Goal: Task Accomplishment & Management: Manage account settings

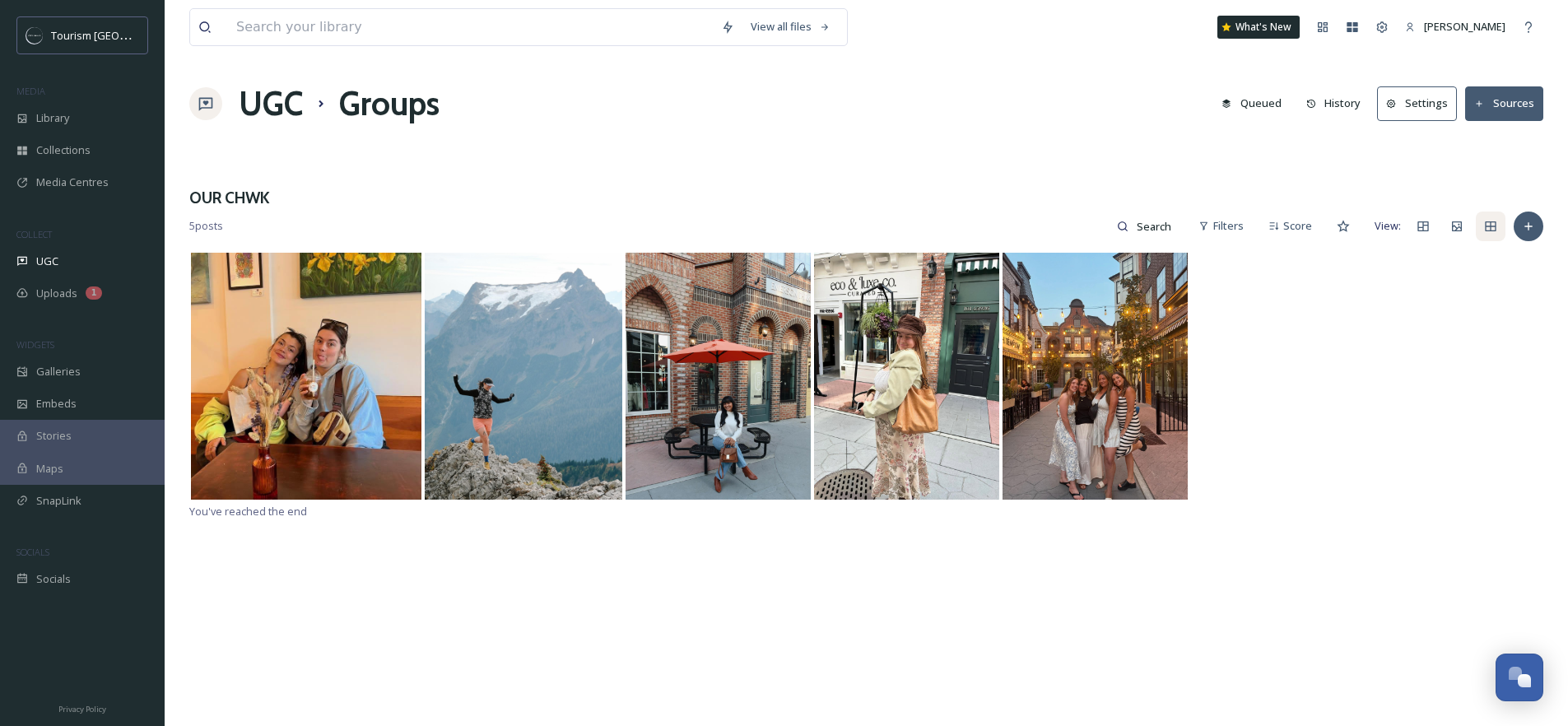
scroll to position [270, 0]
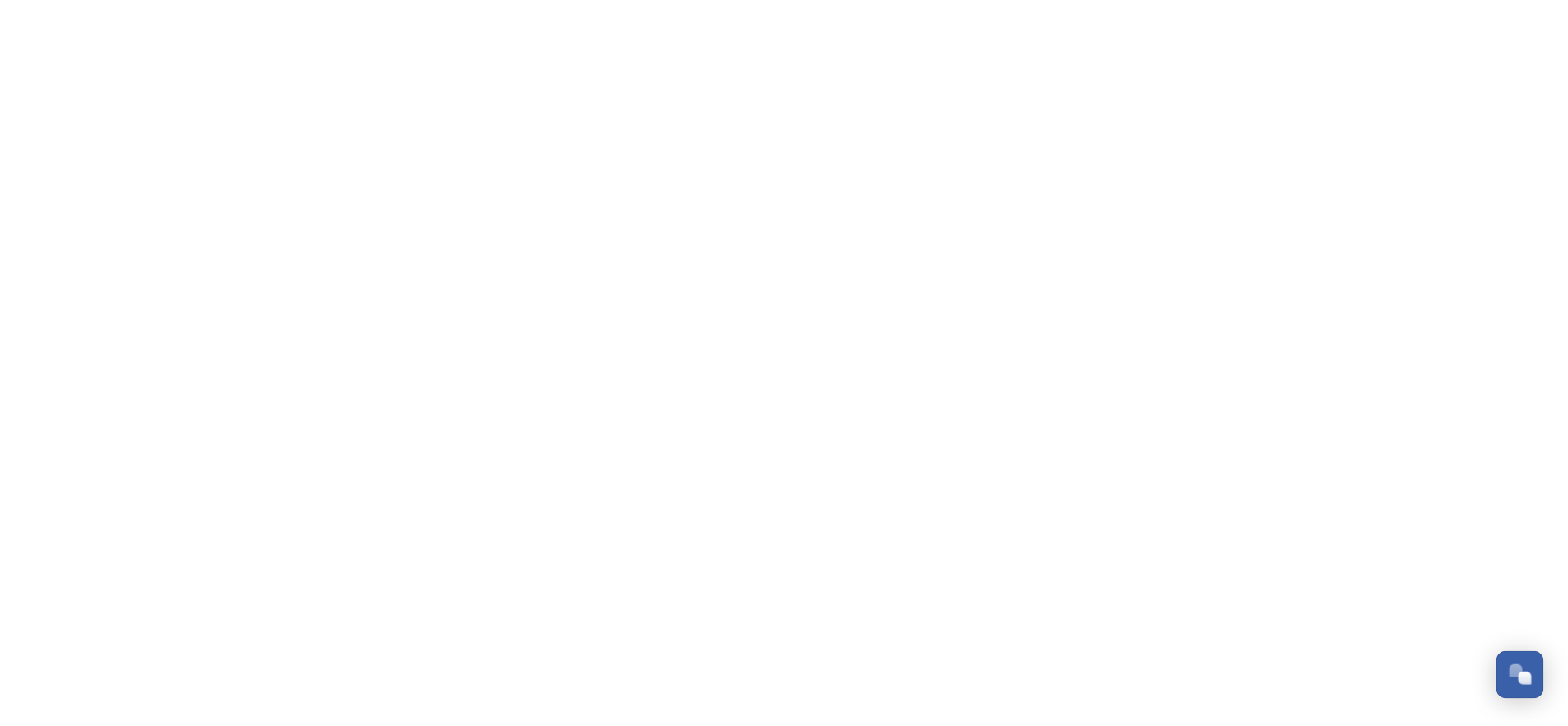
scroll to position [270, 0]
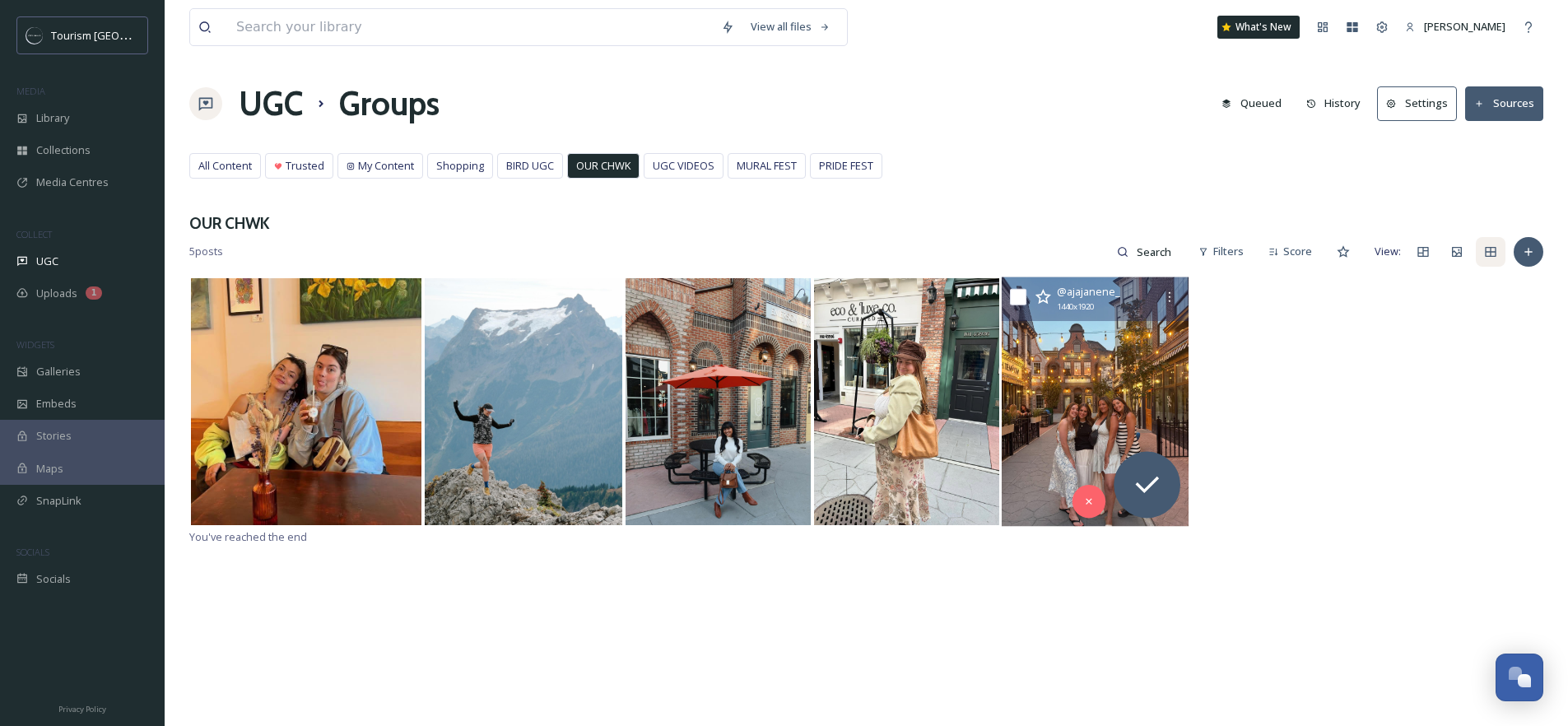
click at [1093, 401] on img at bounding box center [1094, 402] width 187 height 249
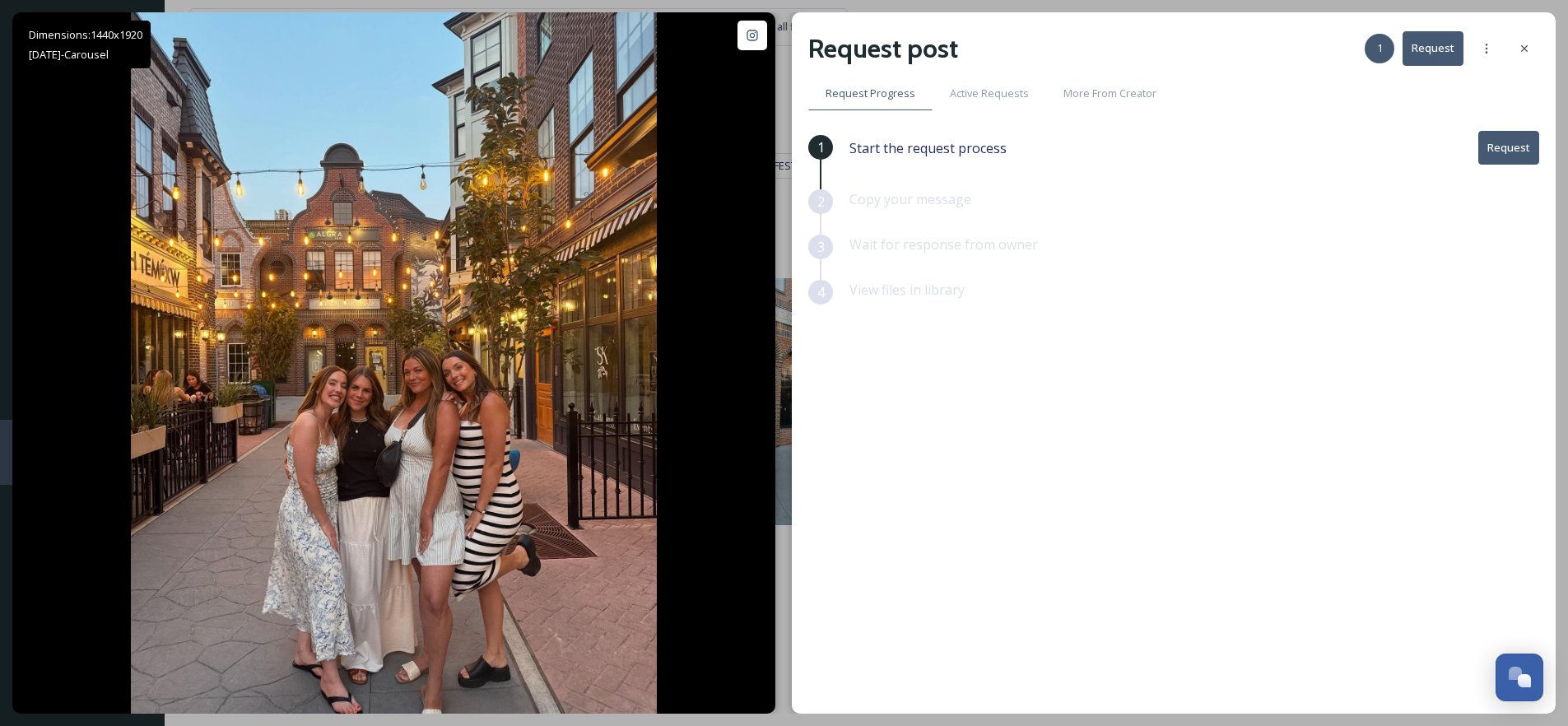
drag, startPoint x: 1523, startPoint y: 49, endPoint x: 1488, endPoint y: 86, distance: 50.9
click at [1523, 50] on icon at bounding box center [1524, 48] width 13 height 13
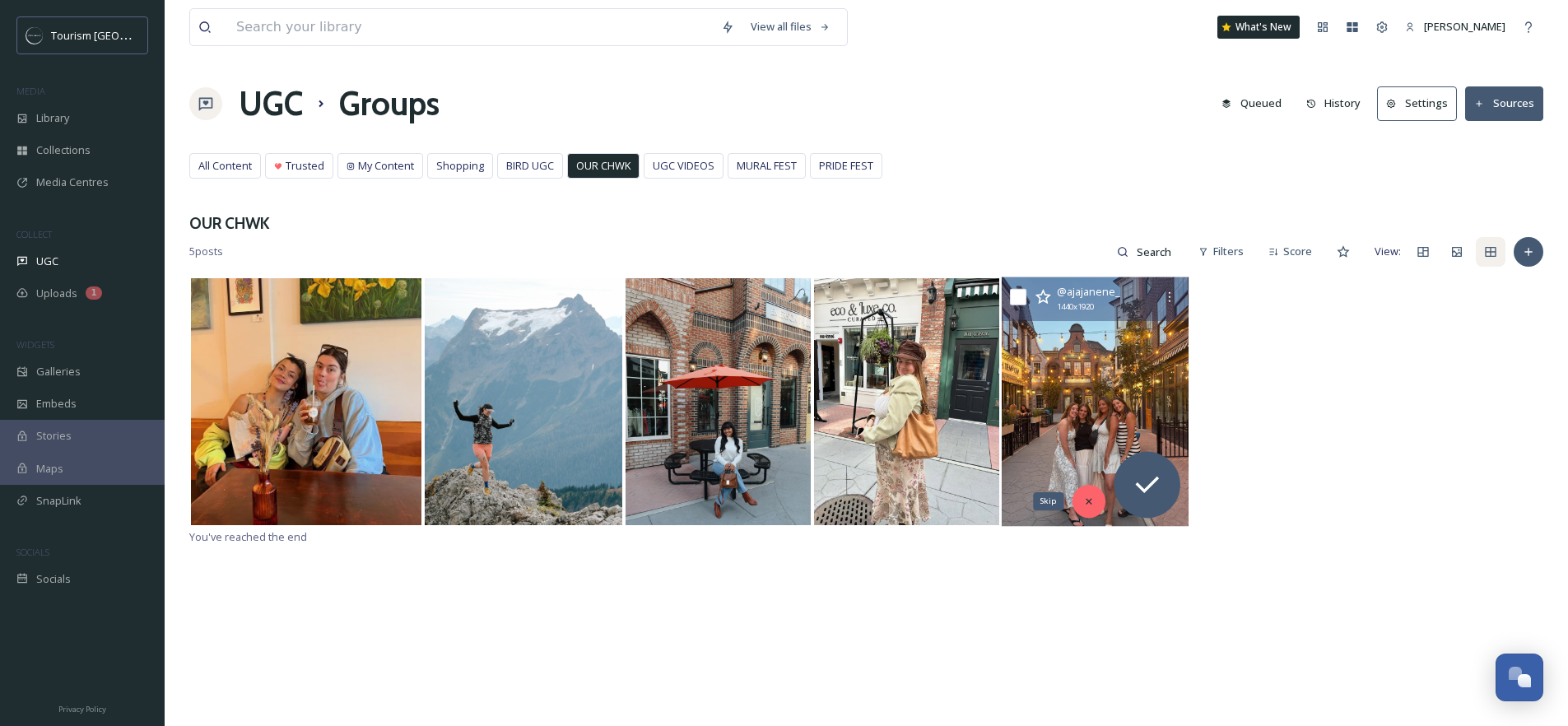
click at [1087, 499] on icon at bounding box center [1088, 501] width 6 height 6
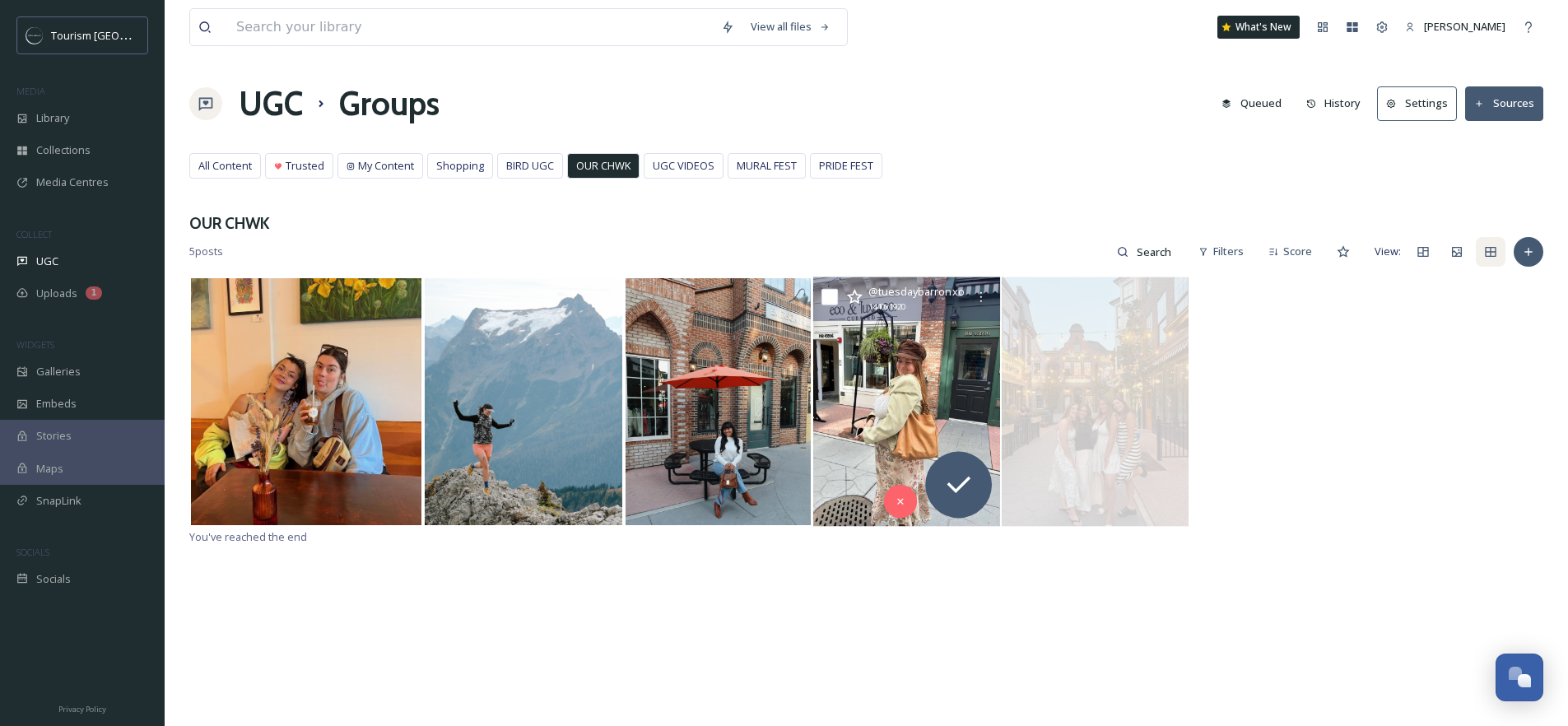
click at [877, 409] on img at bounding box center [906, 402] width 187 height 249
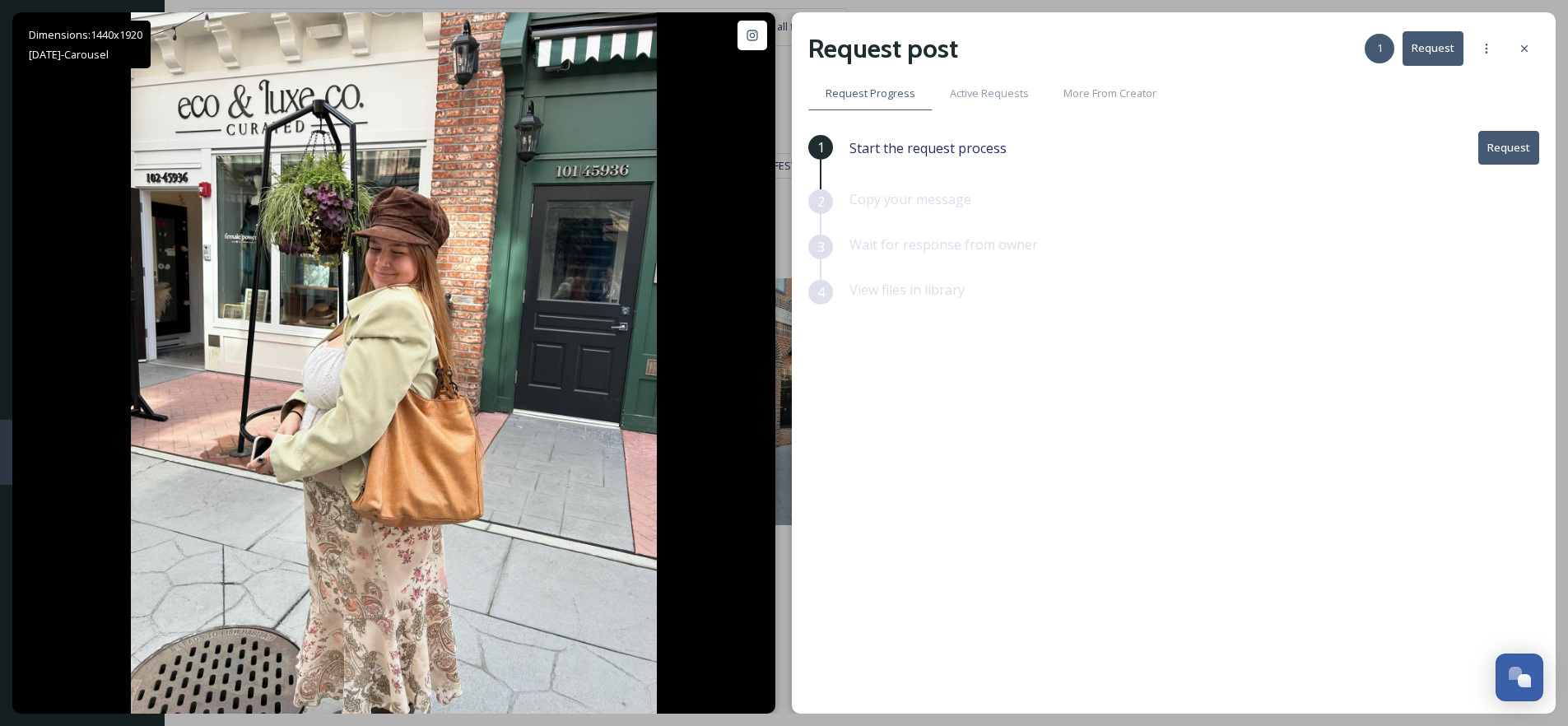
click at [1507, 148] on button "Request" at bounding box center [1509, 147] width 61 height 34
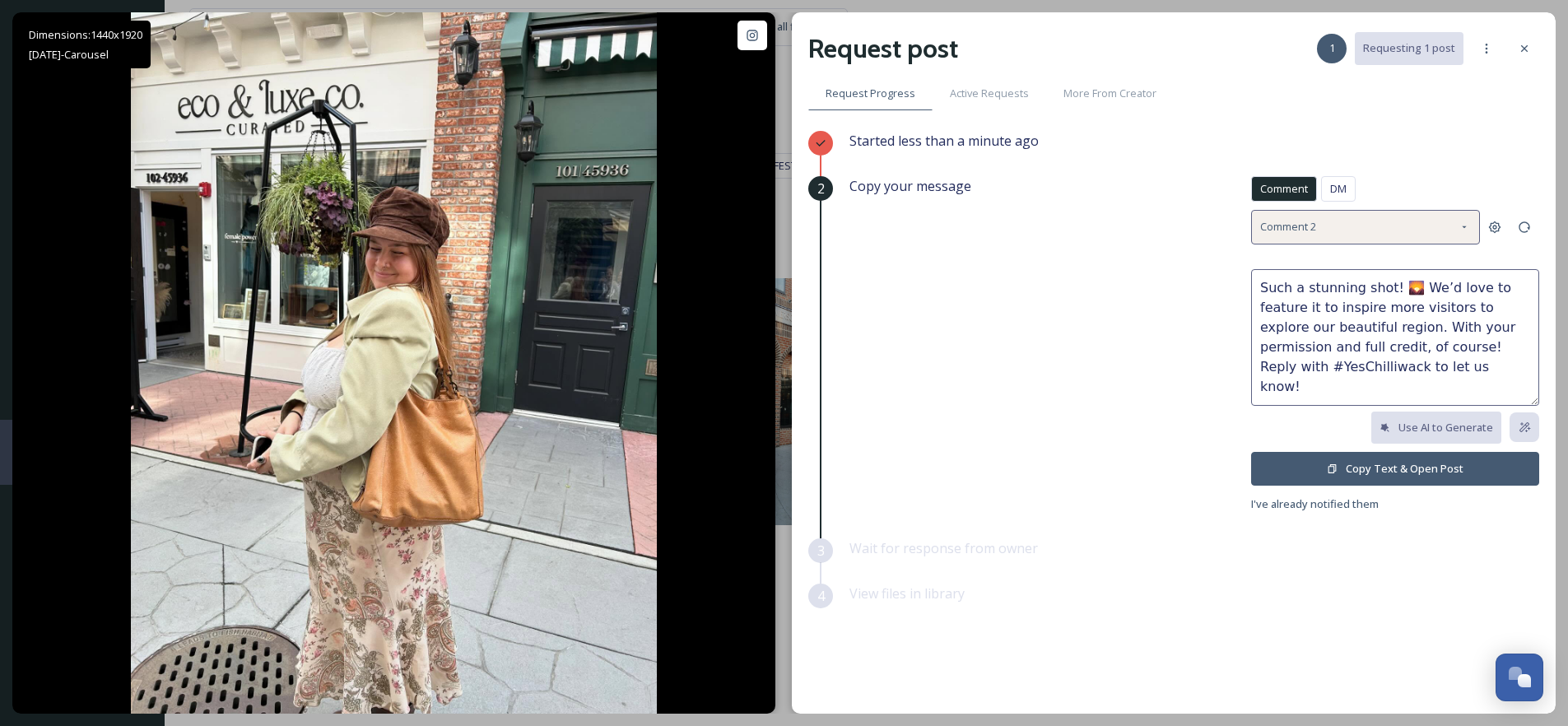
click at [1345, 225] on div "Comment 2" at bounding box center [1365, 226] width 229 height 34
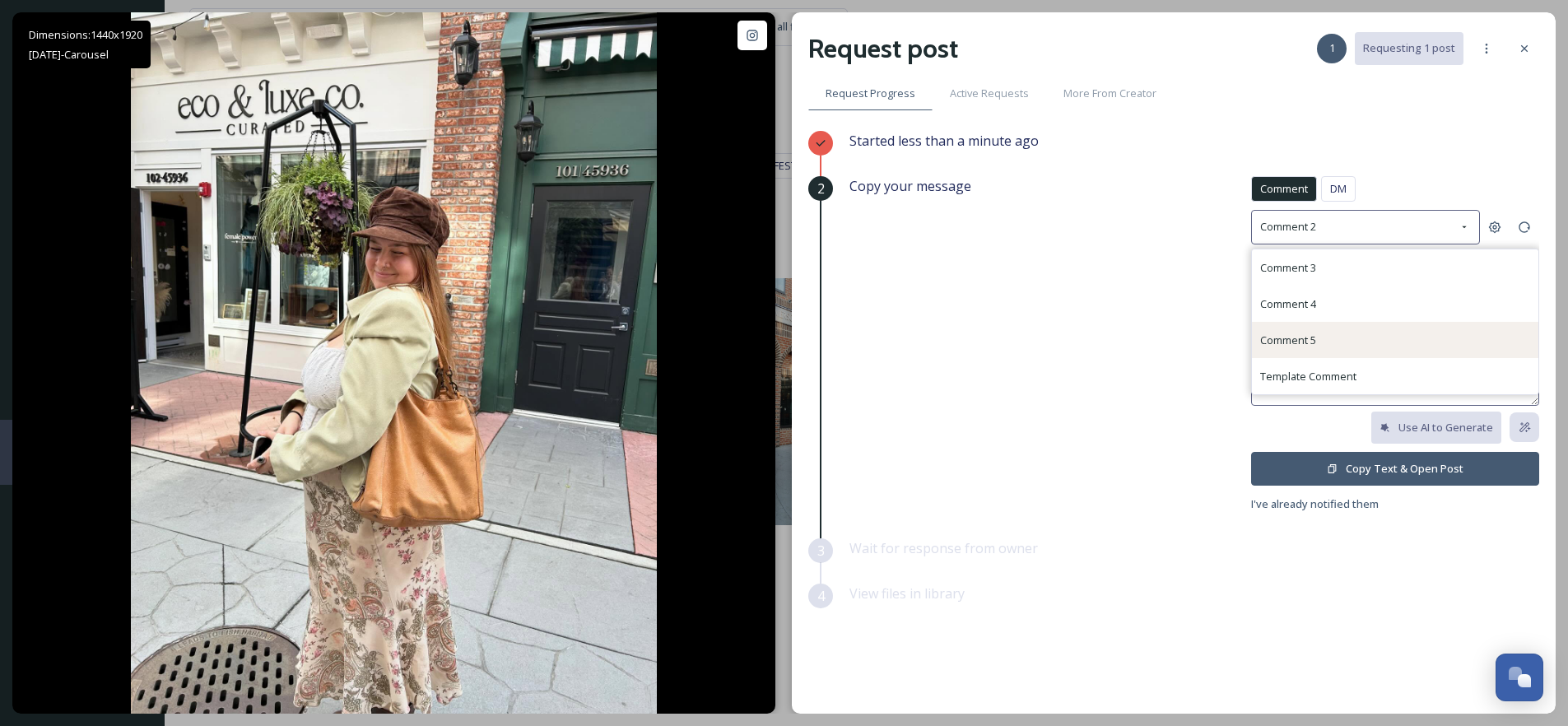
click at [1321, 320] on div "Comment 3 Comment 4 Comment 5 Template Comment" at bounding box center [1394, 322] width 288 height 146
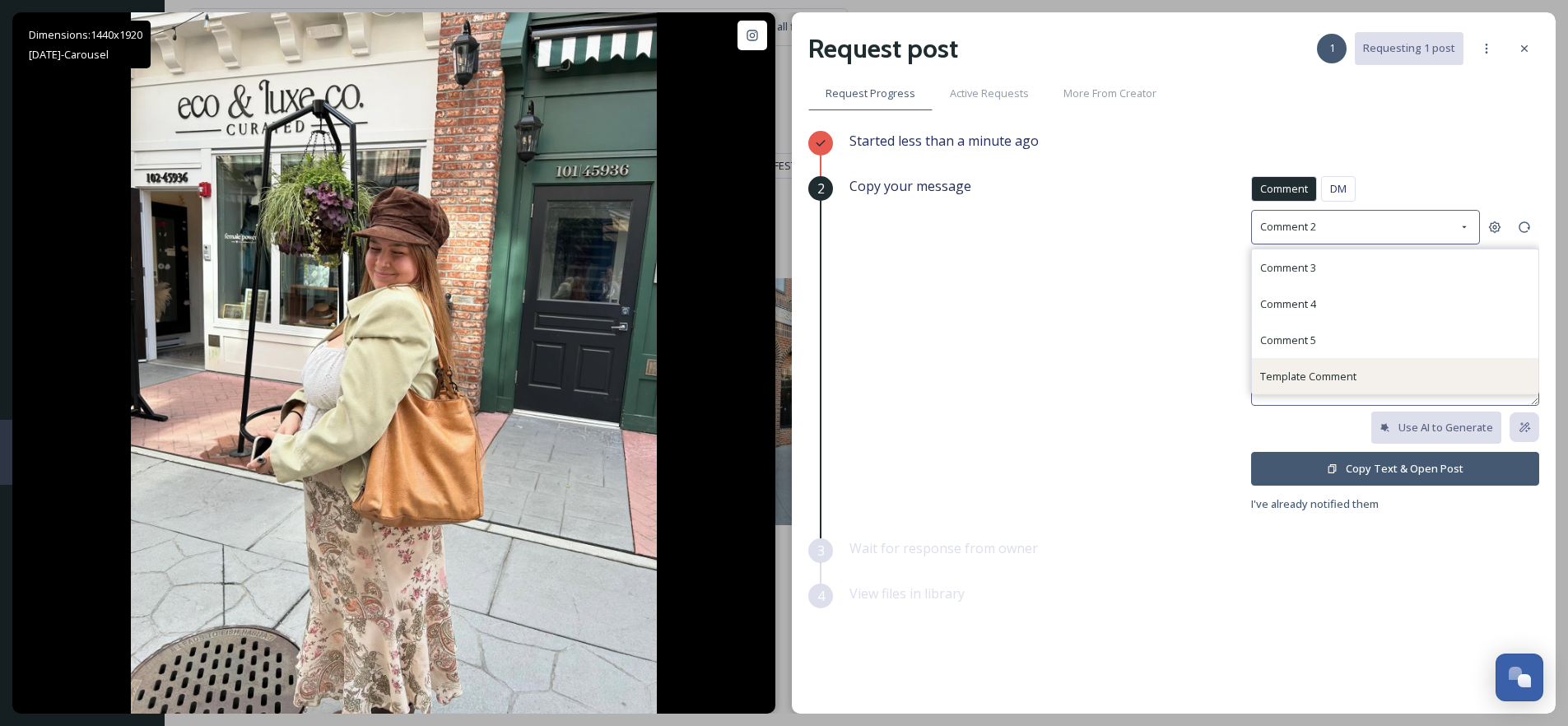
click at [1315, 369] on span "Template Comment" at bounding box center [1308, 376] width 96 height 15
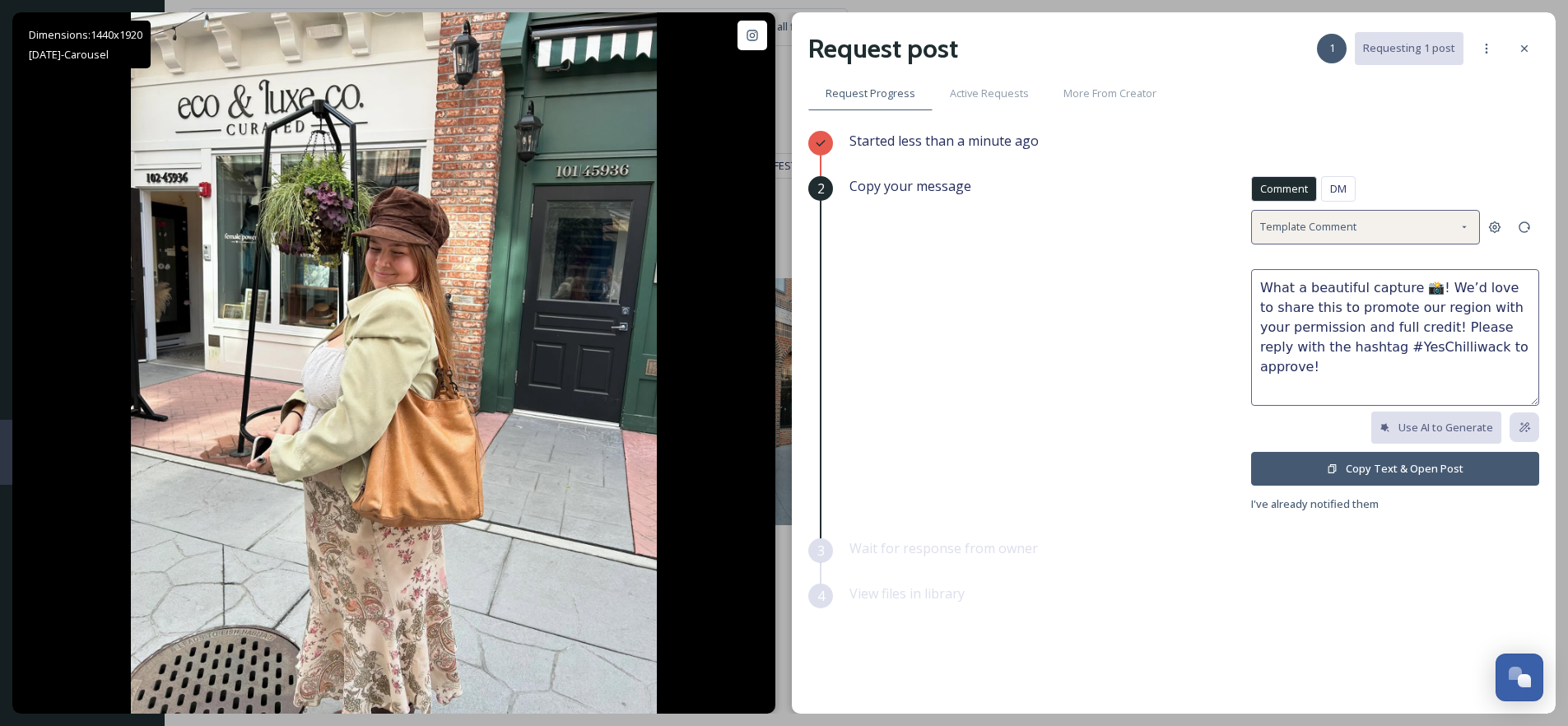
click at [1335, 228] on span "Template Comment" at bounding box center [1308, 227] width 96 height 15
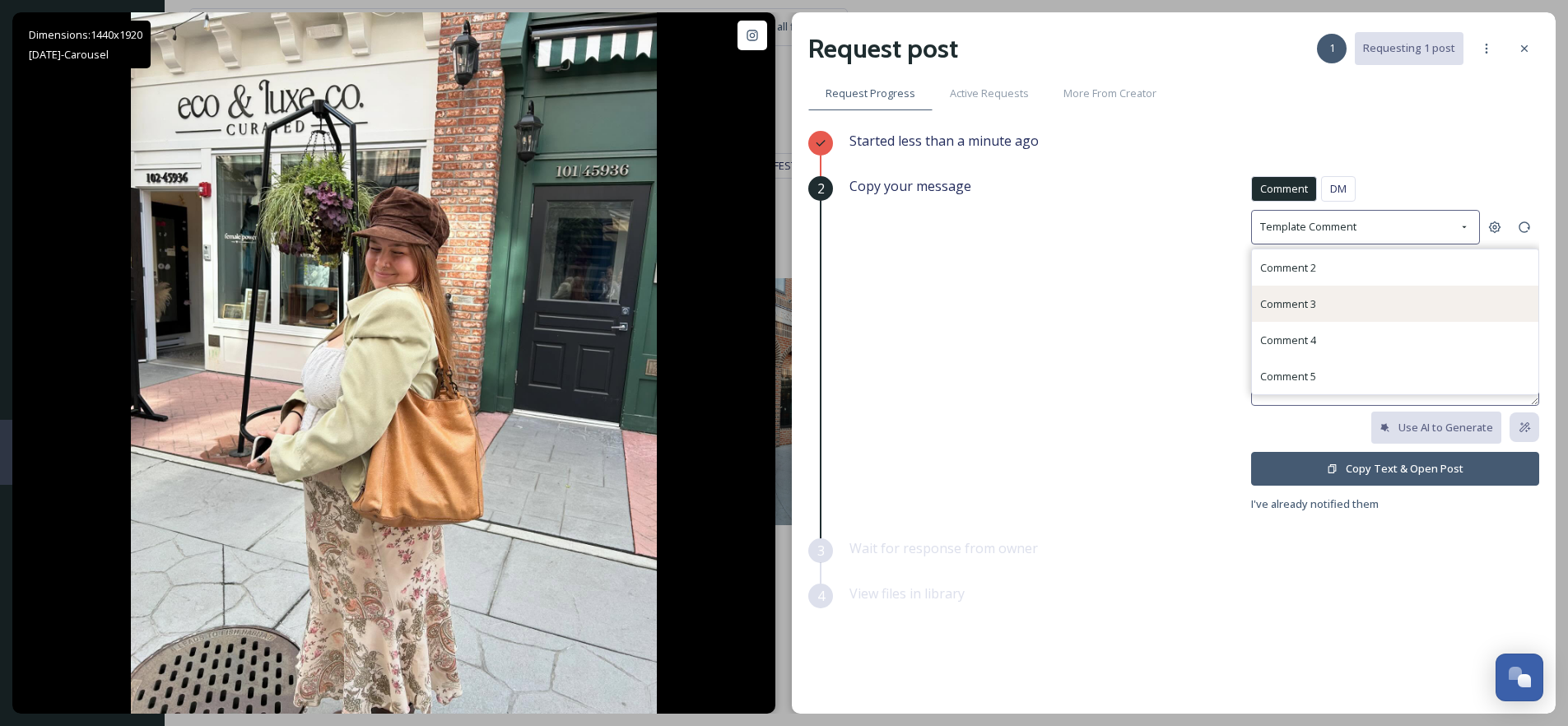
click at [1309, 311] on span "Comment 3" at bounding box center [1288, 304] width 56 height 15
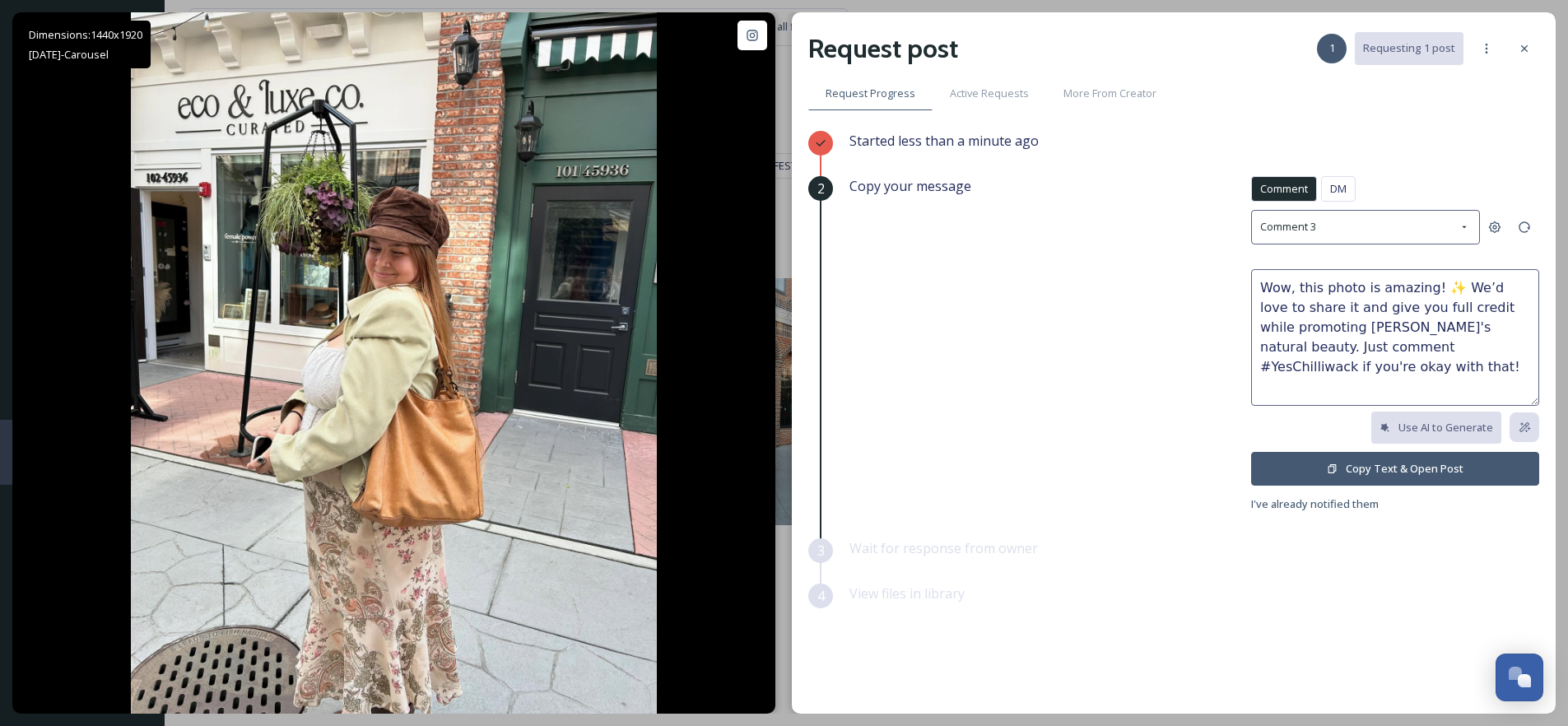
drag, startPoint x: 1391, startPoint y: 290, endPoint x: 1240, endPoint y: 284, distance: 151.1
click at [1240, 284] on div "Copy your message Comment DM Comment DM Comment 3 Wow, this photo is amazing! ✨…" at bounding box center [1194, 345] width 689 height 338
drag, startPoint x: 1338, startPoint y: 329, endPoint x: 1419, endPoint y: 335, distance: 81.2
click at [1419, 335] on textarea "We love this!! ✨ We’d love to share it and give you full credit while promoting…" at bounding box center [1394, 337] width 288 height 137
type textarea "We love this!! ✨ We’d love to share it and give you full credit while promoting…"
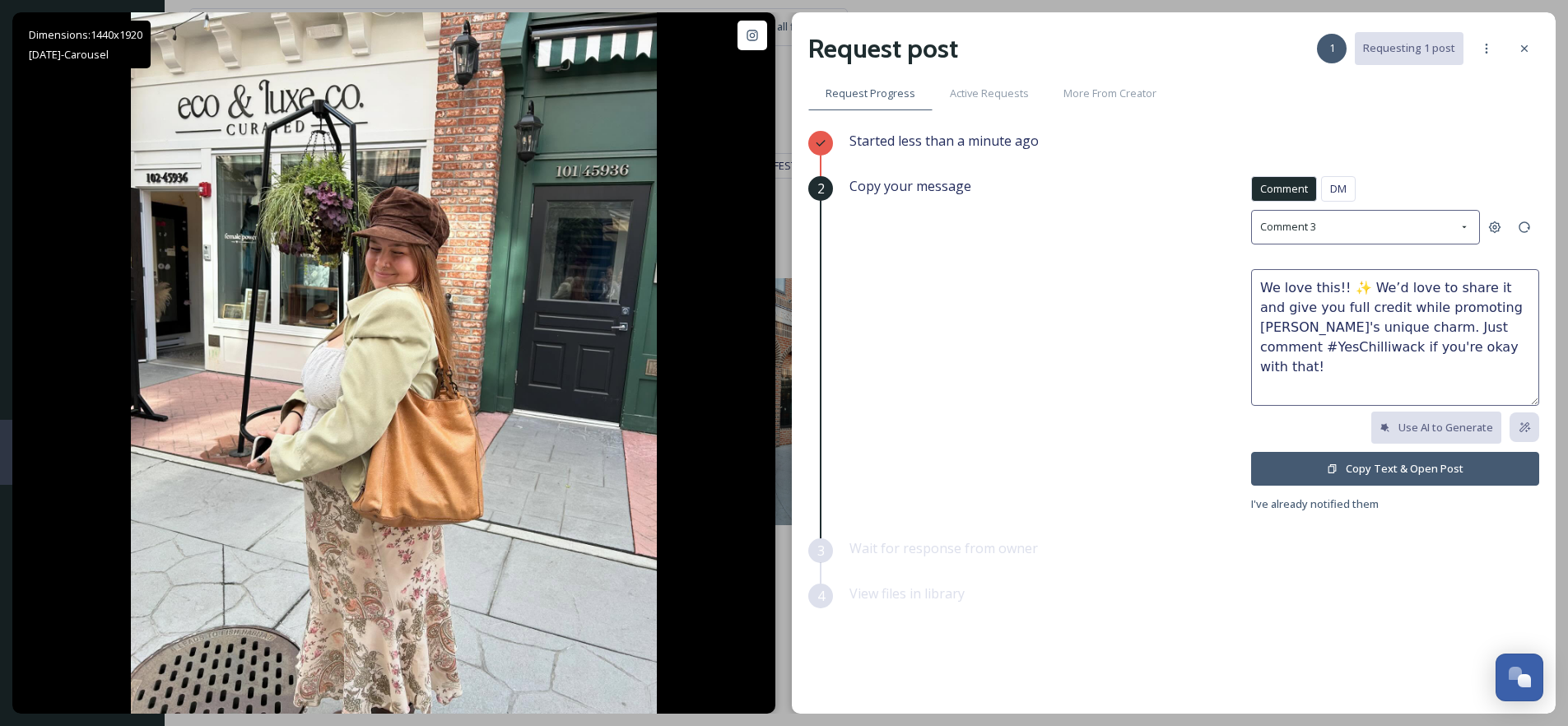
click at [1391, 473] on button "Copy Text & Open Post" at bounding box center [1394, 469] width 288 height 34
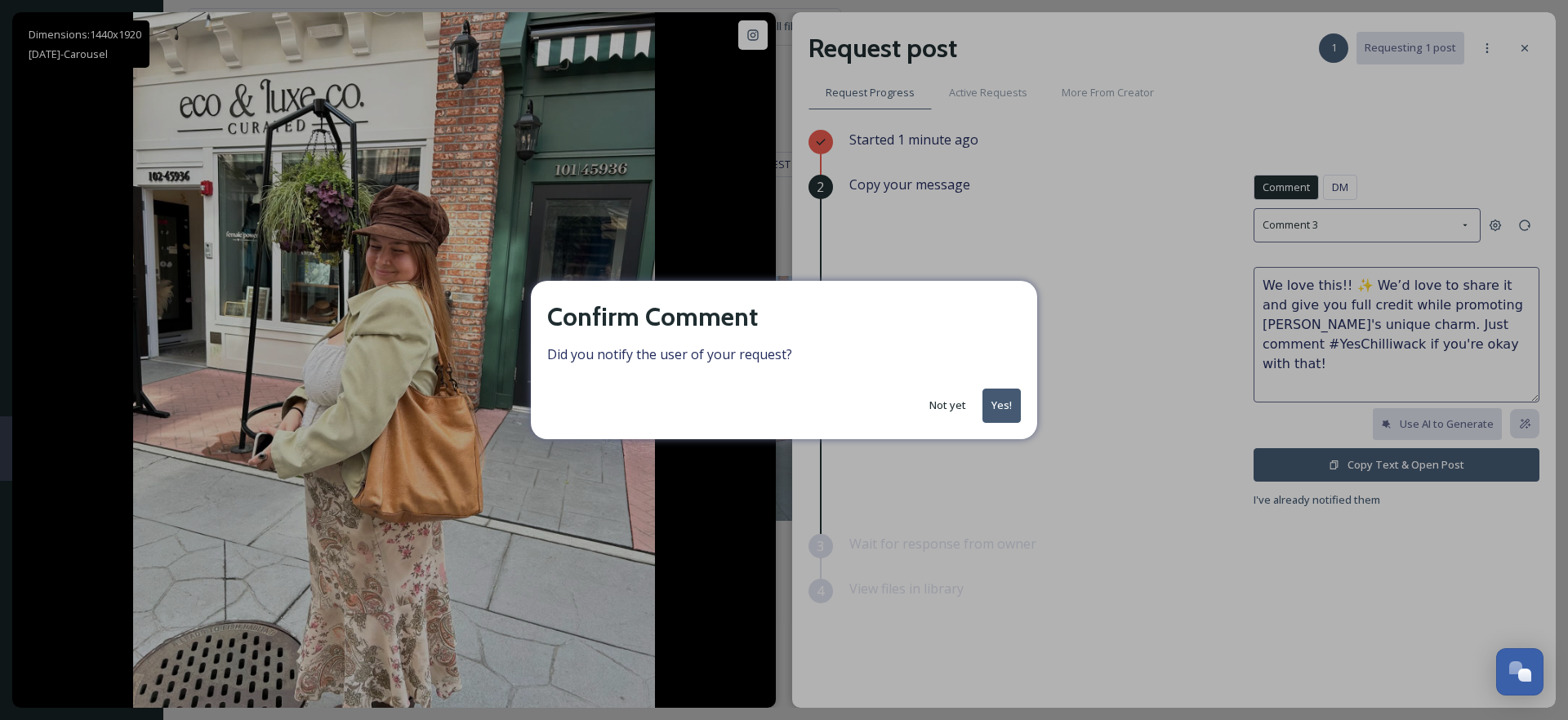
click at [1014, 409] on button "Yes!" at bounding box center [1002, 405] width 38 height 33
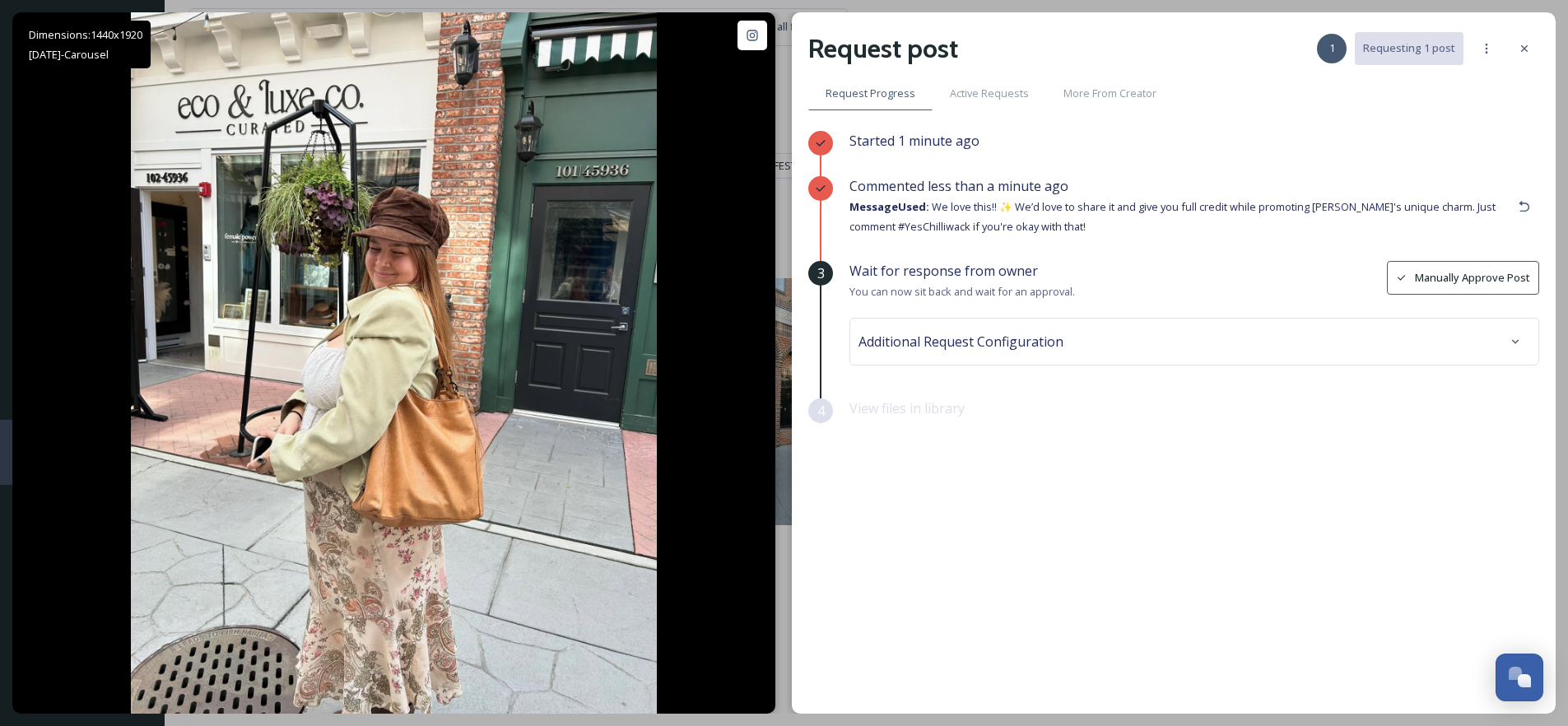
drag, startPoint x: 1092, startPoint y: 355, endPoint x: 1035, endPoint y: 373, distance: 59.8
click at [1092, 355] on div "Additional Request Configuration" at bounding box center [1194, 342] width 689 height 48
click at [943, 353] on div "Additional Request Configuration" at bounding box center [1194, 341] width 671 height 29
drag, startPoint x: 1263, startPoint y: 253, endPoint x: 1273, endPoint y: 239, distance: 17.2
click at [1262, 253] on div "Commented less than a minute ago Message Used: We love this!! ✨ We’d love to sh…" at bounding box center [1194, 218] width 689 height 85
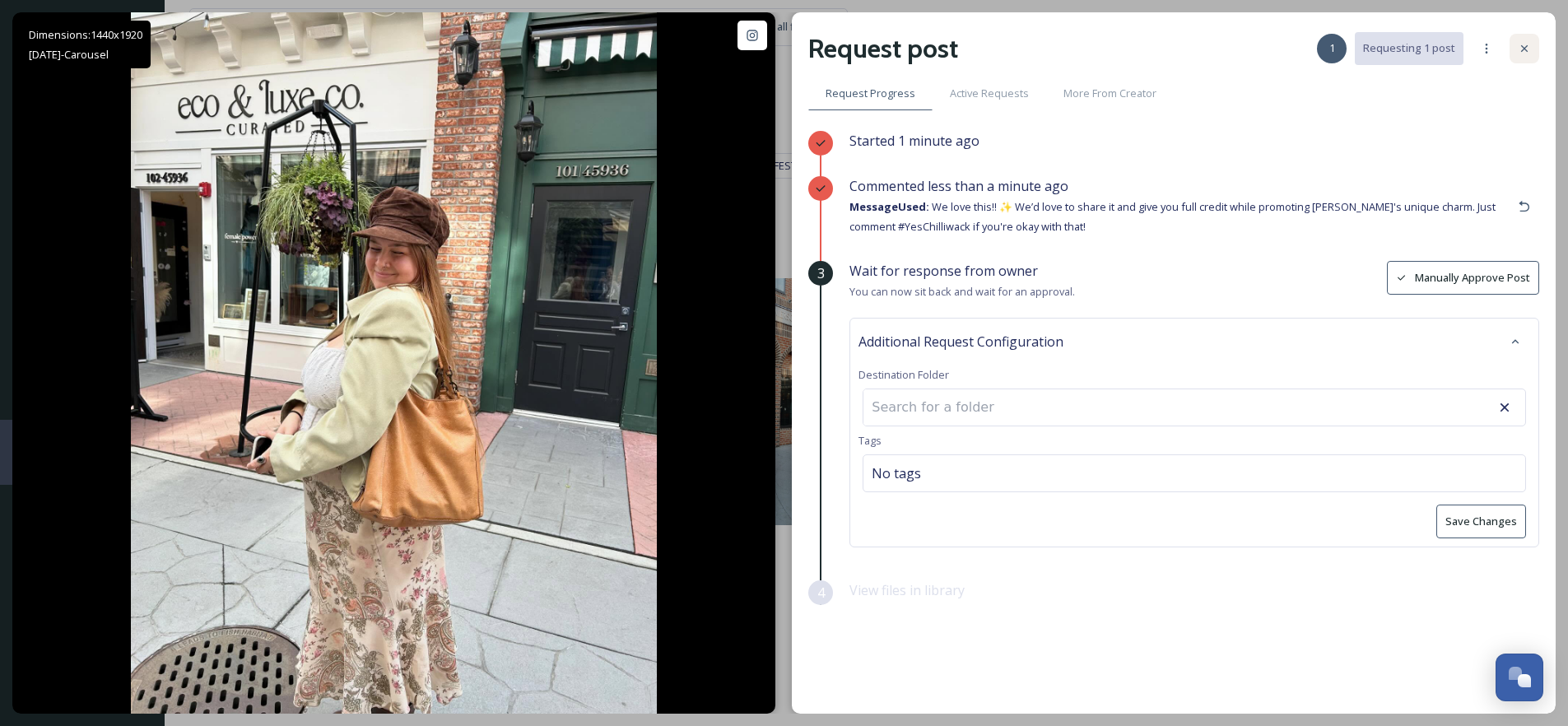
click at [1522, 48] on icon at bounding box center [1524, 48] width 13 height 13
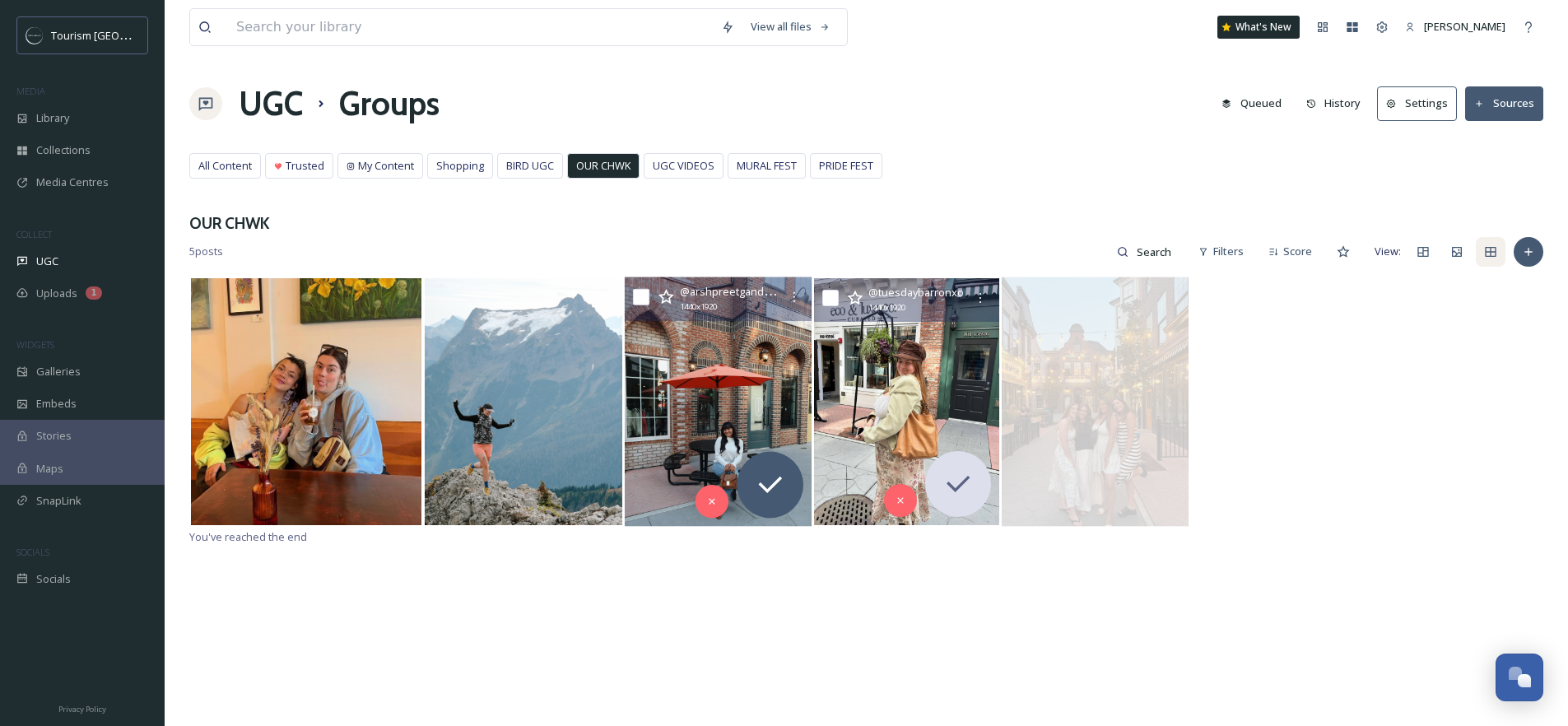
click at [763, 392] on img at bounding box center [718, 402] width 187 height 249
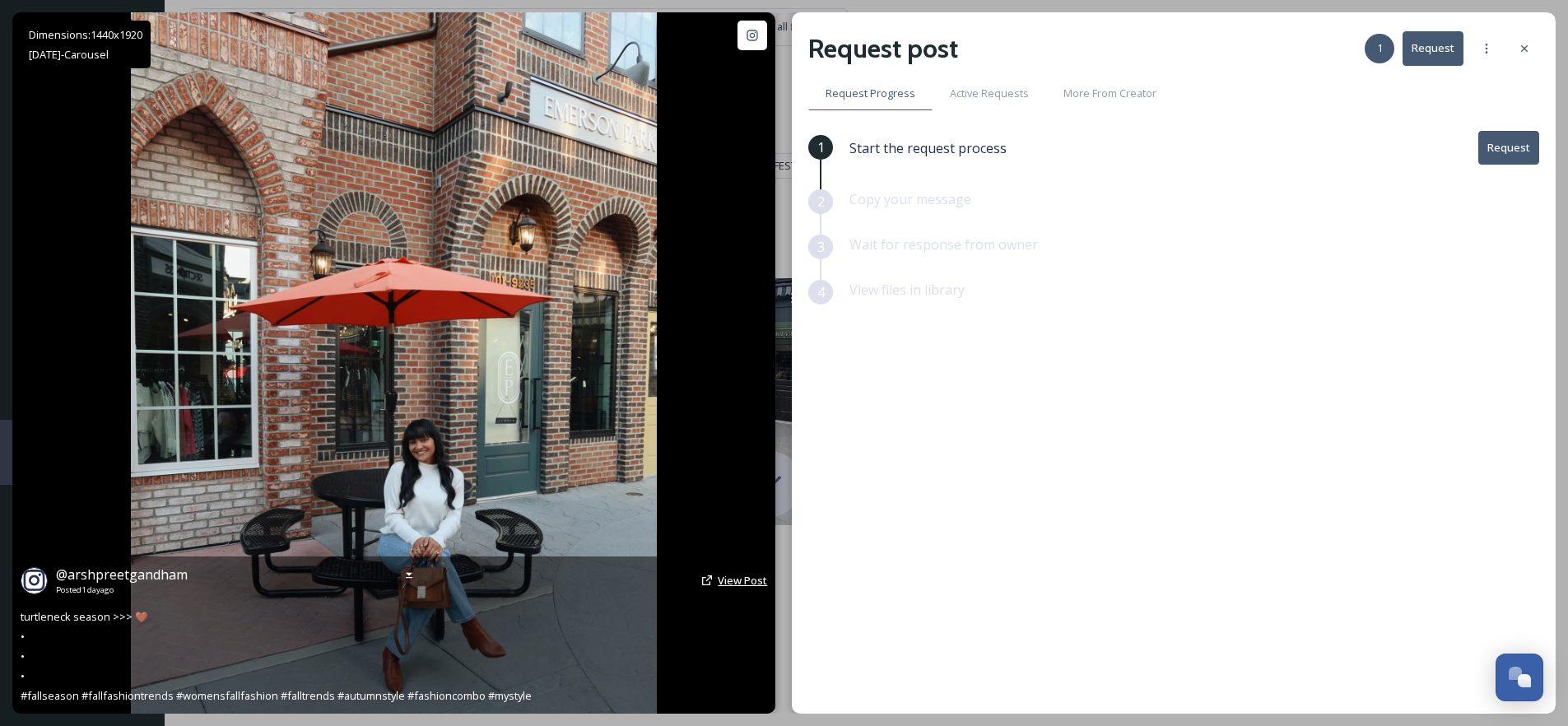
click at [720, 580] on span "View Post" at bounding box center [742, 580] width 49 height 15
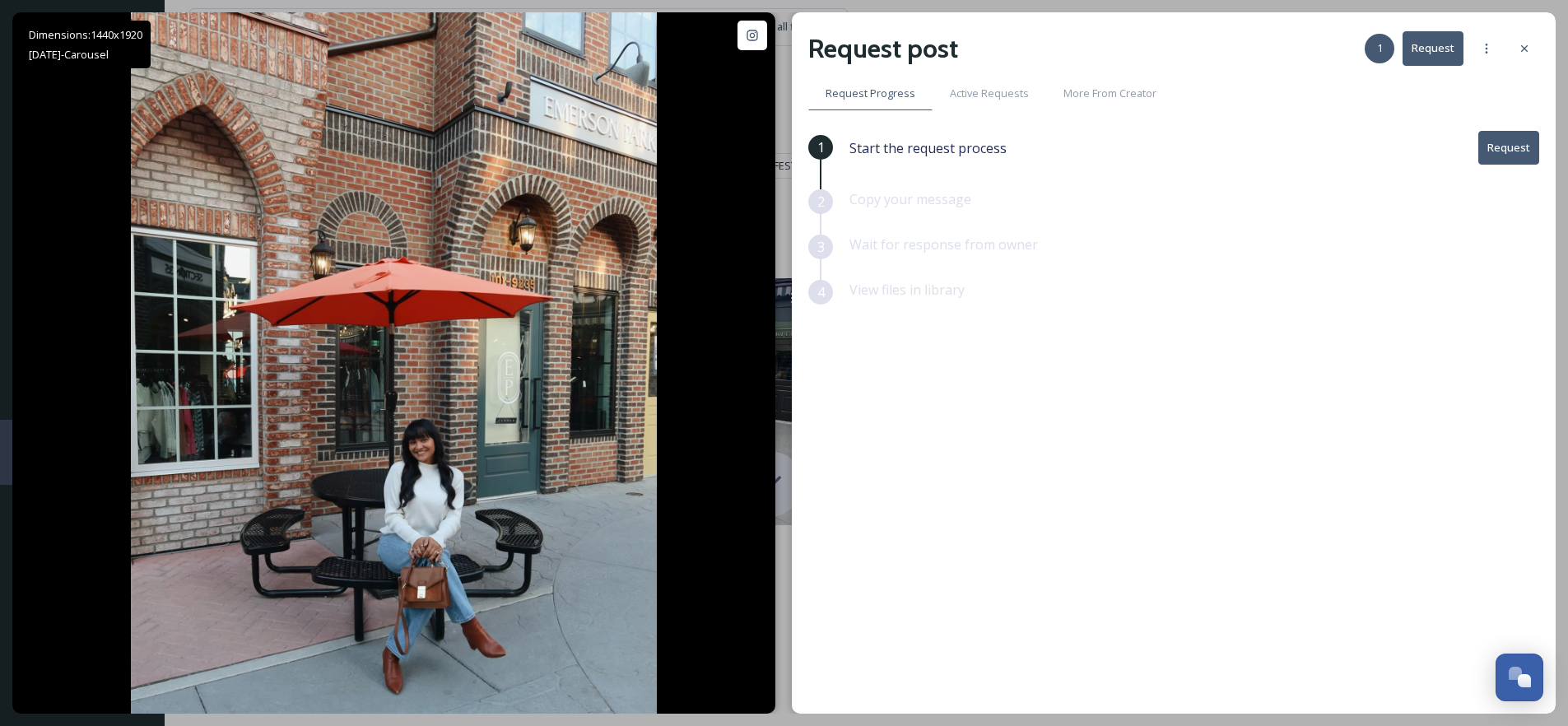
click at [1507, 152] on button "Request" at bounding box center [1509, 147] width 61 height 34
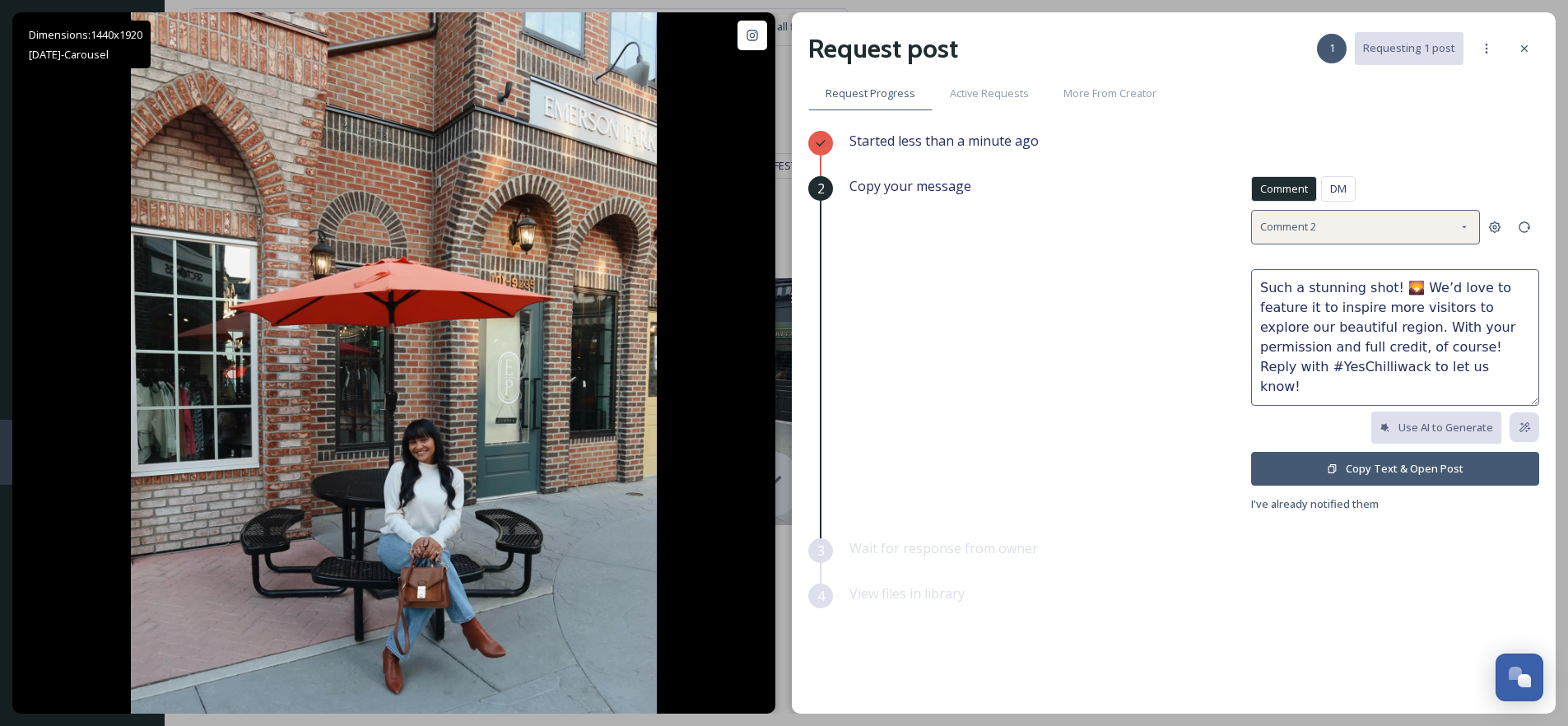
click at [1343, 226] on div "Comment 2" at bounding box center [1365, 226] width 229 height 34
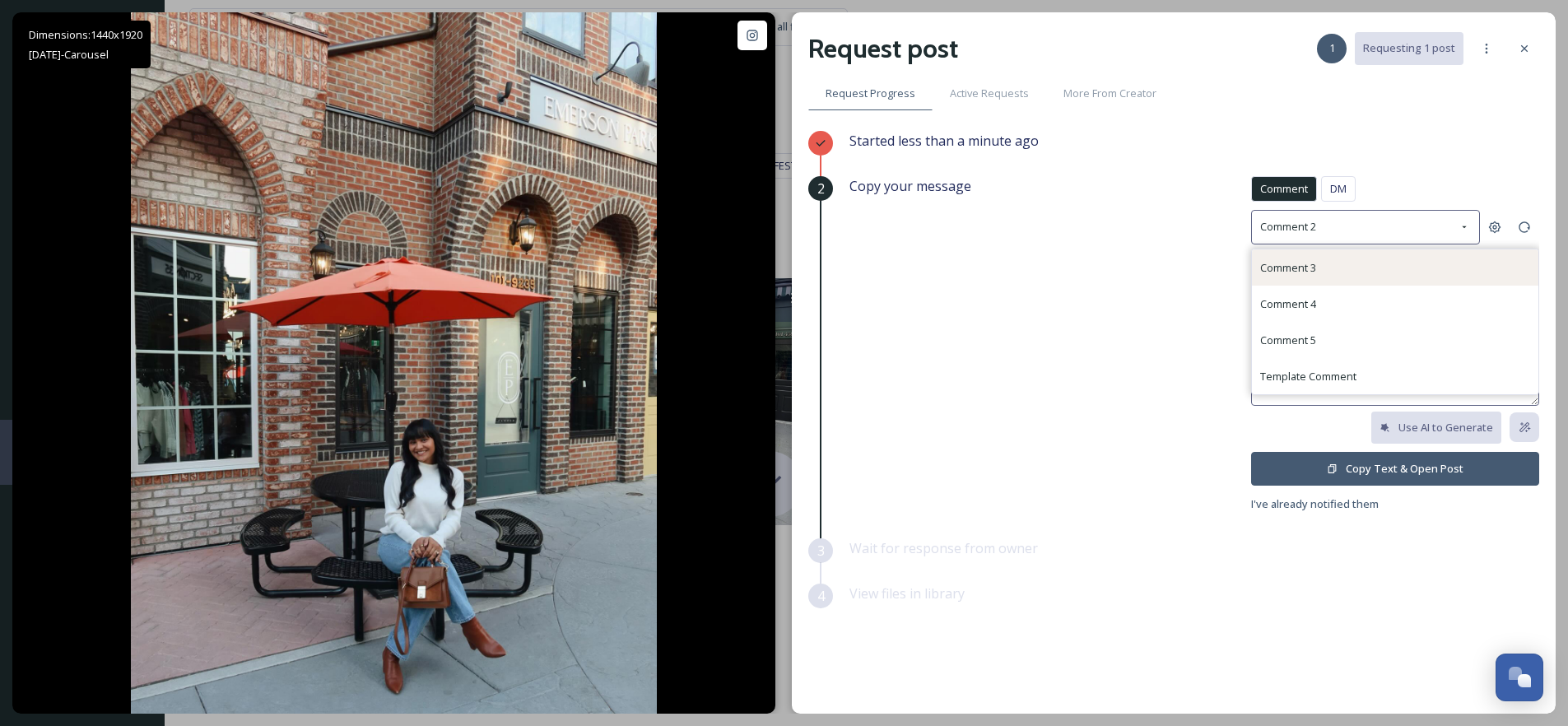
click at [1316, 261] on span "Comment 3" at bounding box center [1288, 268] width 56 height 15
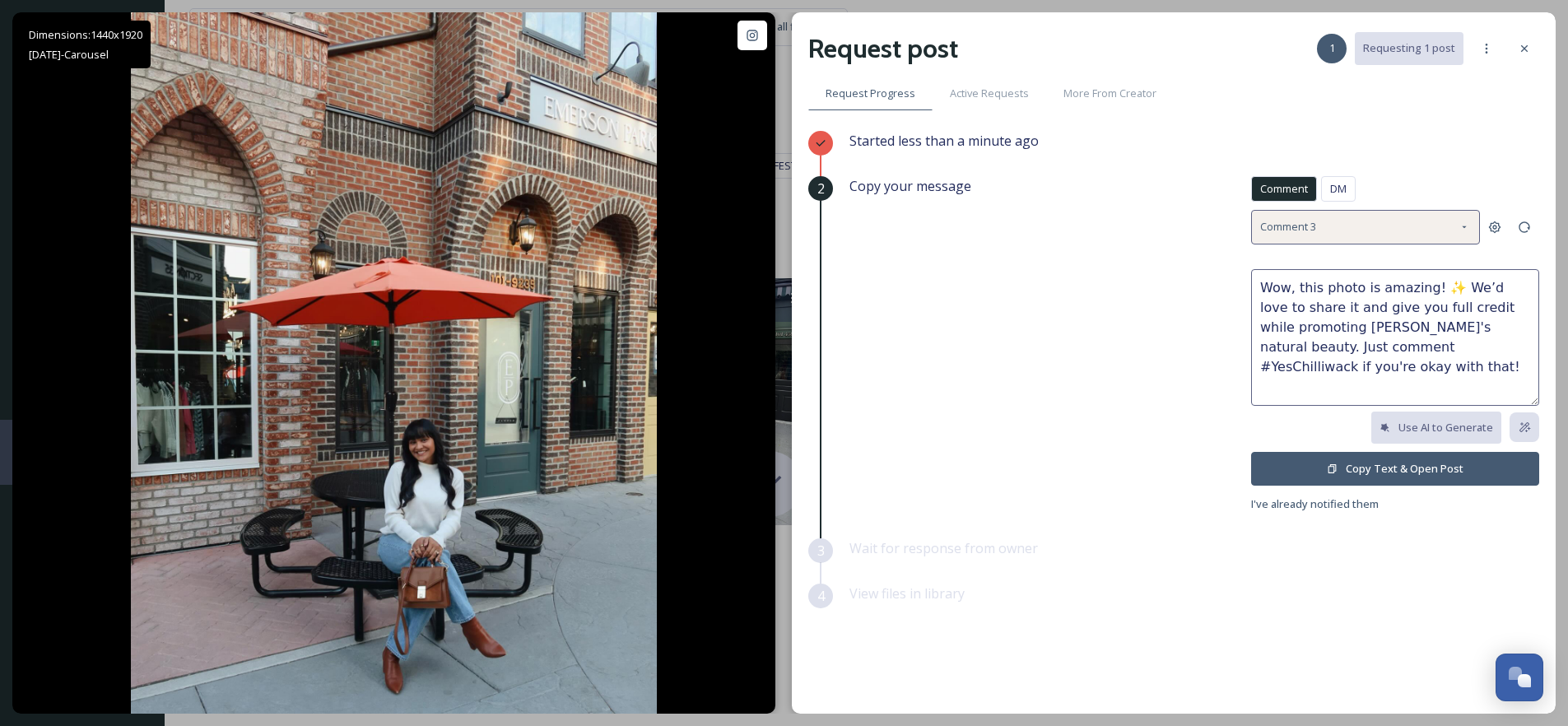
click at [1339, 223] on div "Comment 3" at bounding box center [1365, 226] width 229 height 34
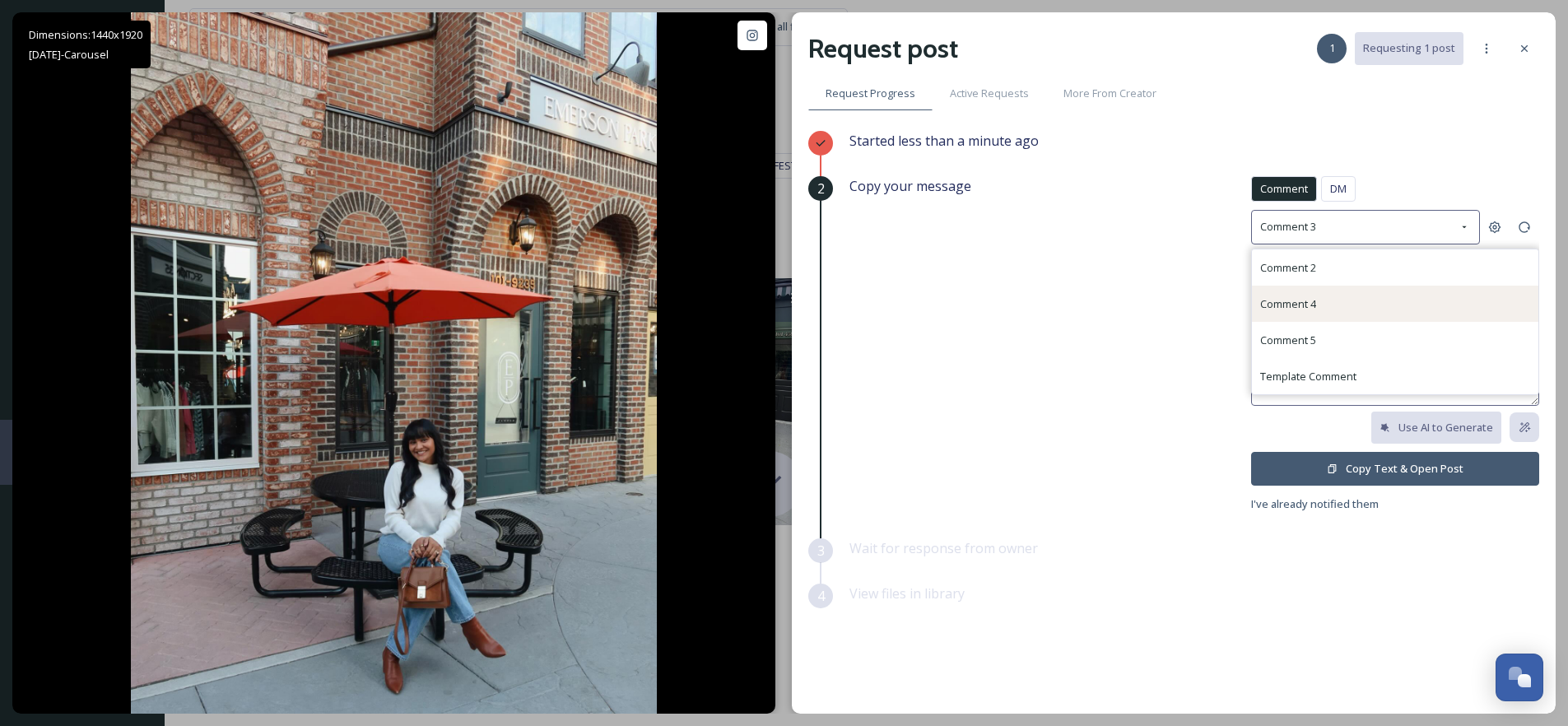
click at [1320, 301] on div "Comment 4" at bounding box center [1394, 304] width 286 height 36
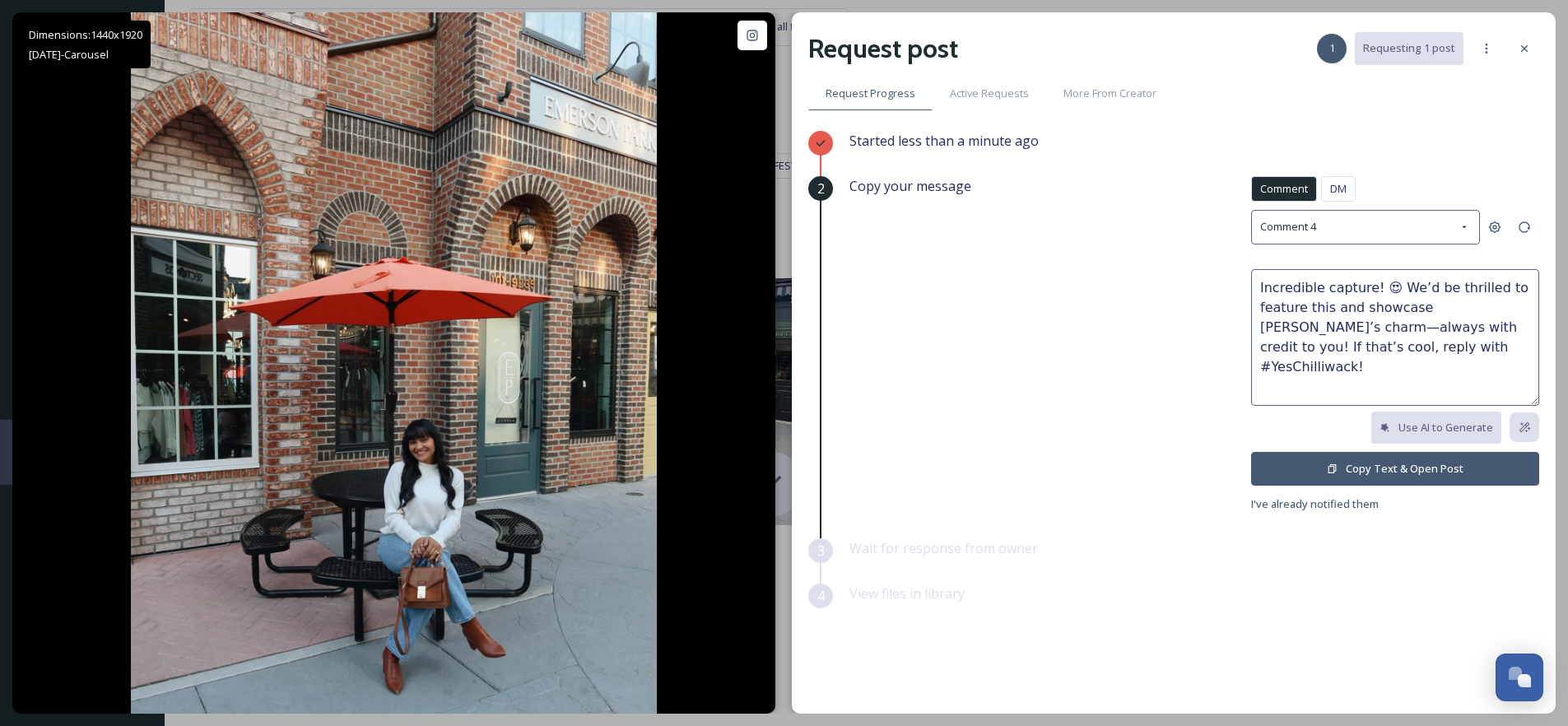
drag, startPoint x: 1393, startPoint y: 286, endPoint x: 1366, endPoint y: 286, distance: 27.0
click at [1366, 286] on textarea "Incredible capture! 😍 We’d be thrilled to feature this and showcase Chilliwack’…" at bounding box center [1394, 337] width 288 height 137
type textarea "Incredible captures! We’d be thrilled to feature this and showcase Chilliwack’s…"
click at [1402, 466] on button "Copy Text & Open Post" at bounding box center [1394, 469] width 288 height 34
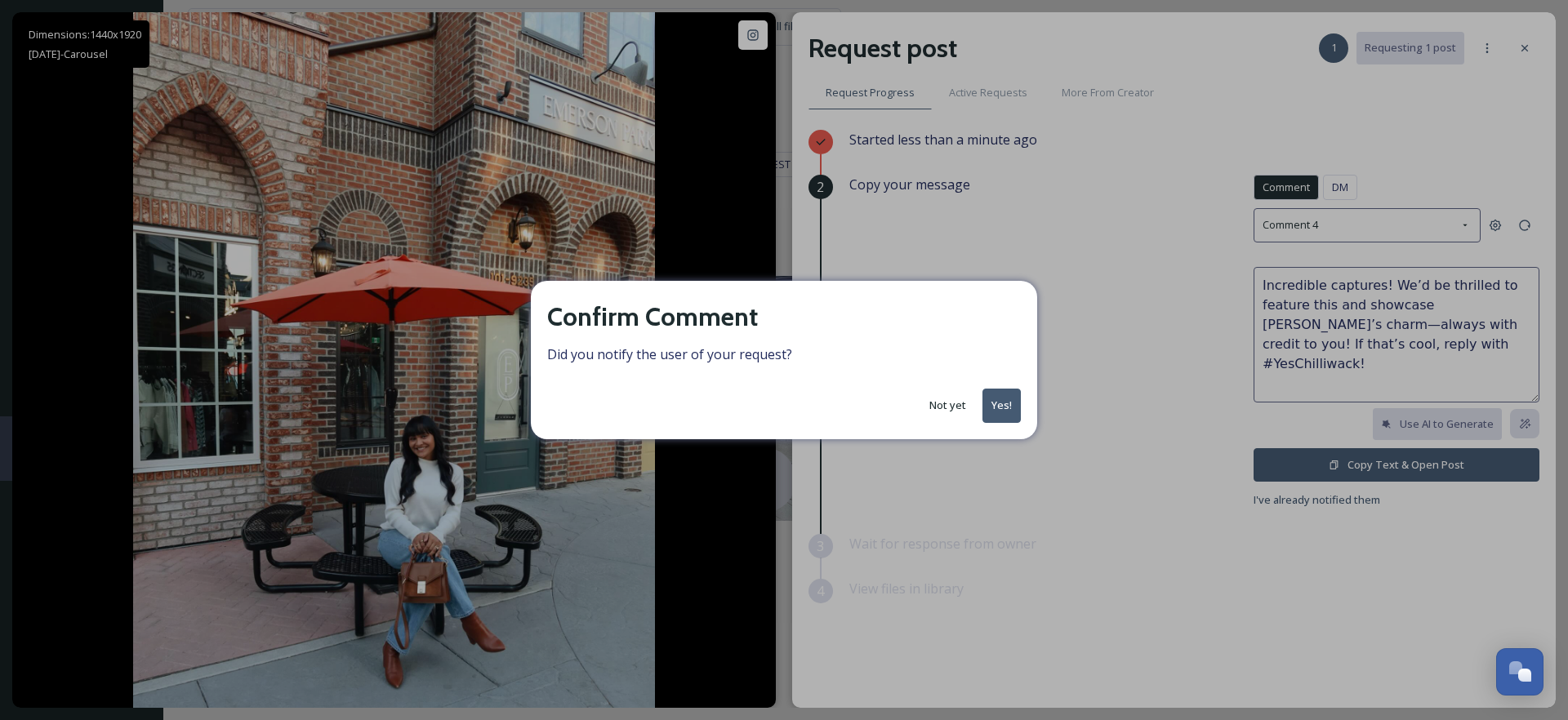
click at [1002, 409] on button "Yes!" at bounding box center [1002, 405] width 38 height 33
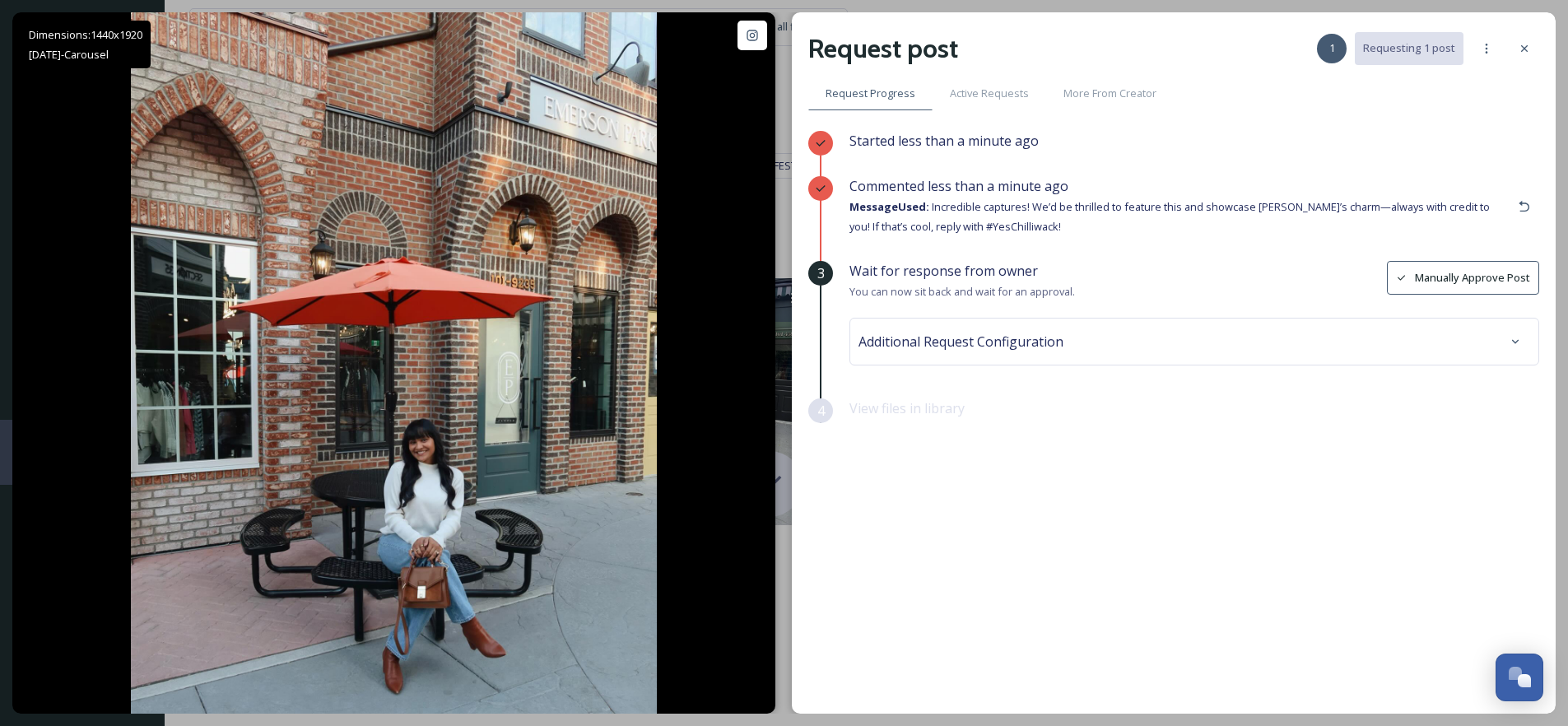
click at [1001, 339] on span "Additional Request Configuration" at bounding box center [961, 341] width 205 height 20
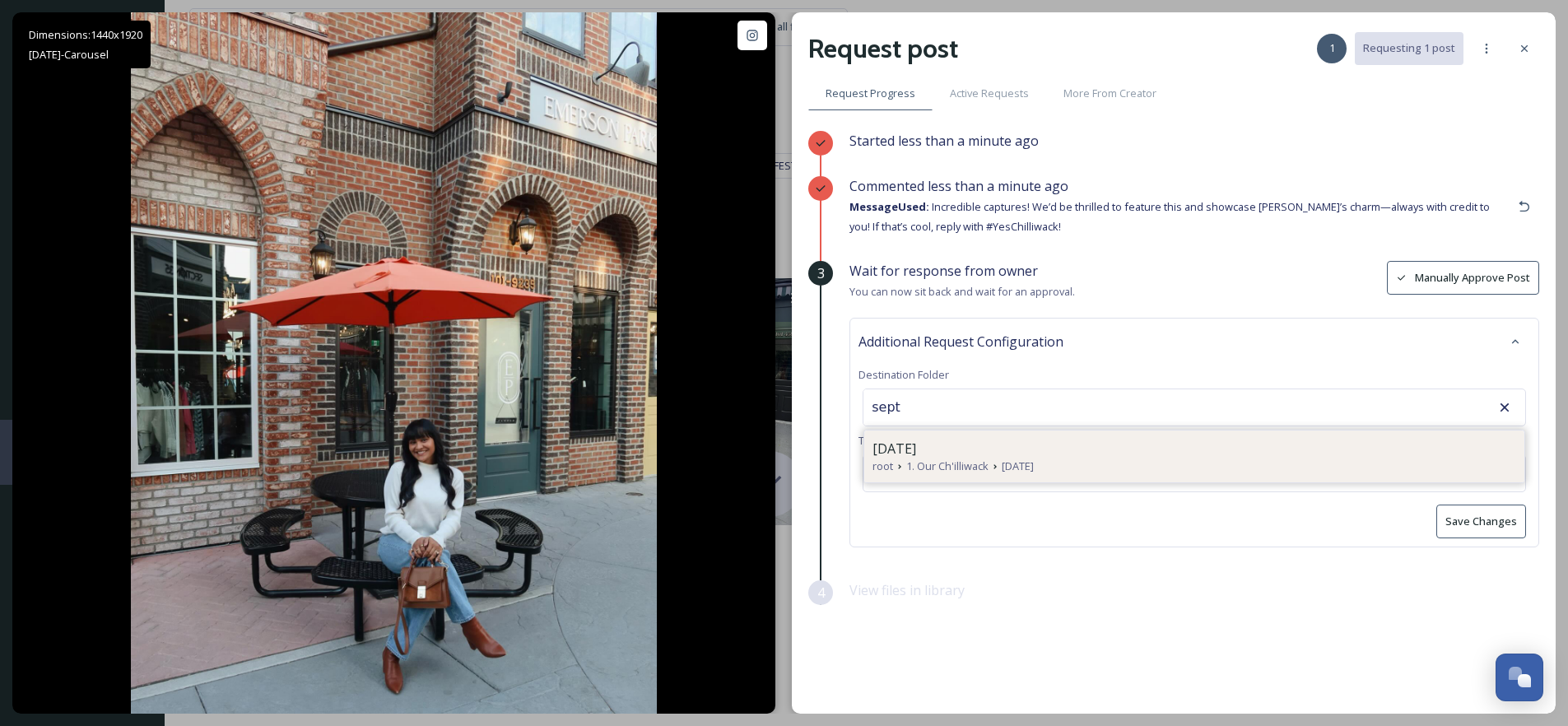
click at [946, 461] on span "1. Our Ch'illiwack" at bounding box center [947, 466] width 83 height 15
type input "[DATE]"
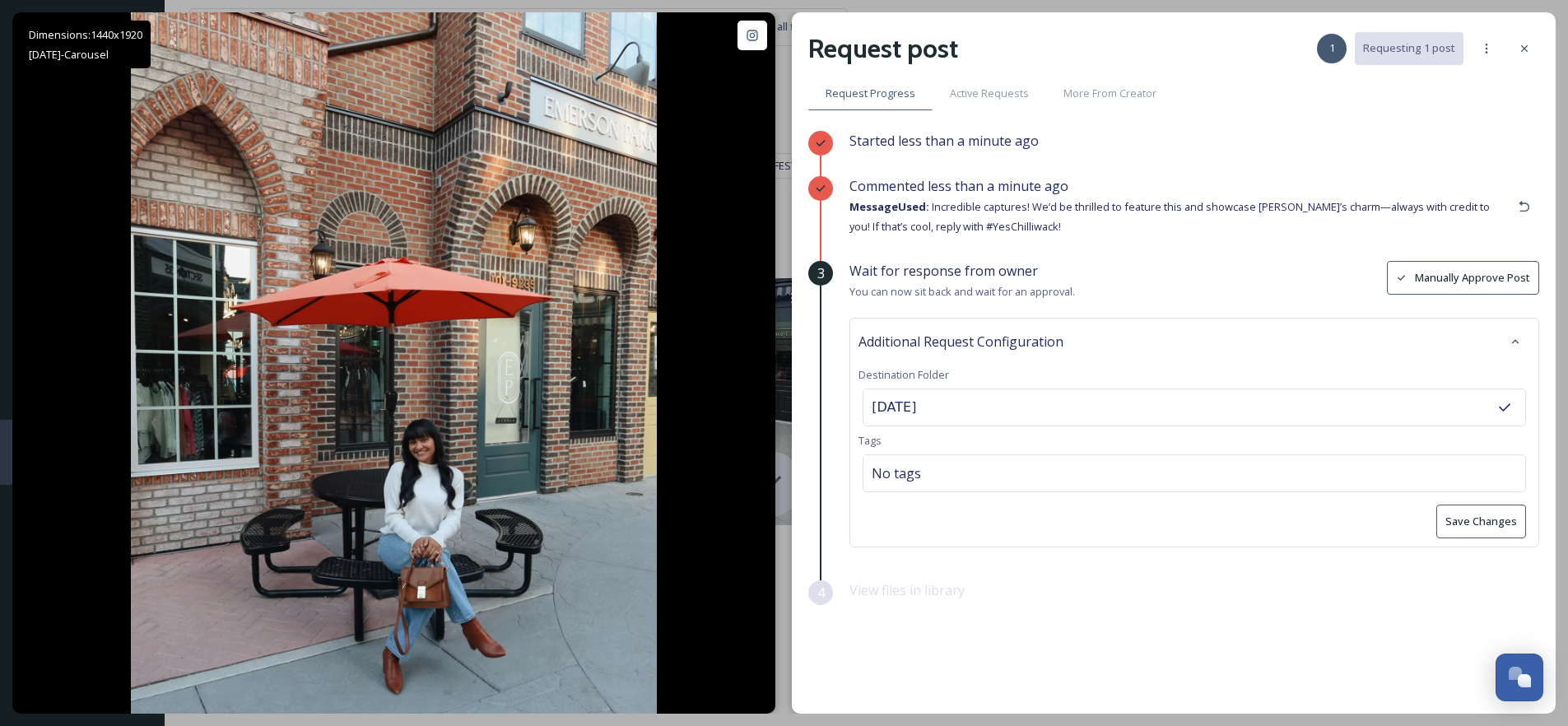
click at [1494, 518] on button "Save Changes" at bounding box center [1481, 521] width 89 height 34
click at [1527, 47] on icon at bounding box center [1524, 48] width 13 height 13
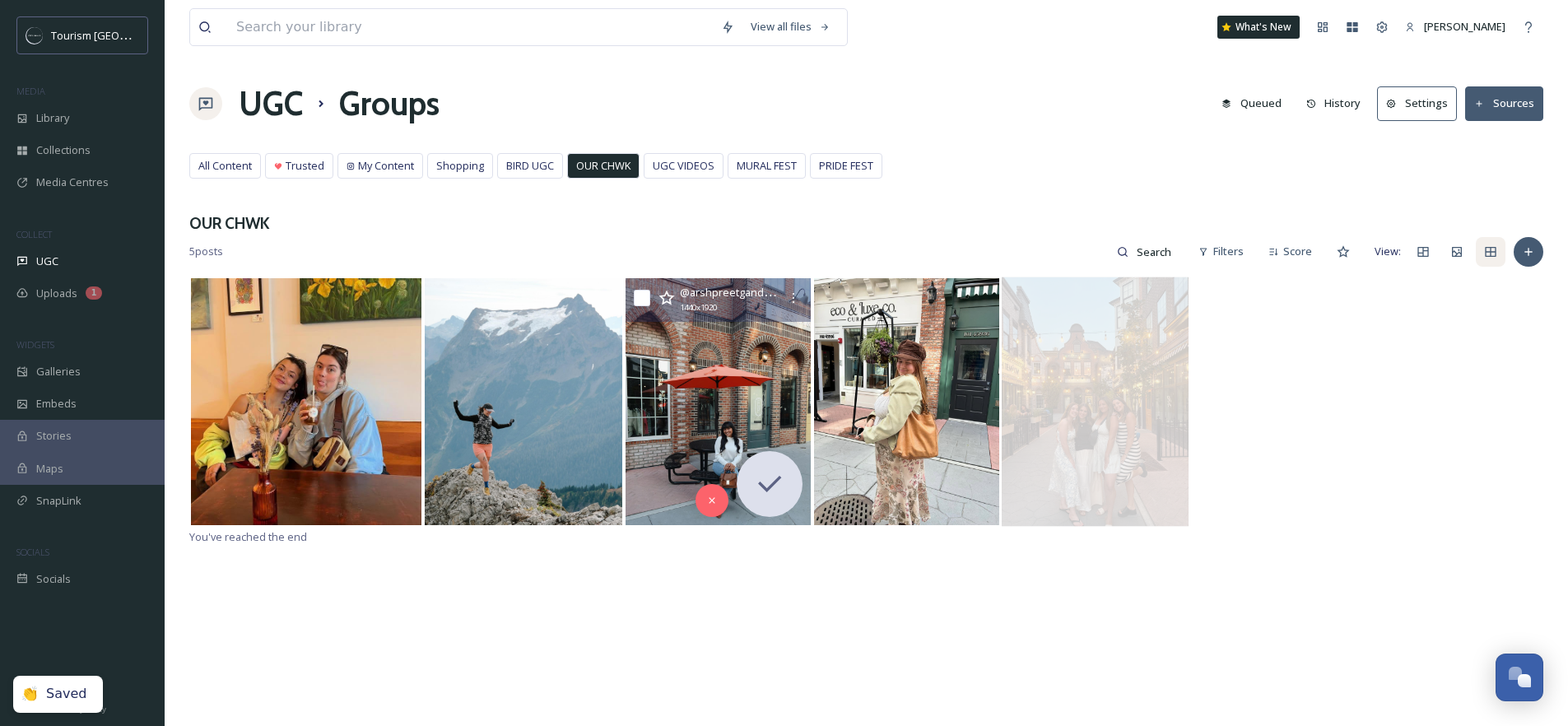
click at [1284, 526] on div "@ arshpreetgandham 1440 x 1920" at bounding box center [866, 402] width 1354 height 250
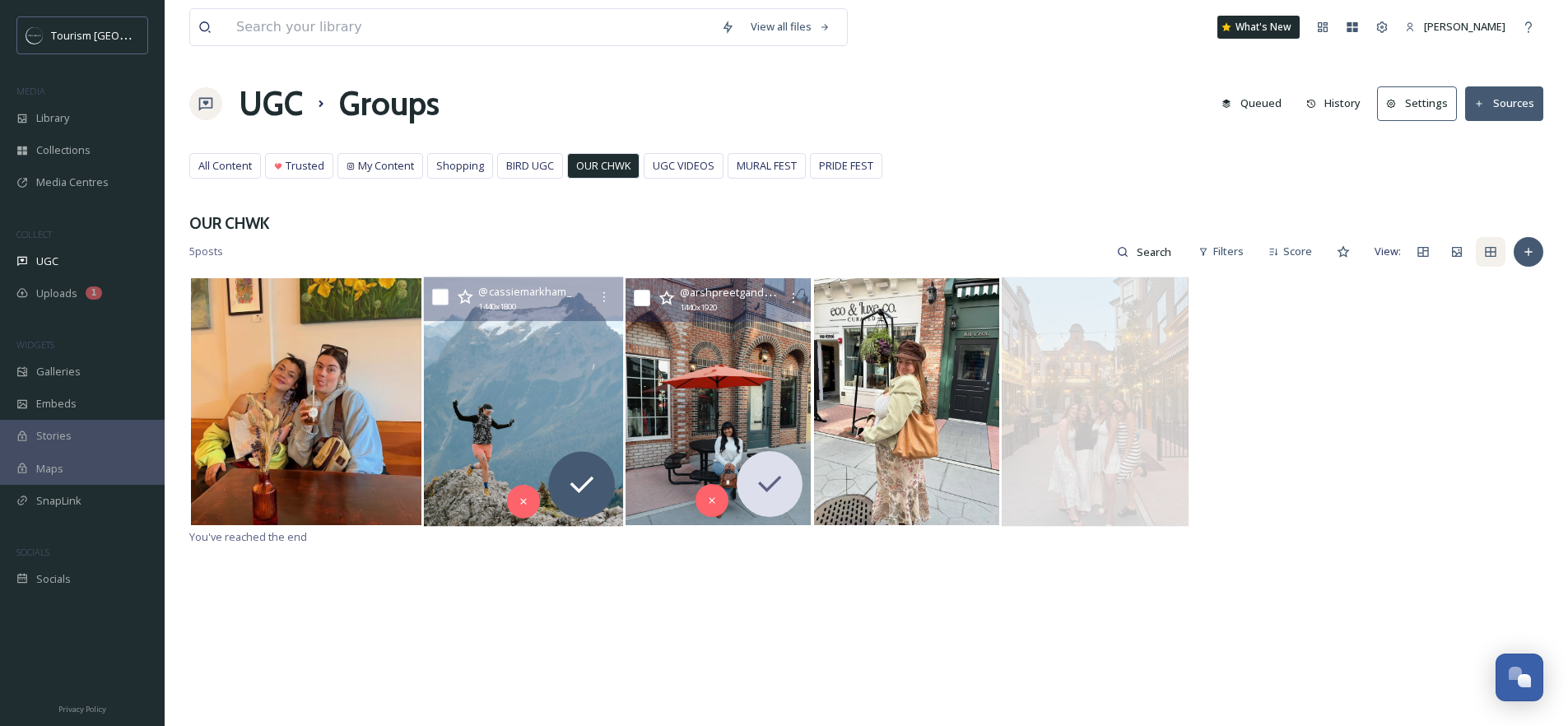
click at [505, 403] on img at bounding box center [524, 402] width 199 height 249
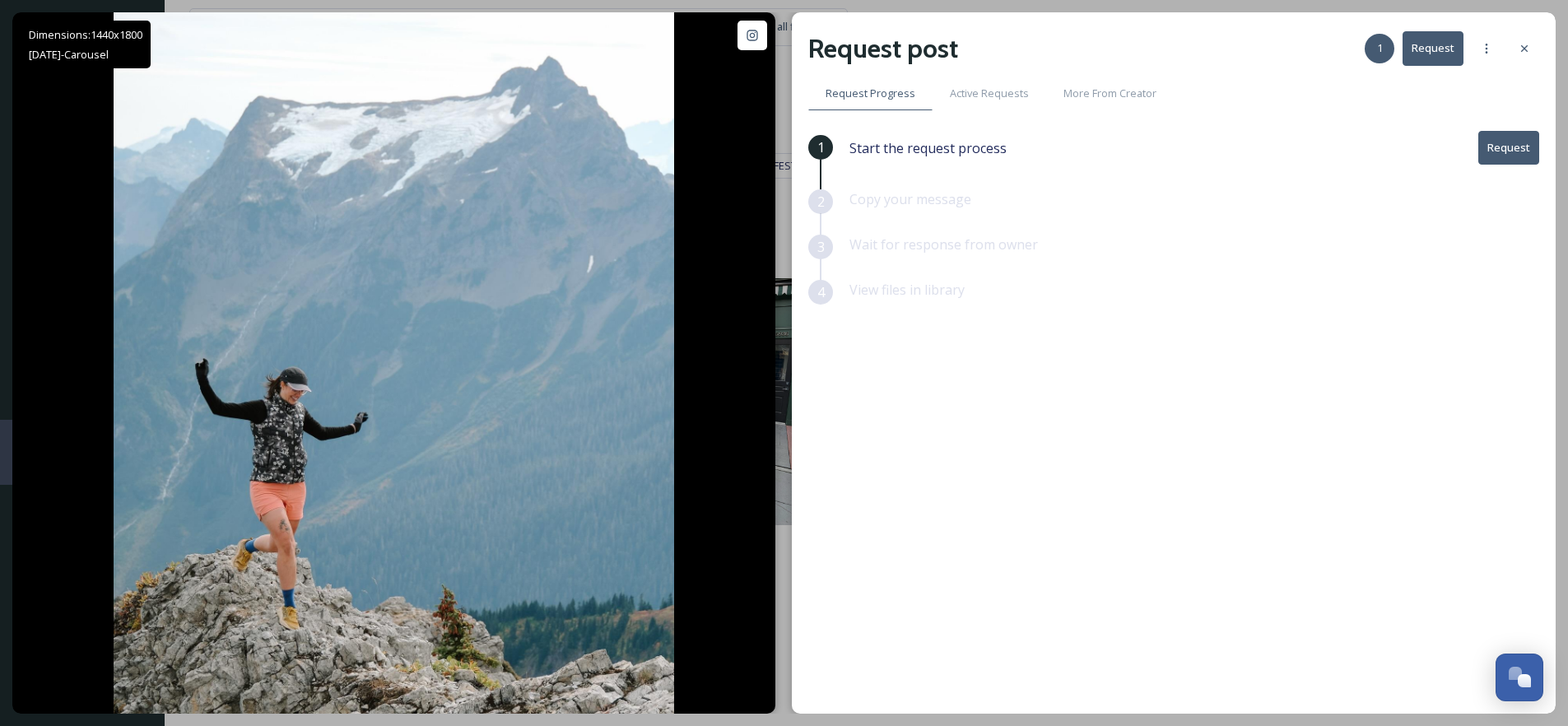
click at [1509, 151] on button "Request" at bounding box center [1509, 147] width 61 height 34
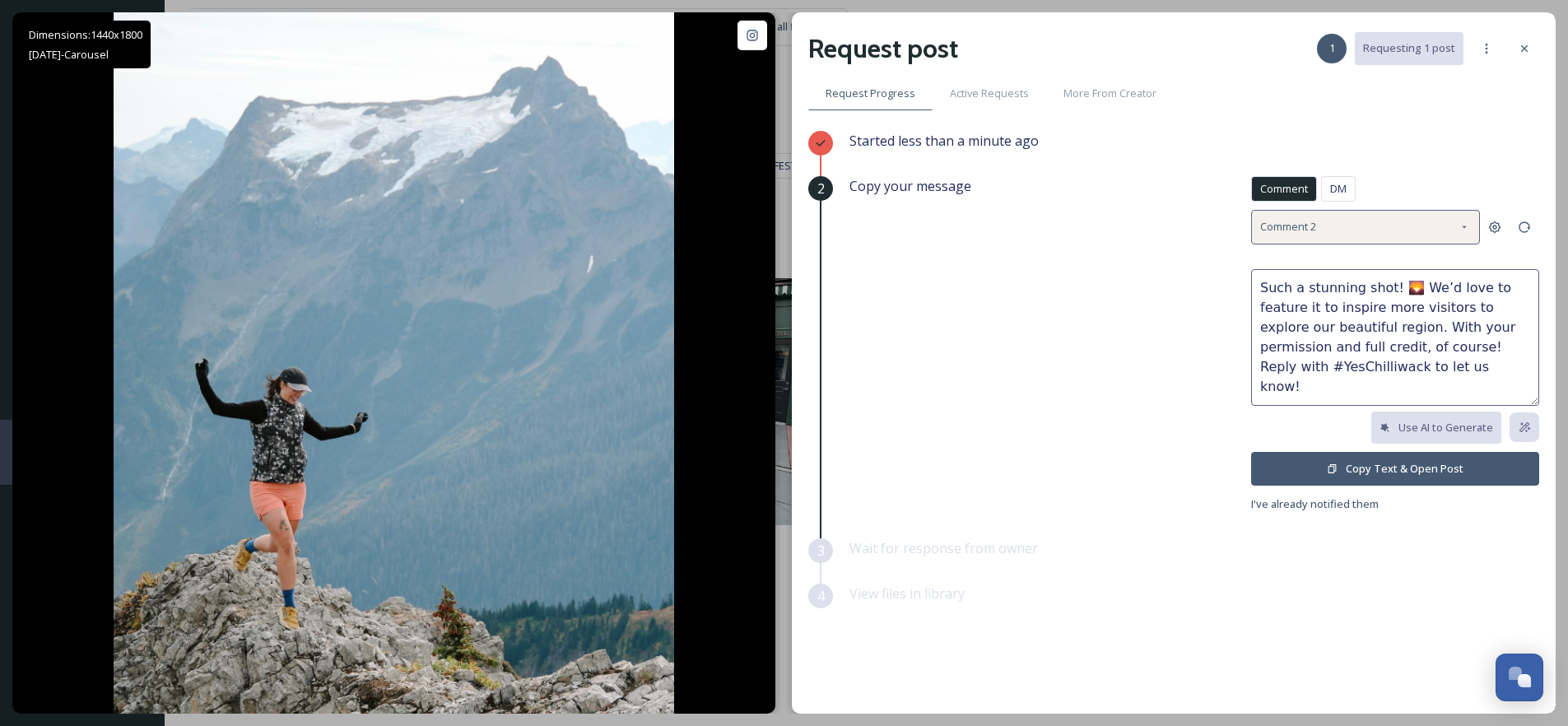
click at [1377, 232] on div "Comment 2" at bounding box center [1365, 226] width 229 height 34
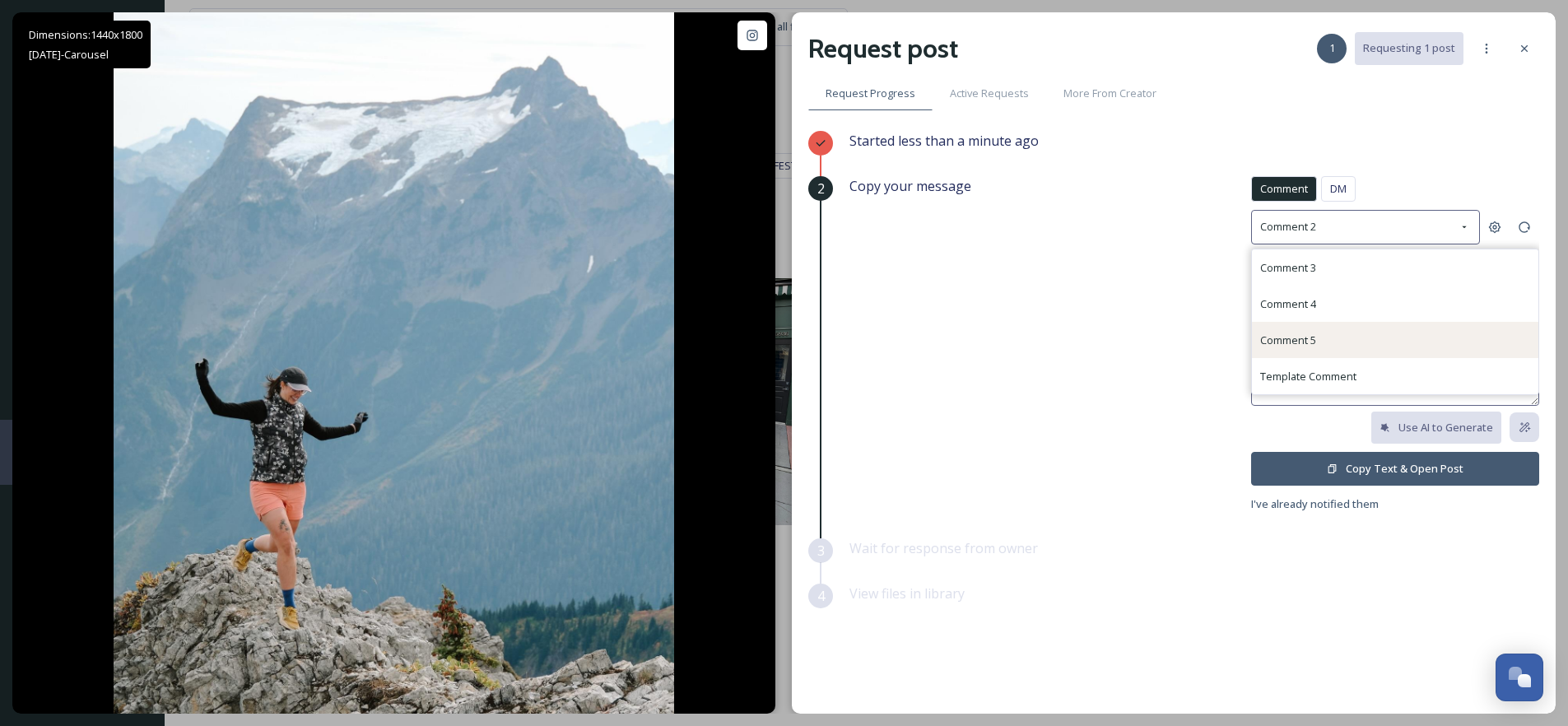
click at [1303, 355] on div "Comment 5" at bounding box center [1394, 340] width 286 height 36
type textarea "This is breathtaking! 🌲 We’d love to share your photo with full credit to show …"
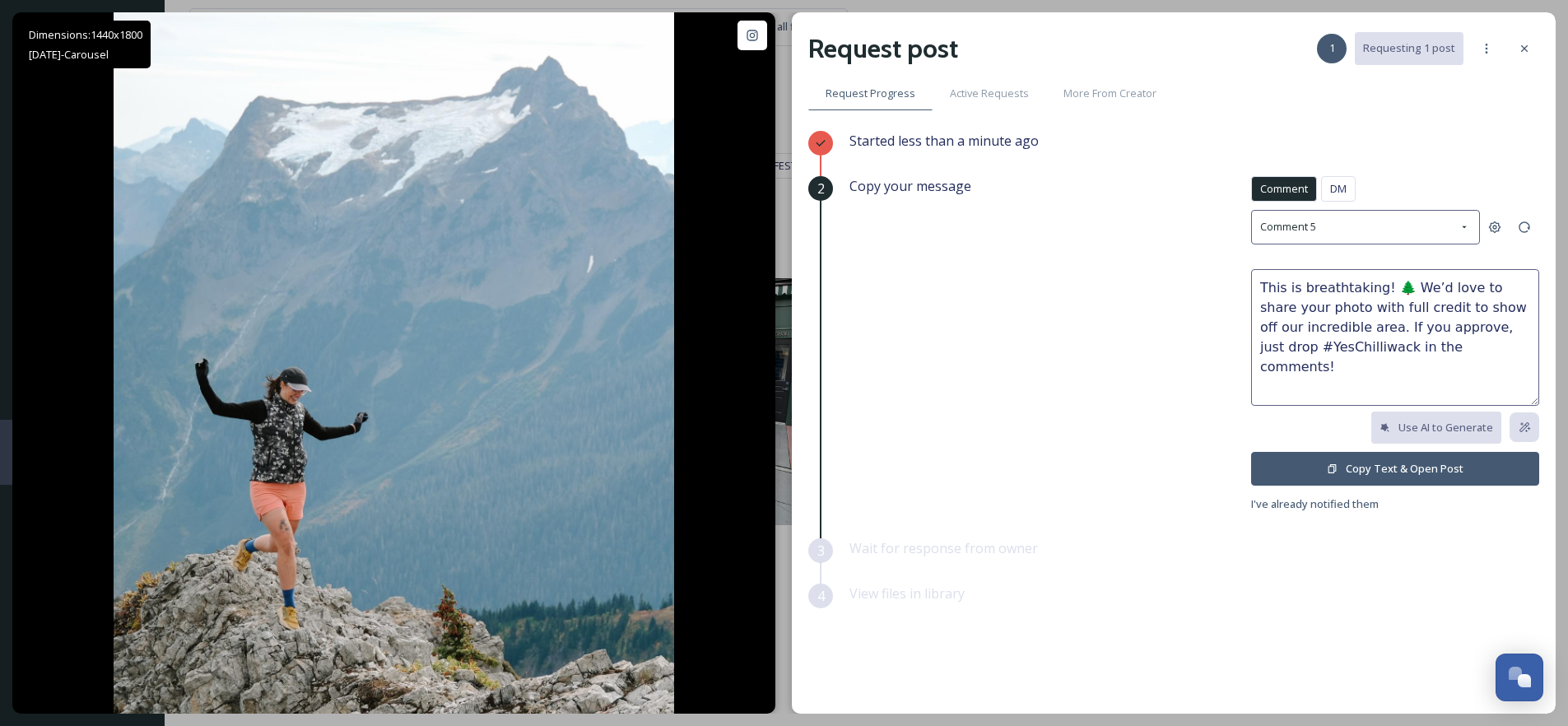
click at [1393, 470] on button "Copy Text & Open Post" at bounding box center [1394, 469] width 288 height 34
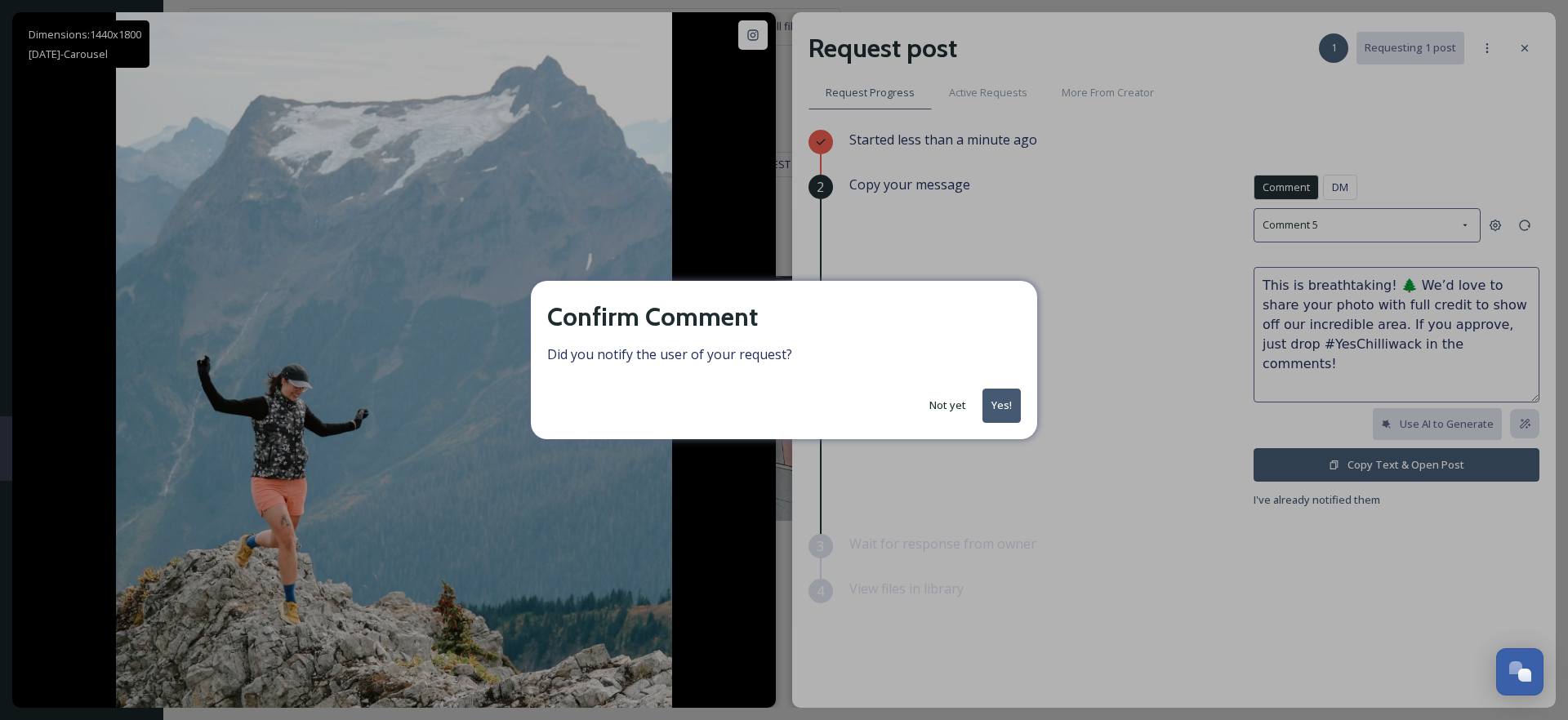
click at [1002, 404] on button "Yes!" at bounding box center [1002, 405] width 38 height 33
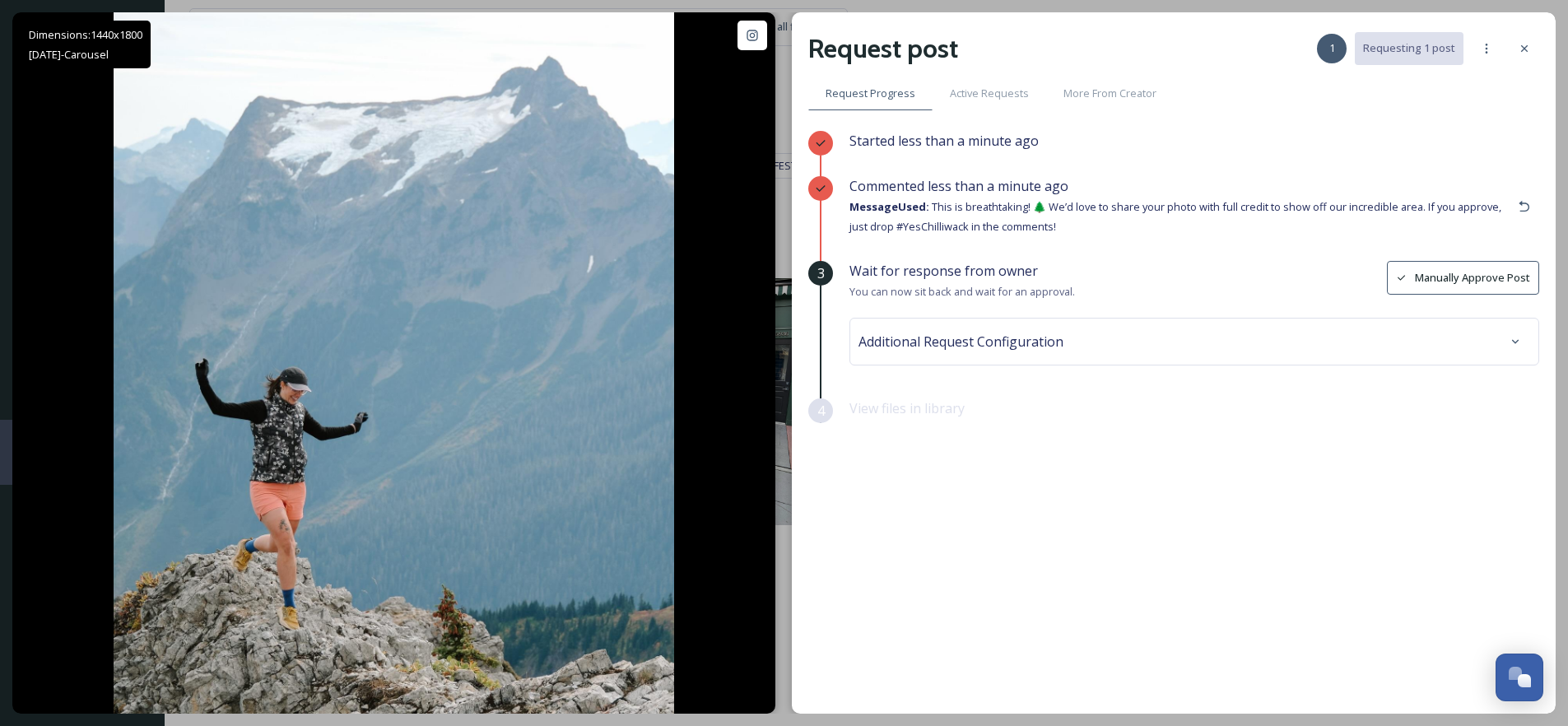
click at [1064, 333] on div "Additional Request Configuration" at bounding box center [1194, 341] width 671 height 29
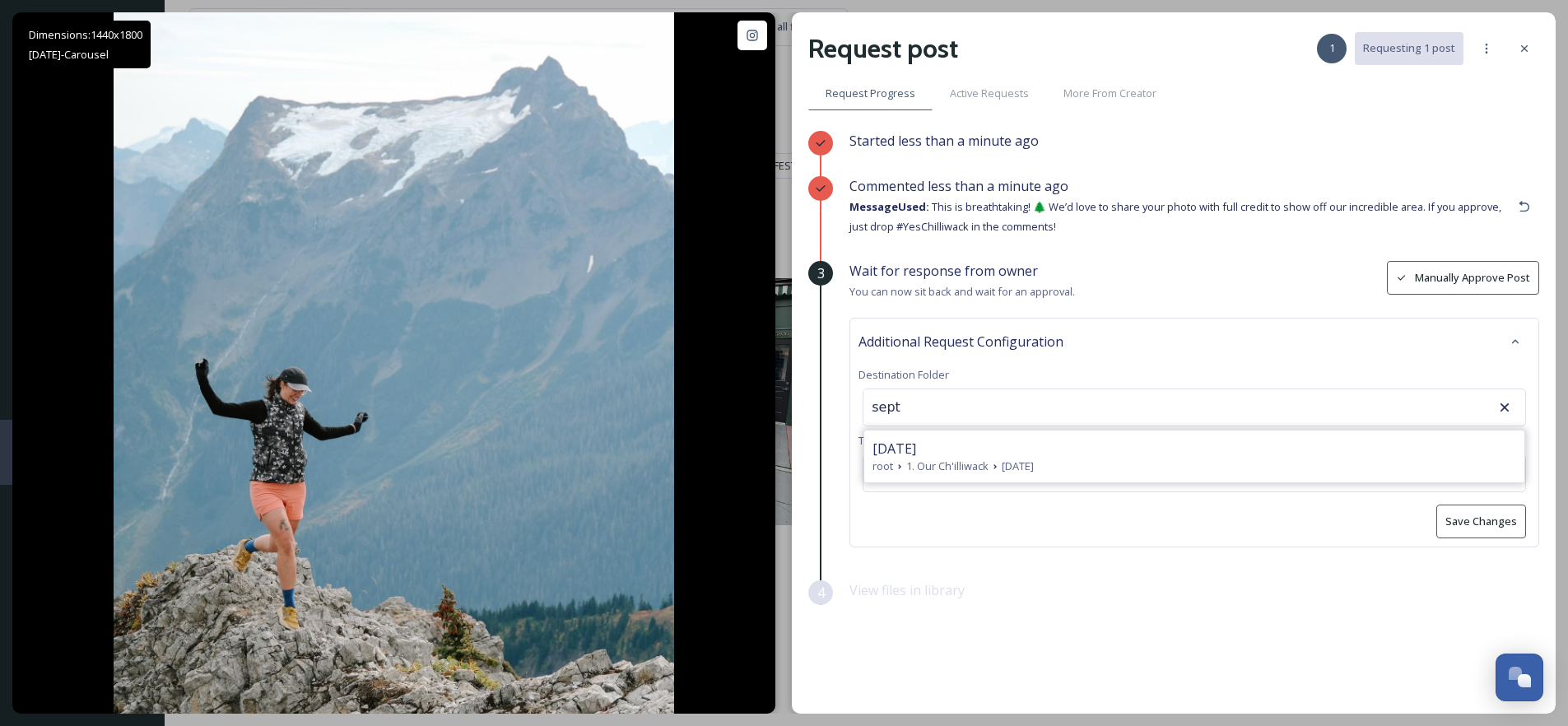
click at [974, 460] on span "1. Our Ch'illiwack" at bounding box center [947, 466] width 83 height 15
type input "[DATE]"
click at [1470, 526] on button "Save Changes" at bounding box center [1481, 521] width 89 height 34
click at [1518, 58] on div at bounding box center [1524, 48] width 29 height 29
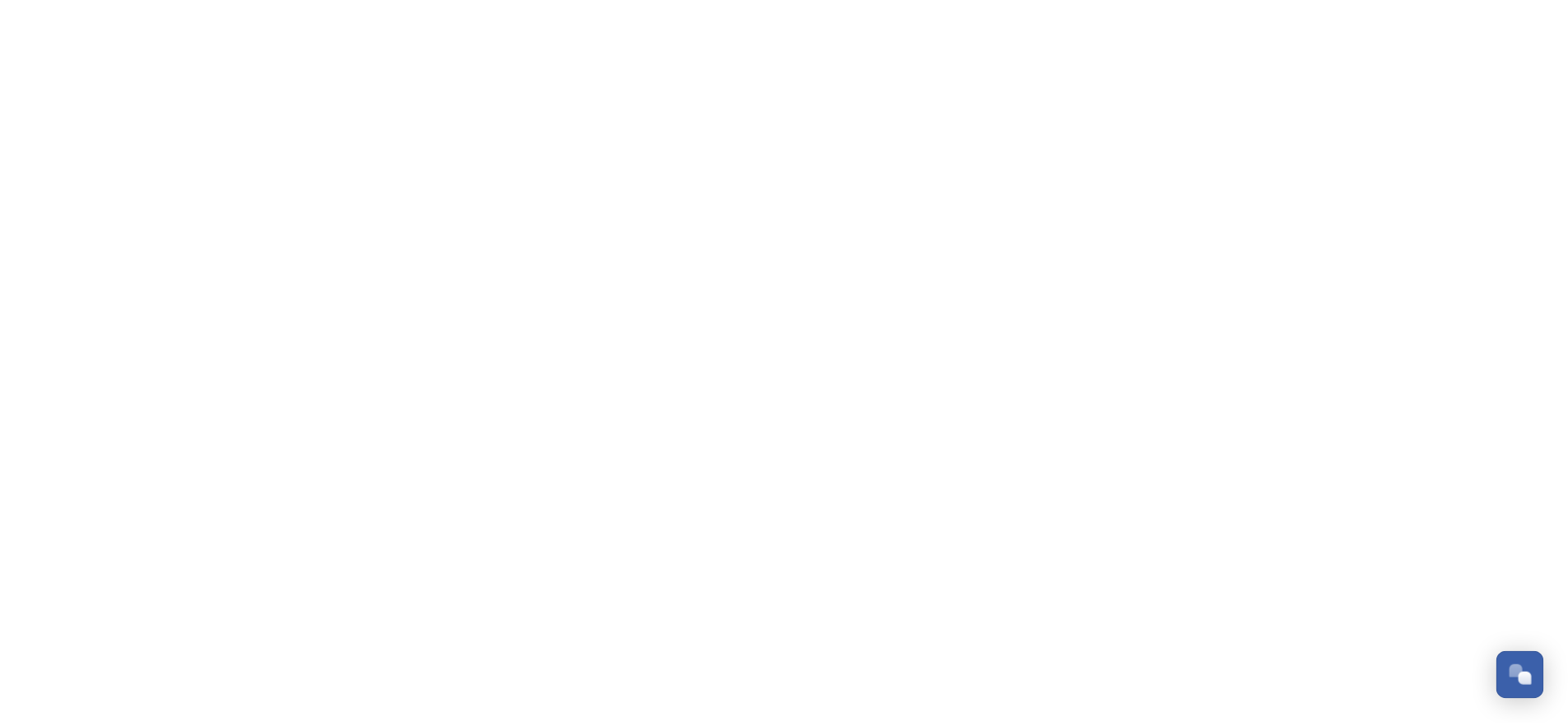
scroll to position [270, 0]
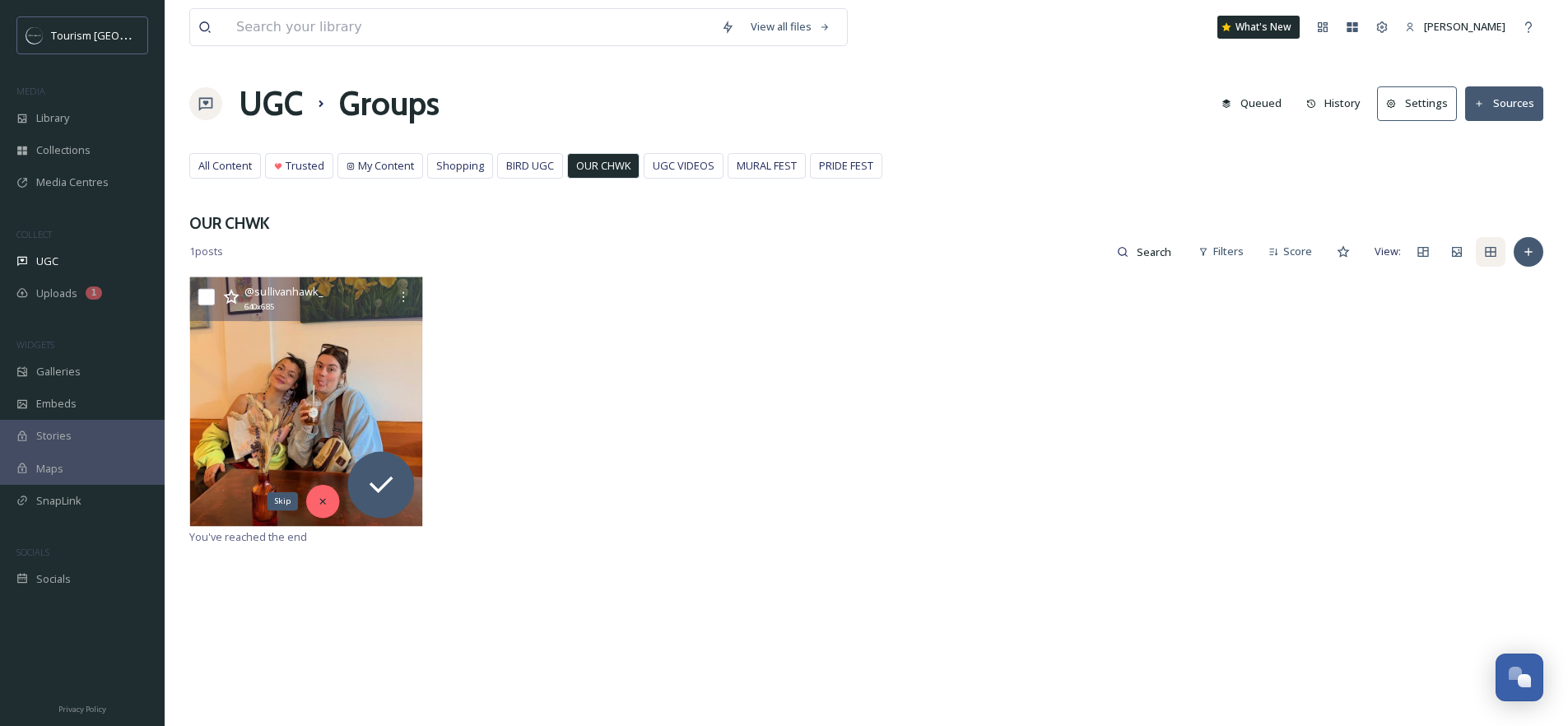
click at [320, 508] on div "Skip" at bounding box center [322, 501] width 33 height 33
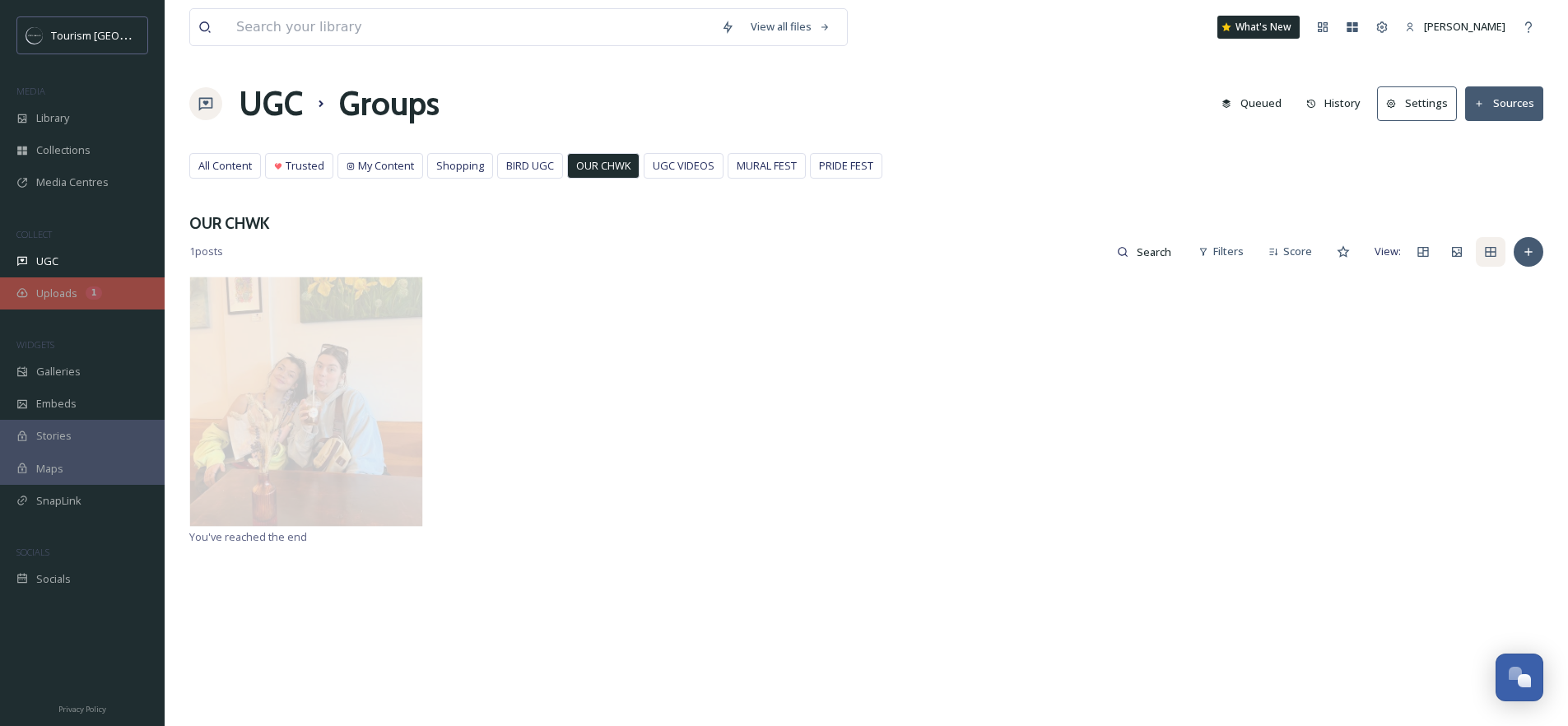
click at [67, 300] on span "Uploads" at bounding box center [57, 293] width 41 height 15
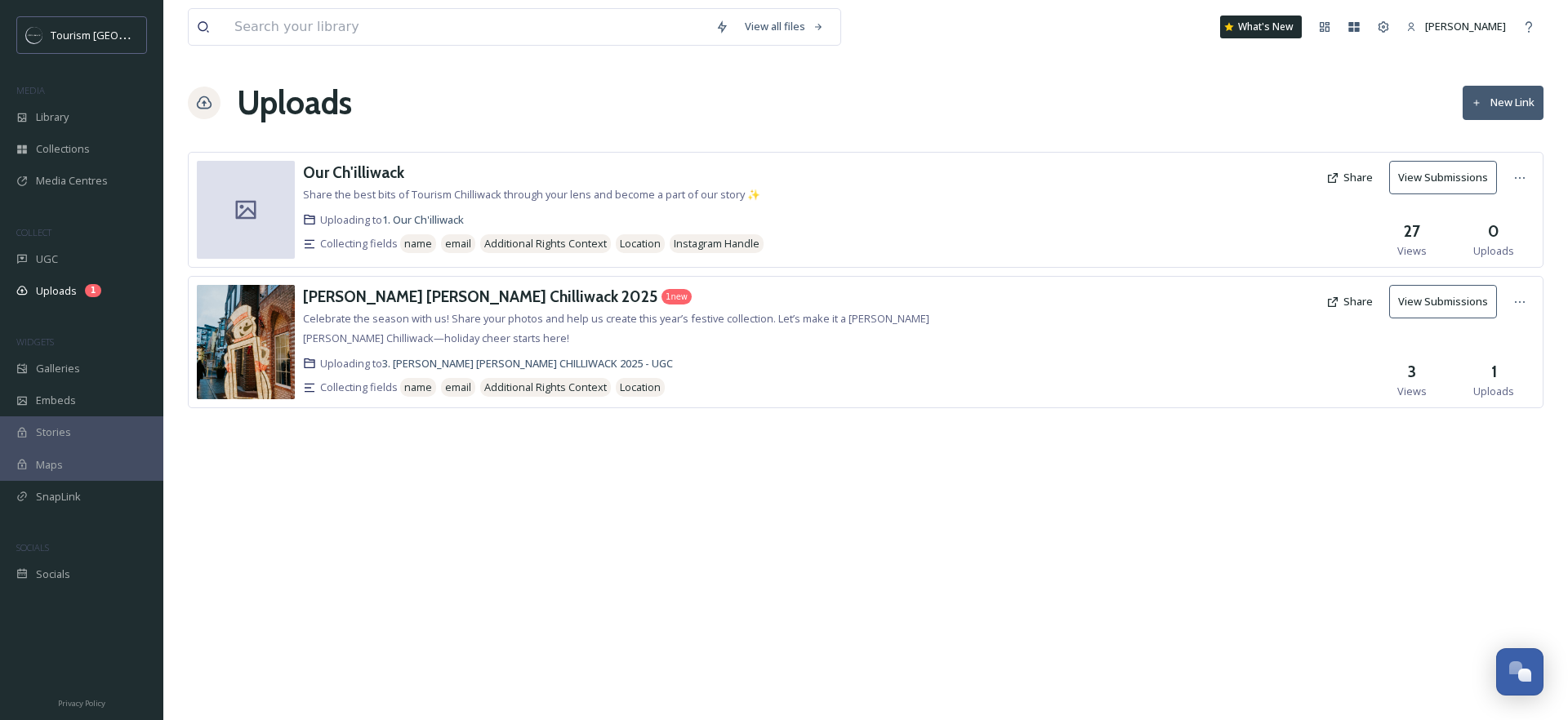
click at [293, 370] on img at bounding box center [246, 342] width 98 height 114
click at [286, 351] on img at bounding box center [246, 342] width 98 height 114
click at [417, 299] on h3 "Holly Jolly Chilliwack 2025" at bounding box center [480, 296] width 355 height 20
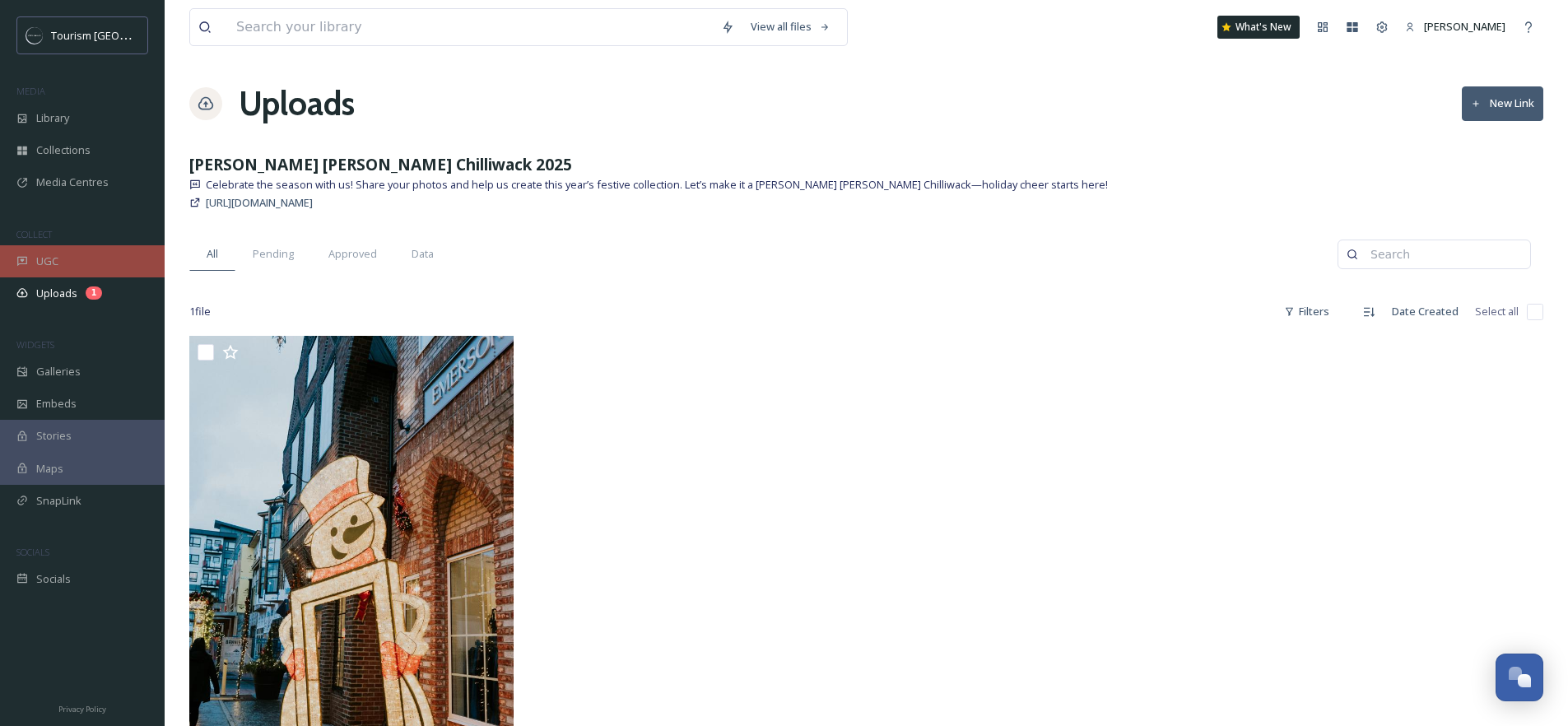
click at [55, 258] on span "UGC" at bounding box center [47, 261] width 22 height 15
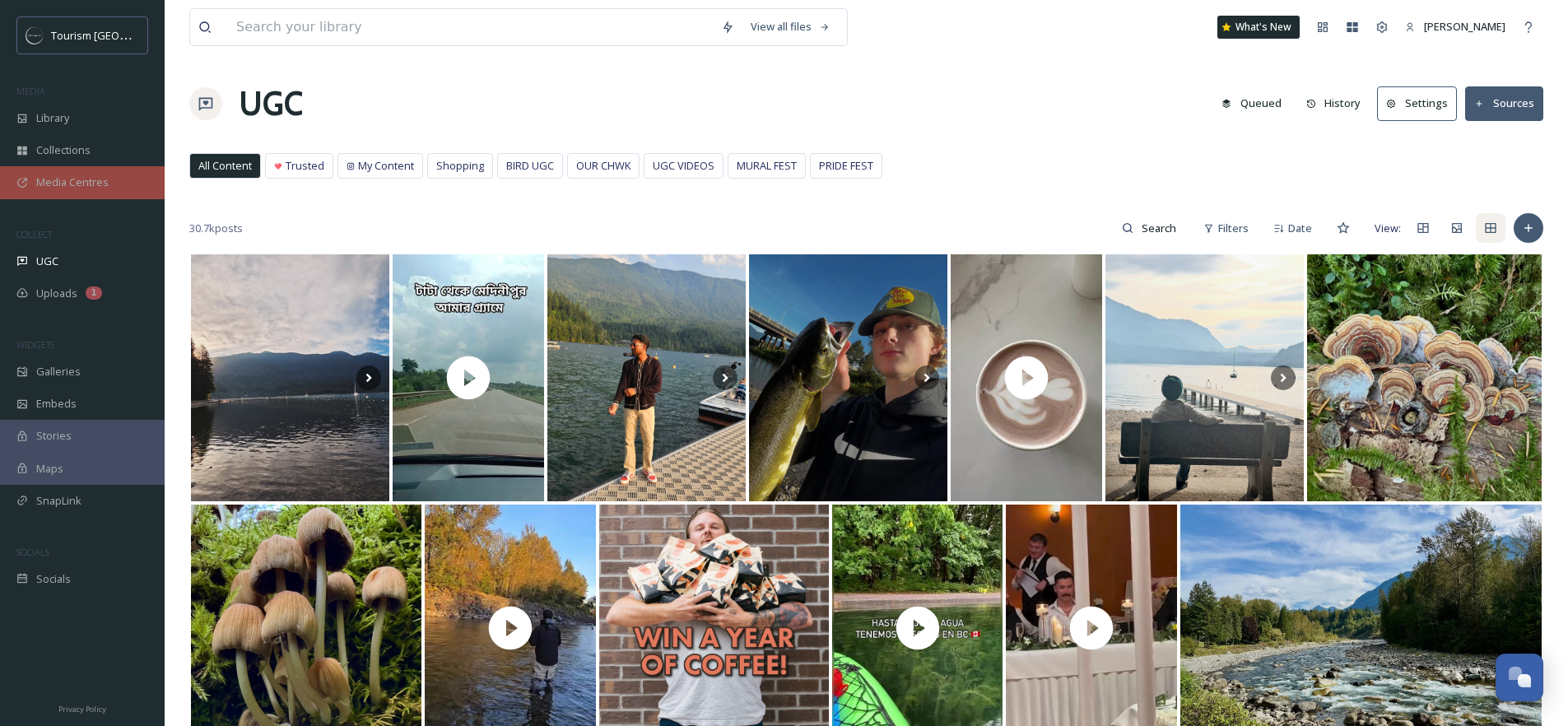
click at [48, 174] on div "Media Centres" at bounding box center [82, 182] width 164 height 32
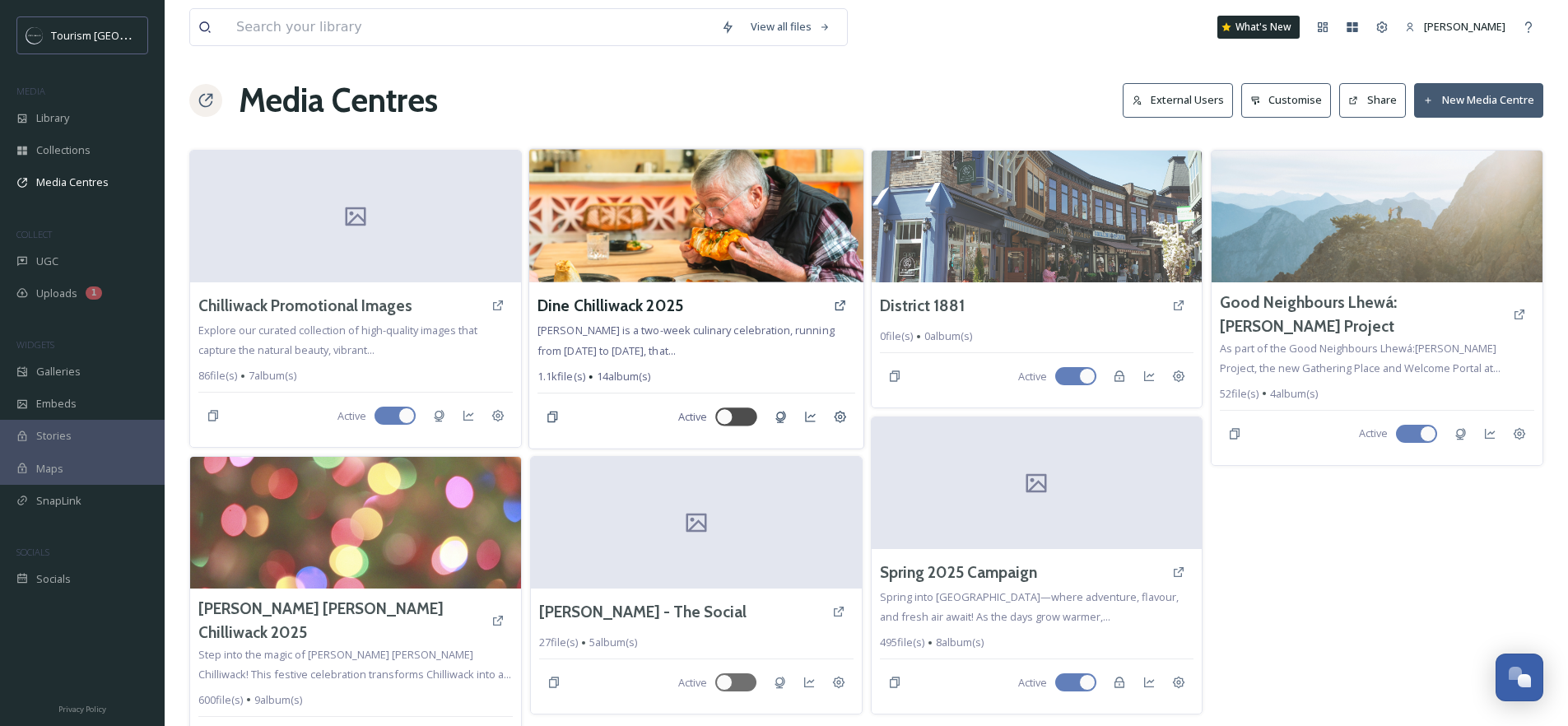
scroll to position [31, 0]
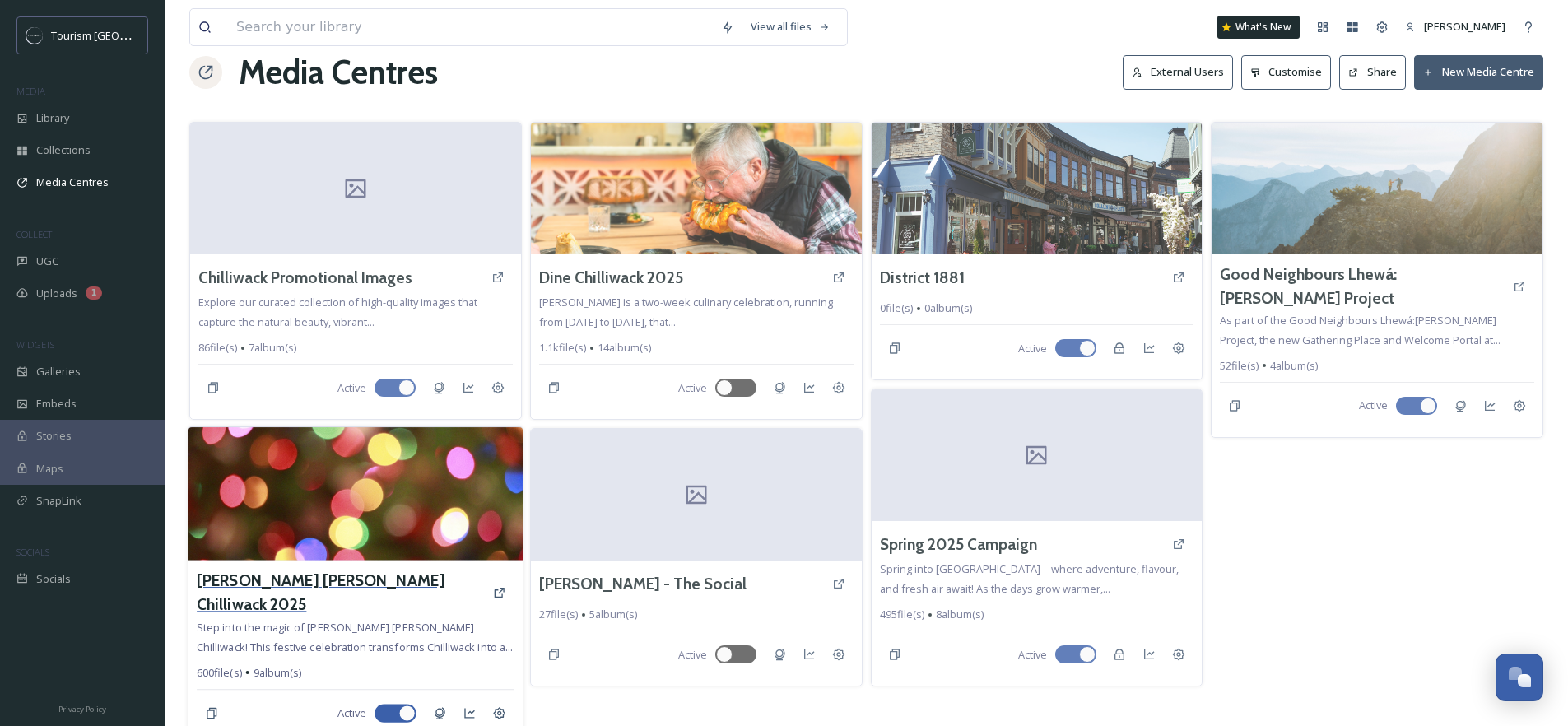
click at [325, 585] on h3 "Holly Jolly Chilliwack 2025" at bounding box center [340, 594] width 287 height 48
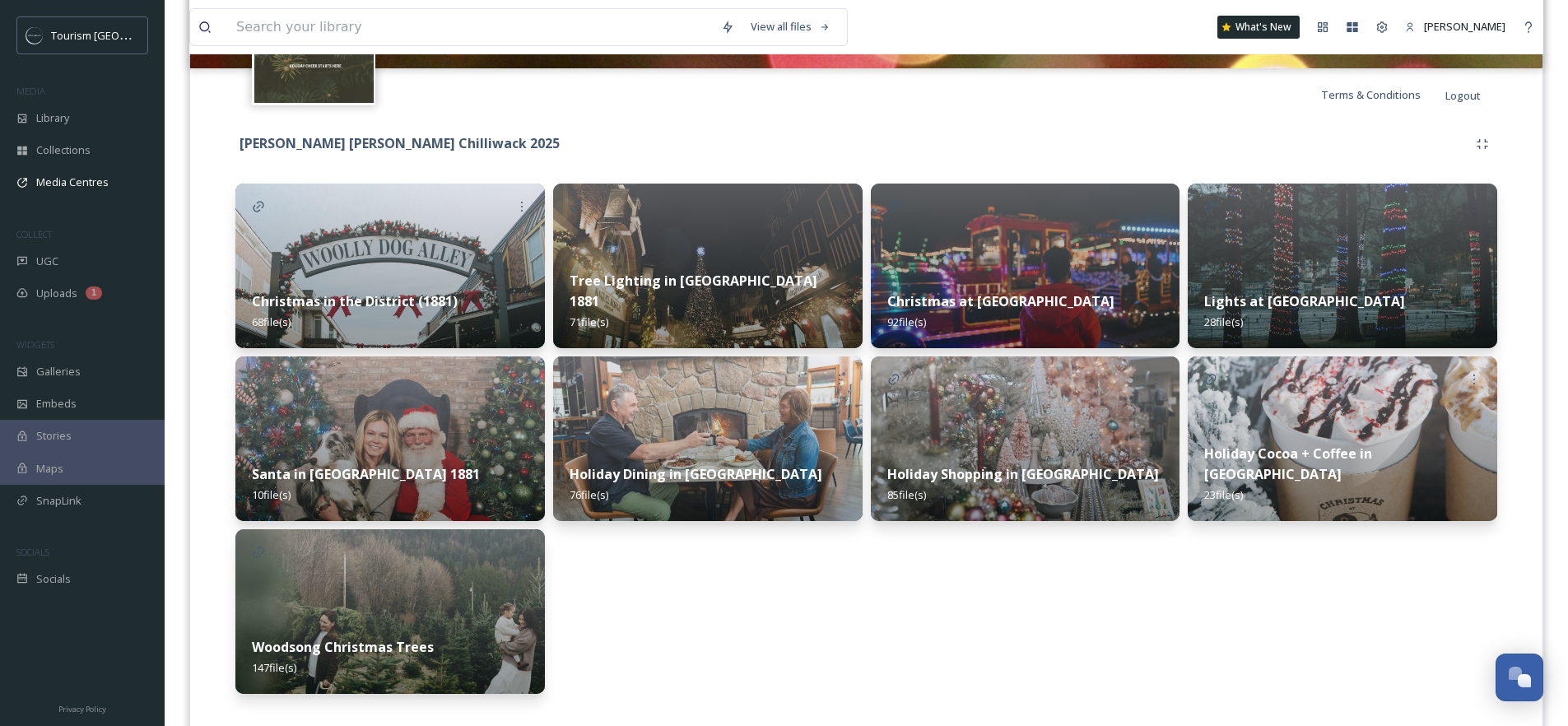
scroll to position [313, 0]
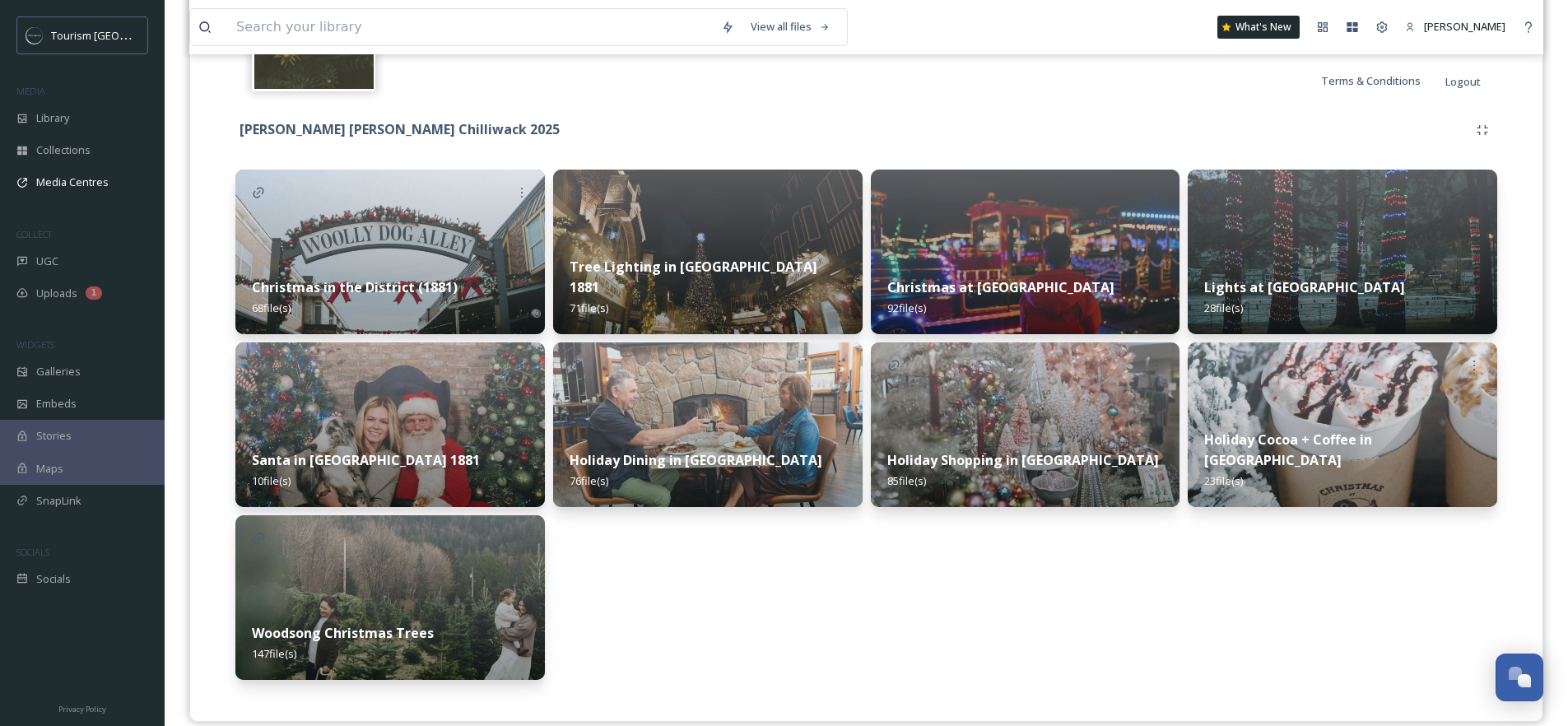
click at [389, 260] on img at bounding box center [390, 251] width 309 height 164
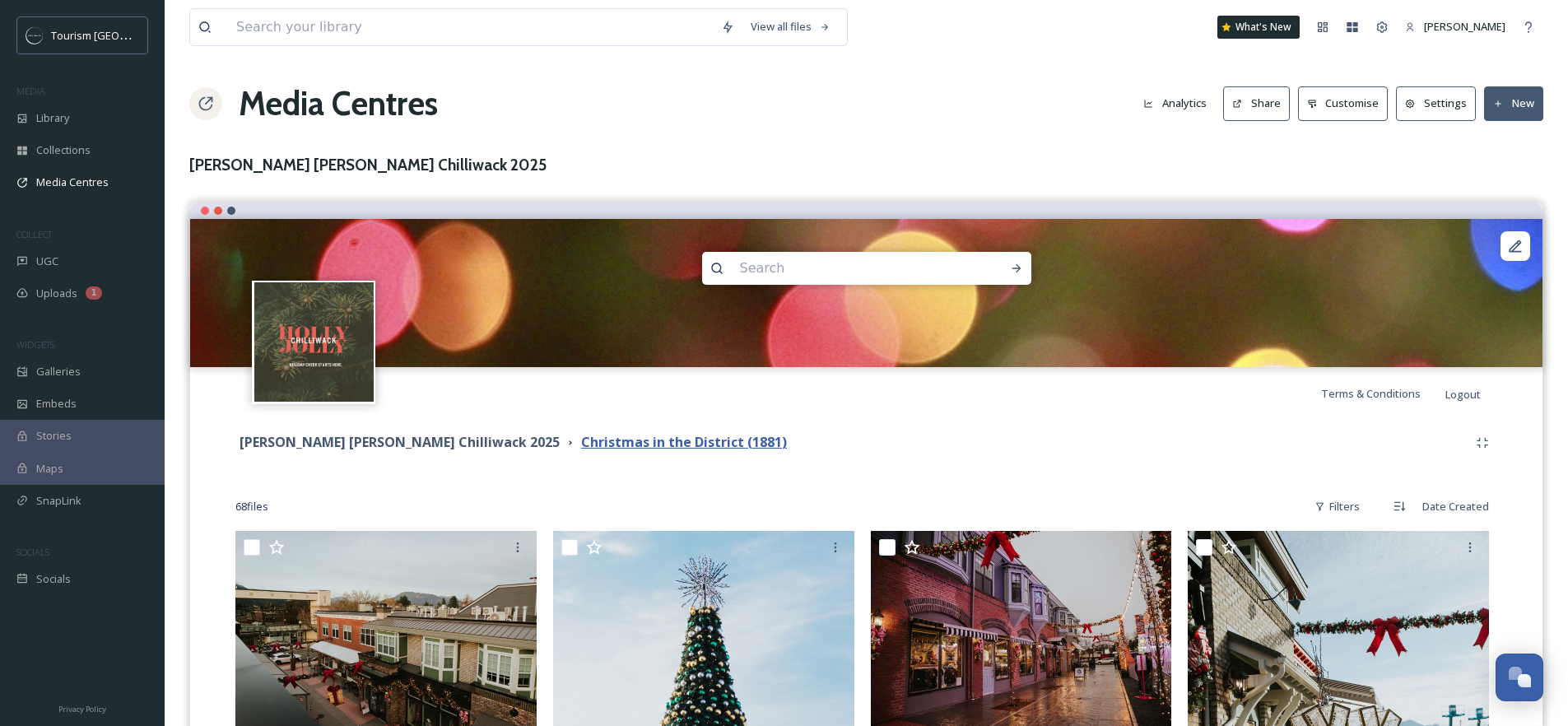
click at [591, 439] on strong "Christmas in the District (1881)" at bounding box center [683, 442] width 205 height 18
click at [307, 448] on strong "Holly Jolly Chilliwack 2025" at bounding box center [400, 442] width 320 height 18
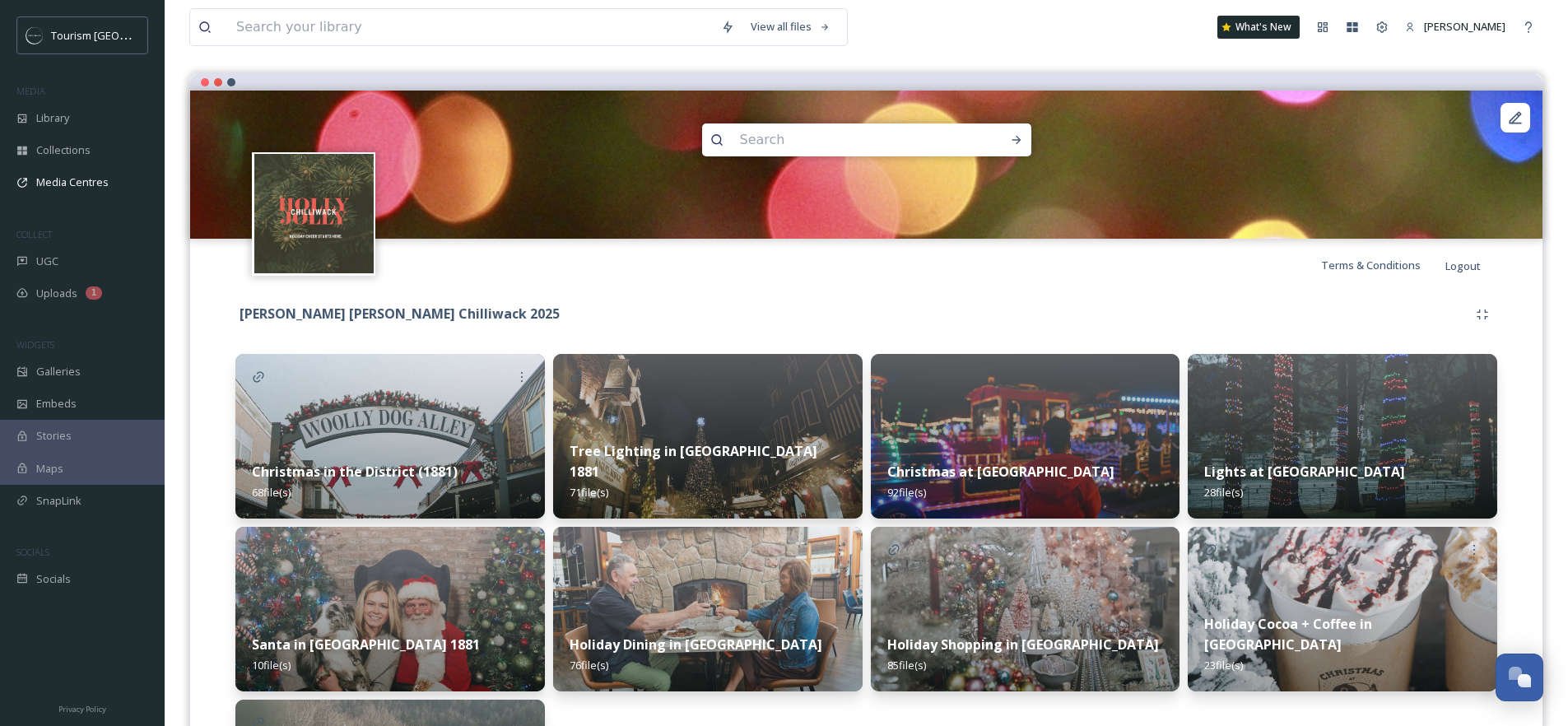
scroll to position [334, 0]
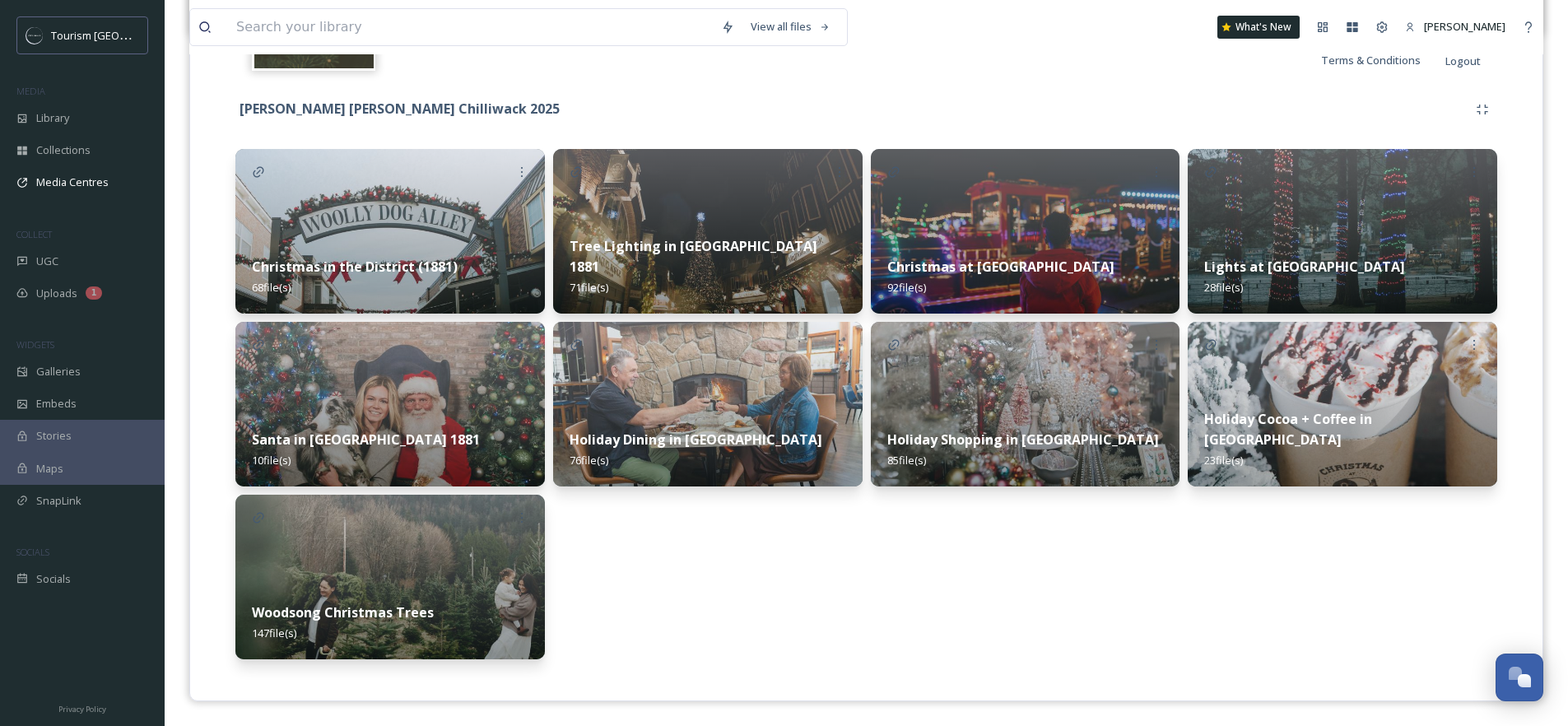
click at [393, 549] on img at bounding box center [390, 576] width 309 height 164
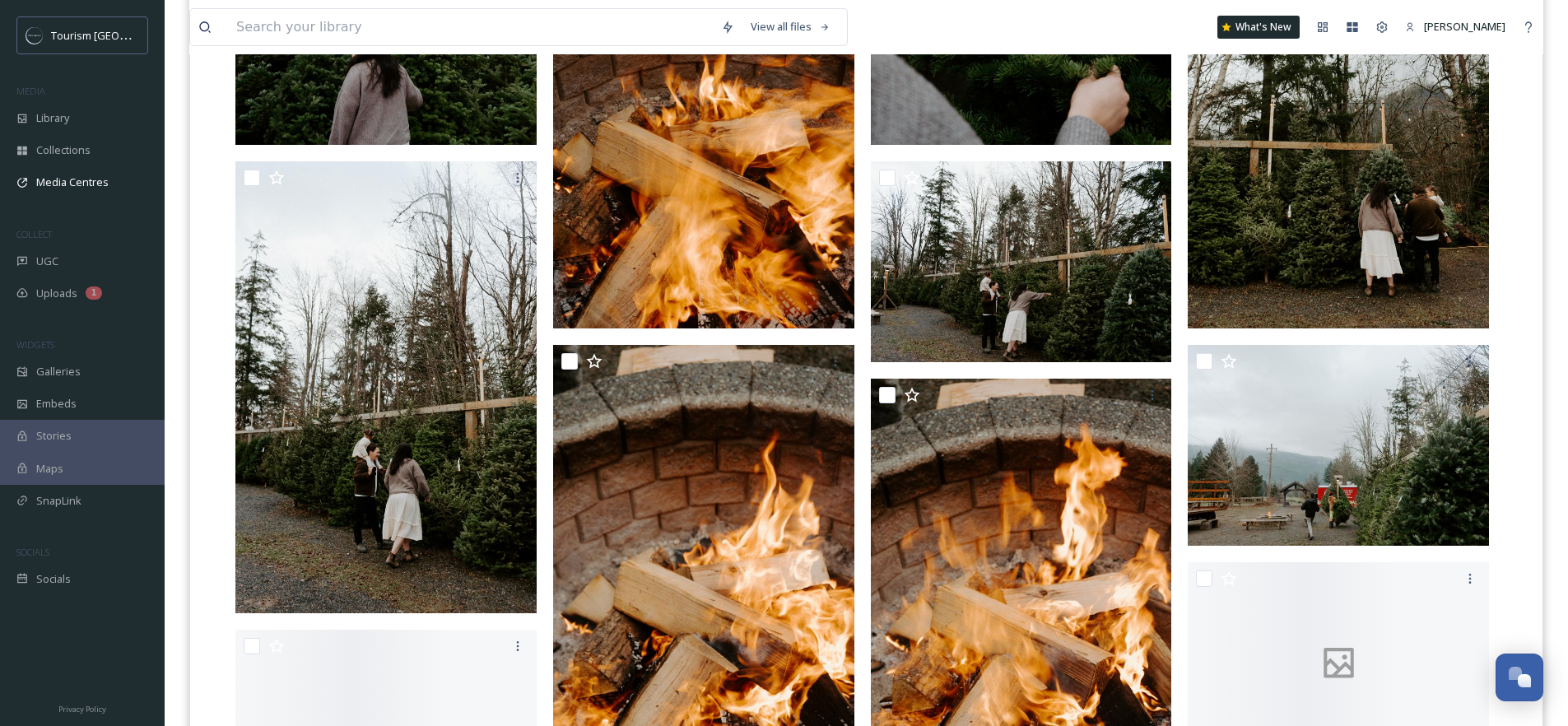
scroll to position [11241, 0]
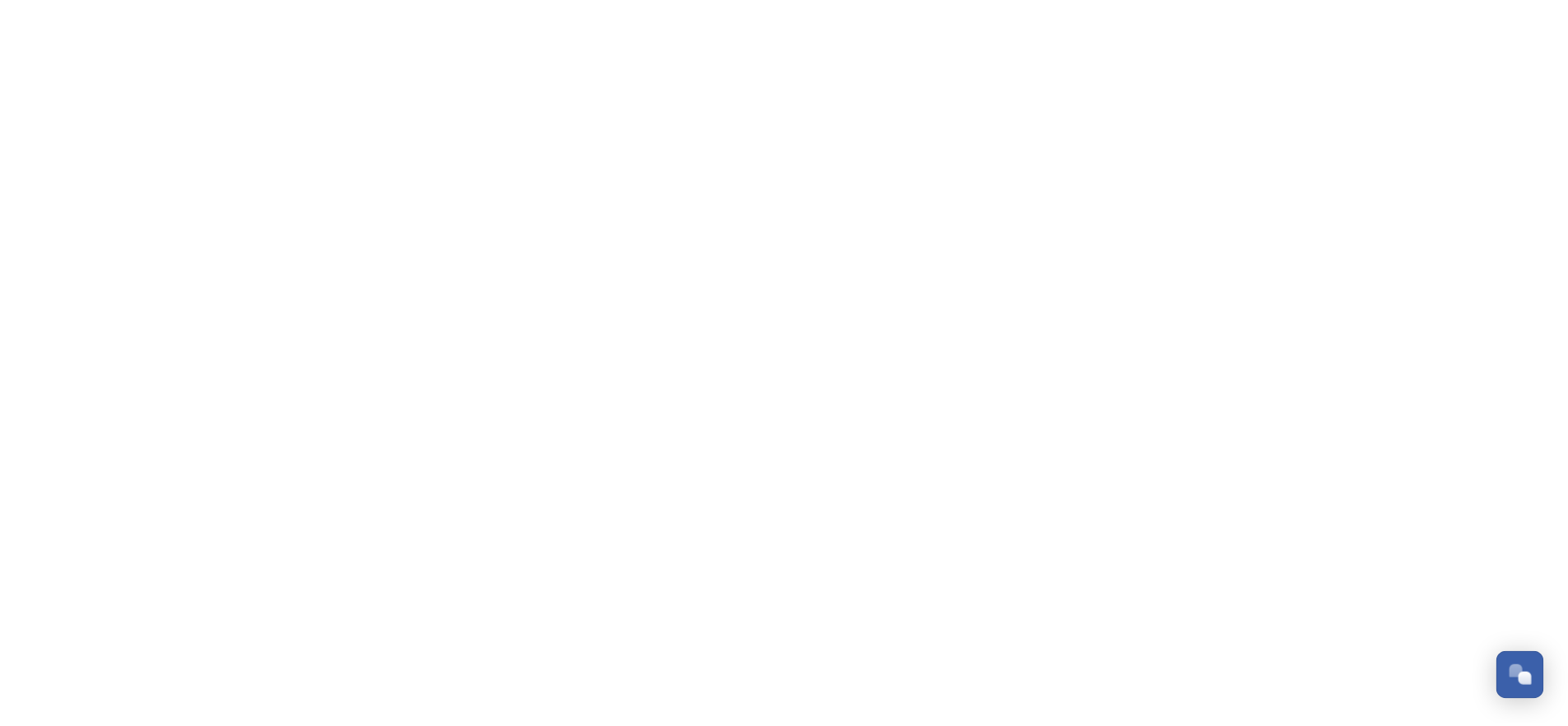
scroll to position [270, 0]
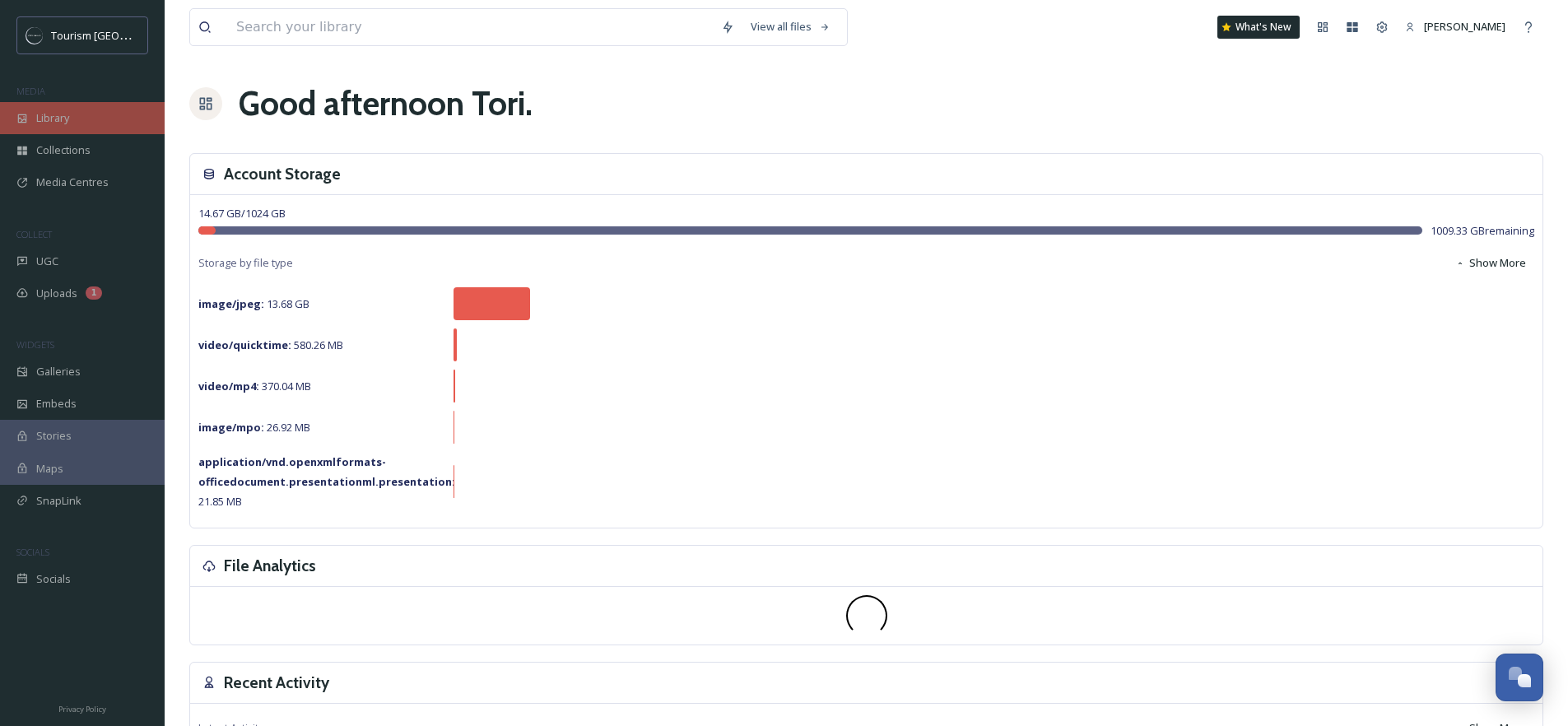
click at [82, 124] on div "Library" at bounding box center [82, 118] width 164 height 32
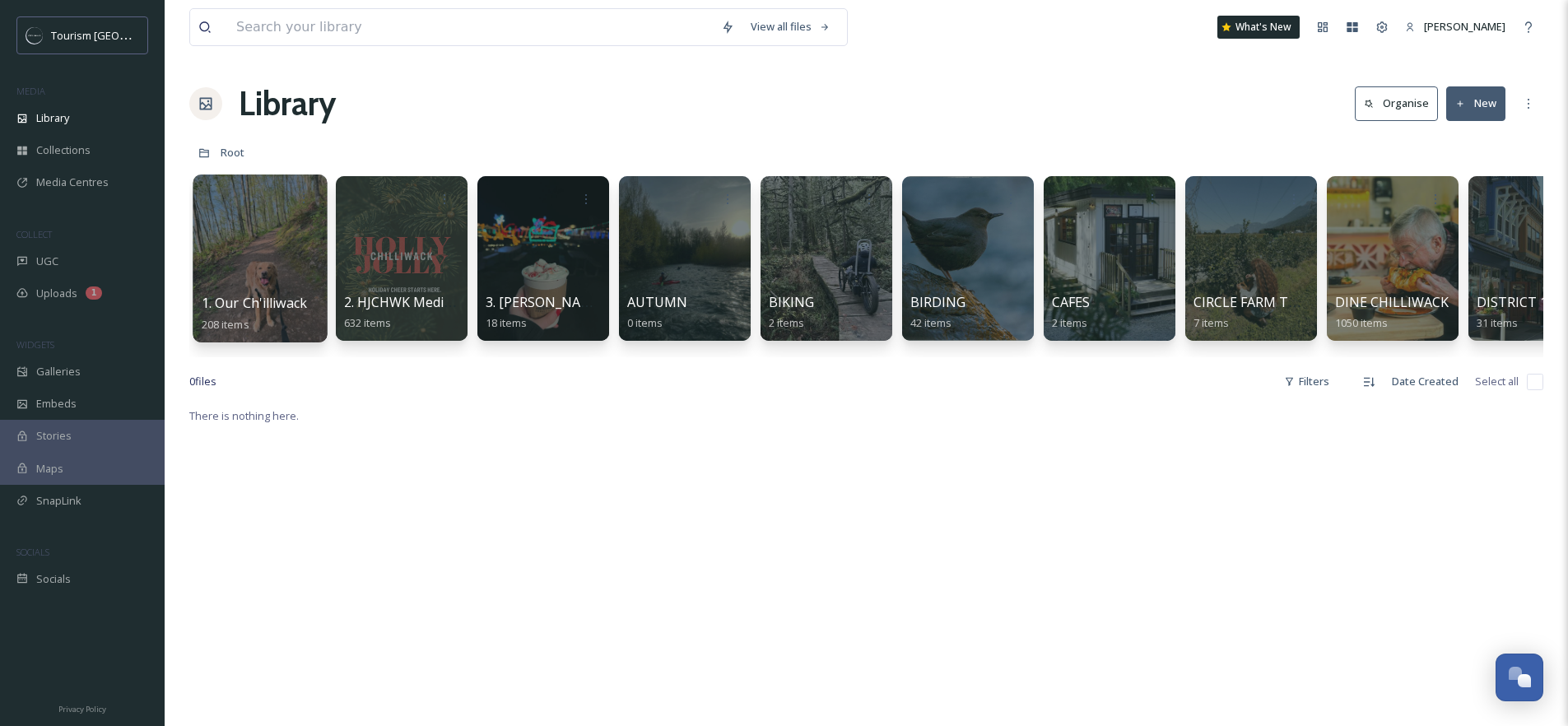
click at [245, 261] on div at bounding box center [260, 258] width 134 height 168
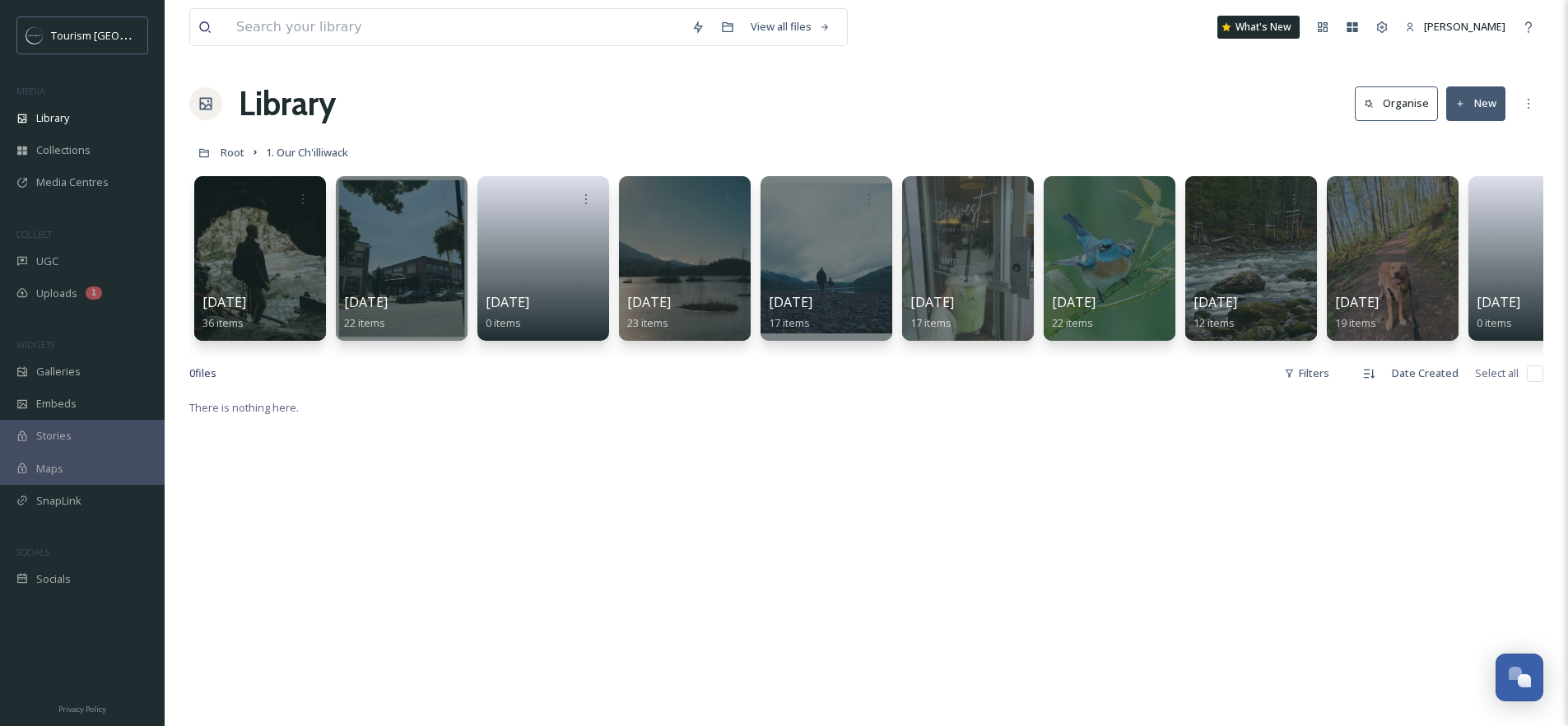
scroll to position [0, 345]
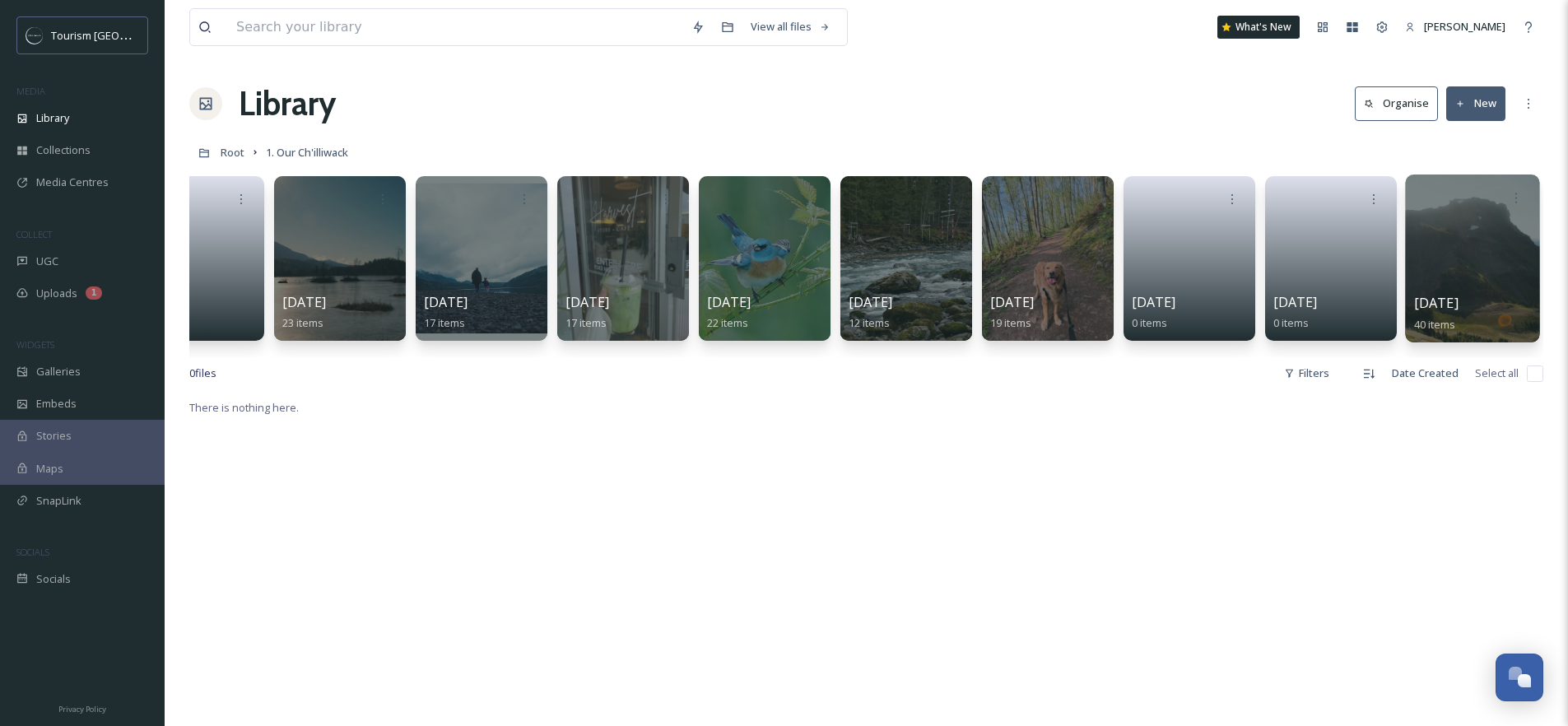
click at [1459, 254] on div at bounding box center [1472, 258] width 134 height 168
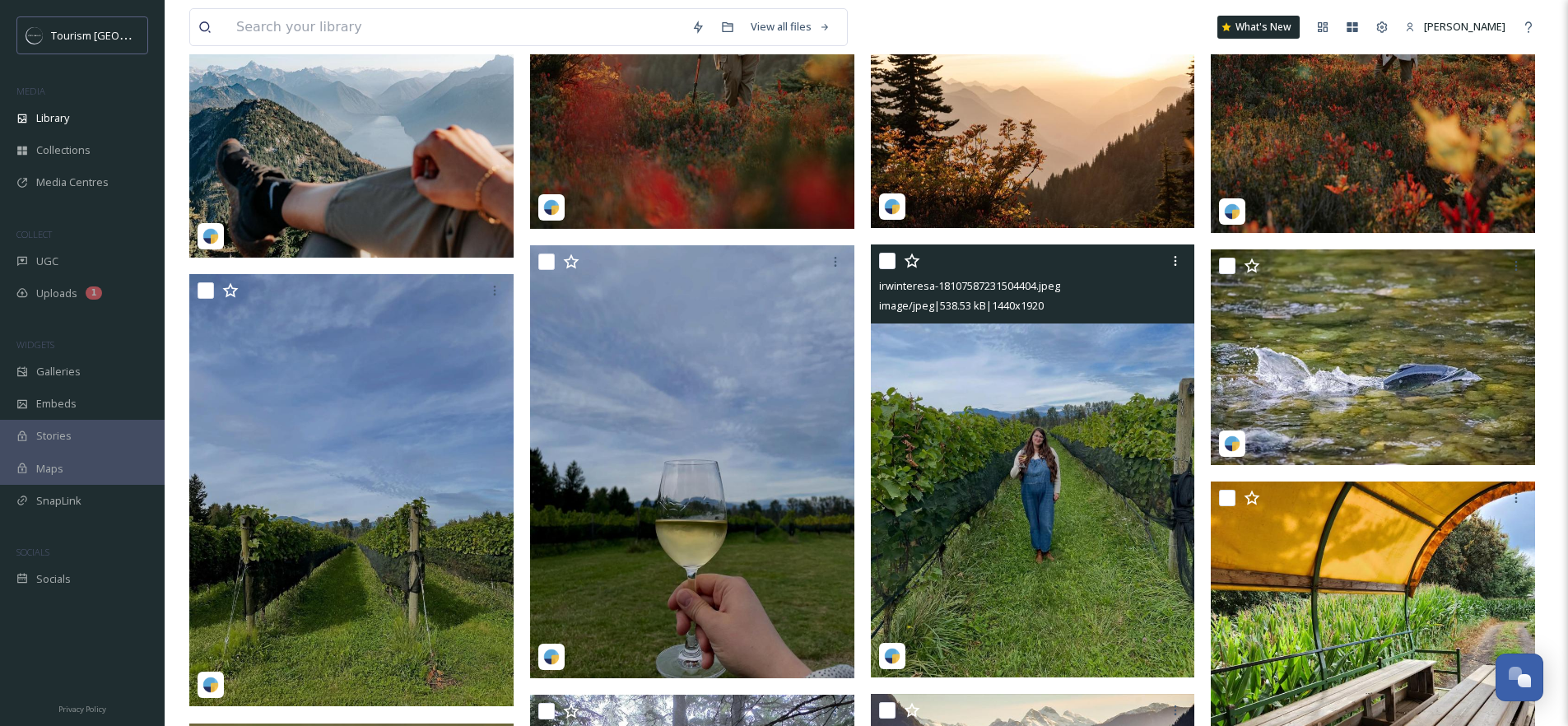
scroll to position [2686, 0]
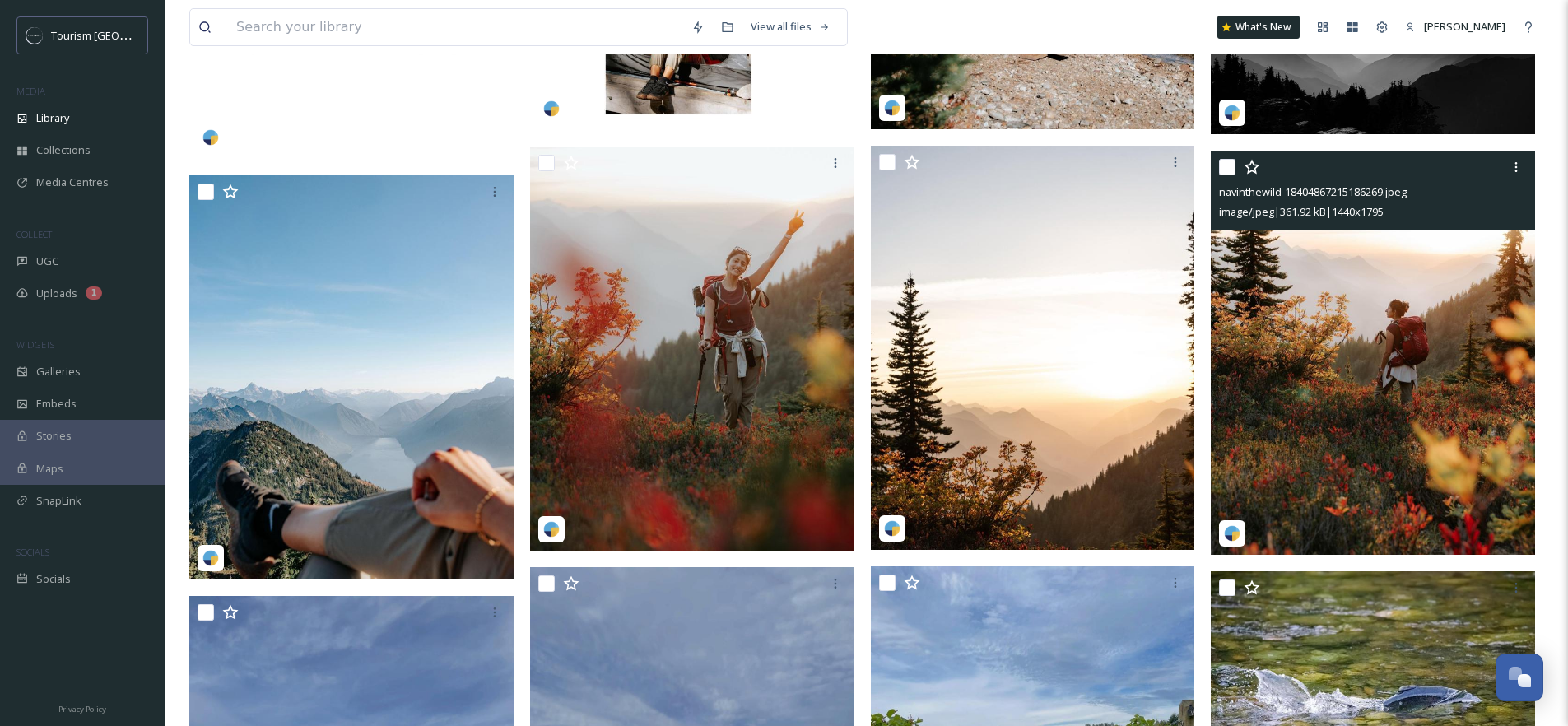
click at [1362, 333] on img at bounding box center [1372, 353] width 324 height 404
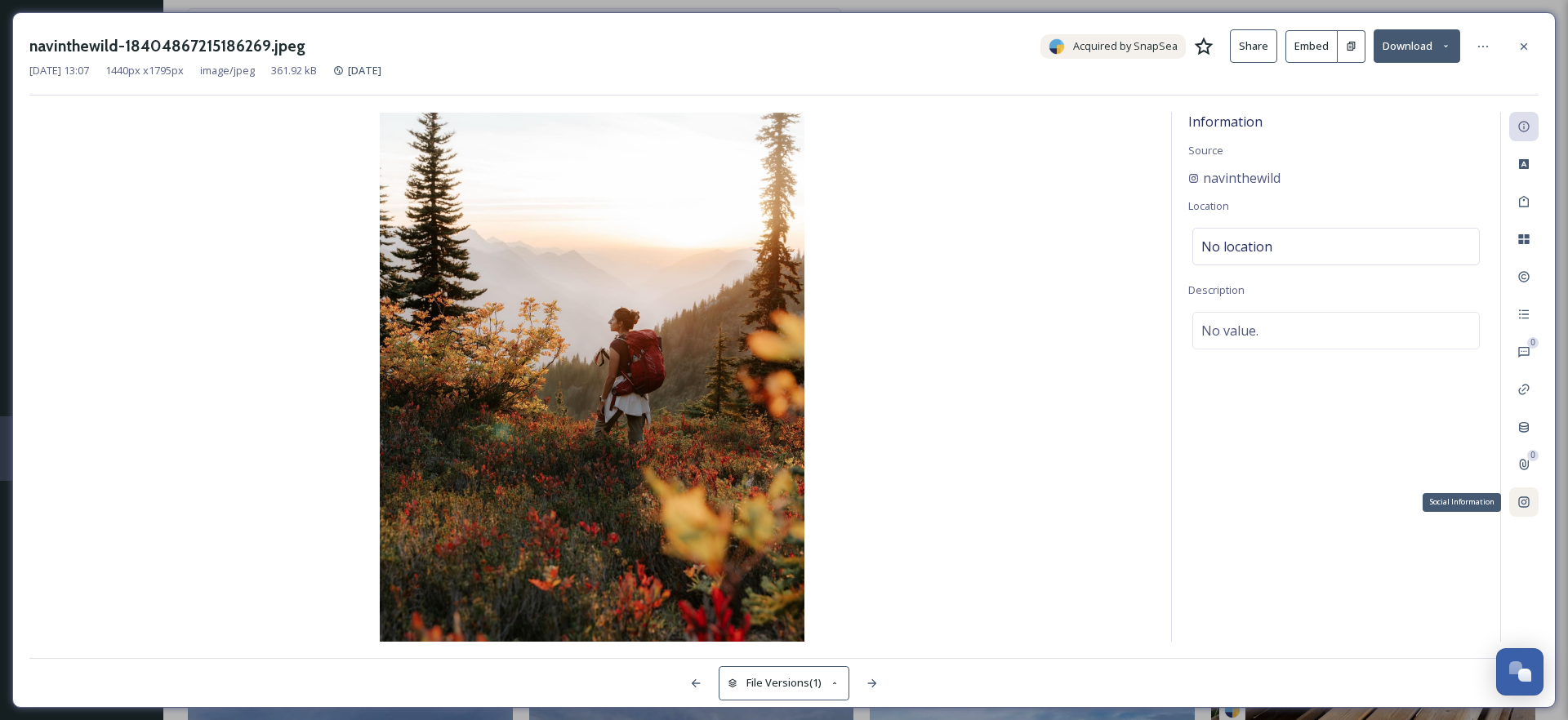
click at [1525, 502] on icon at bounding box center [1524, 502] width 13 height 13
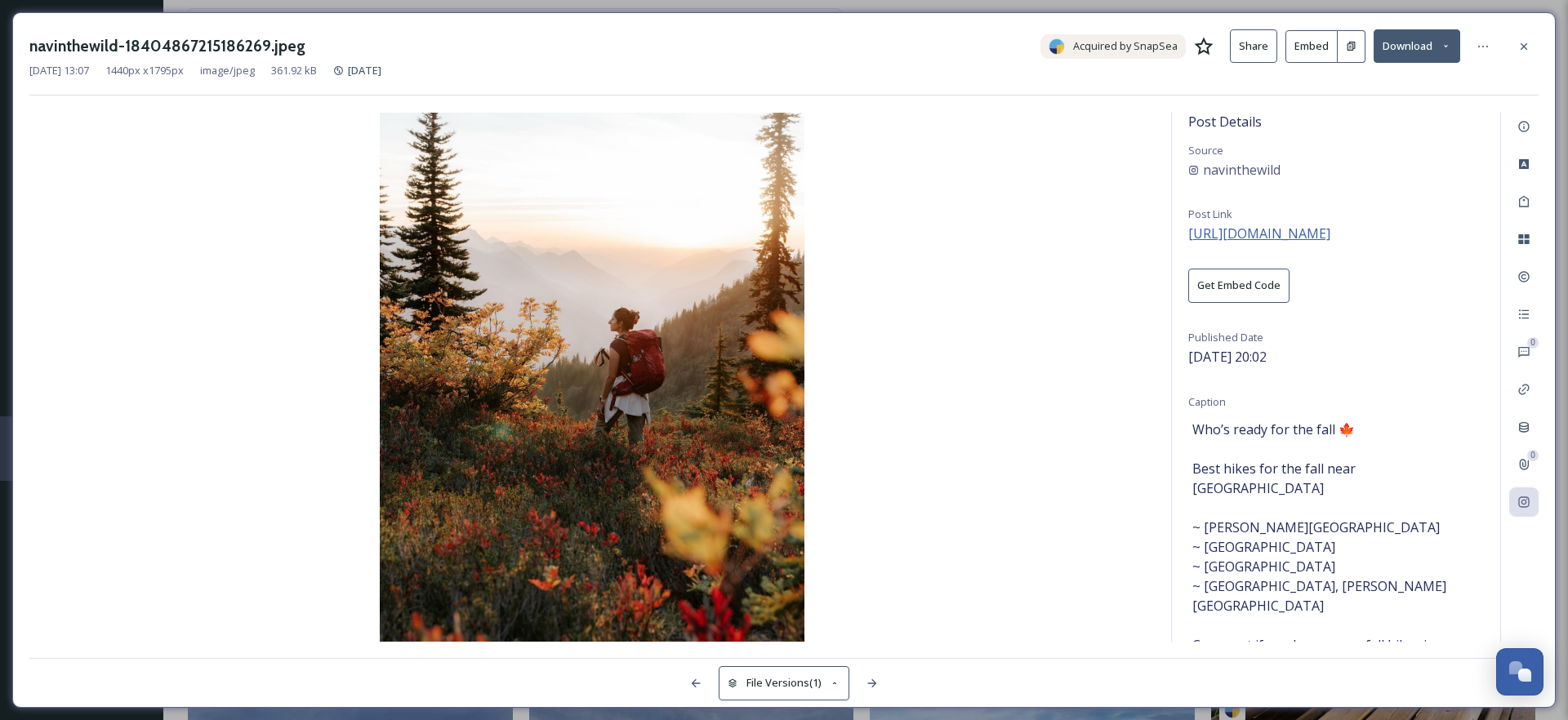
click at [1269, 236] on span "[URL][DOMAIN_NAME]" at bounding box center [1259, 233] width 142 height 18
click at [1519, 43] on icon at bounding box center [1524, 46] width 13 height 13
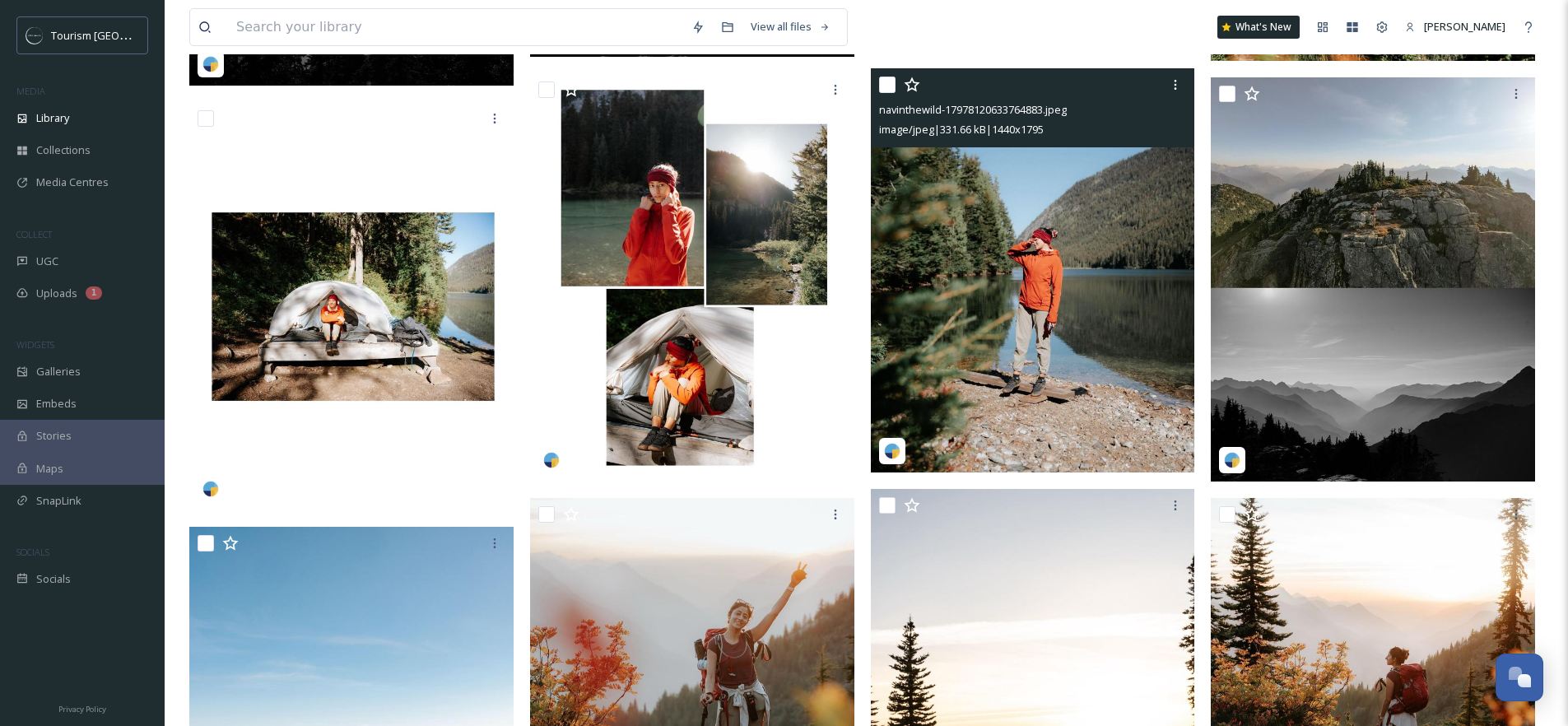
scroll to position [2569, 0]
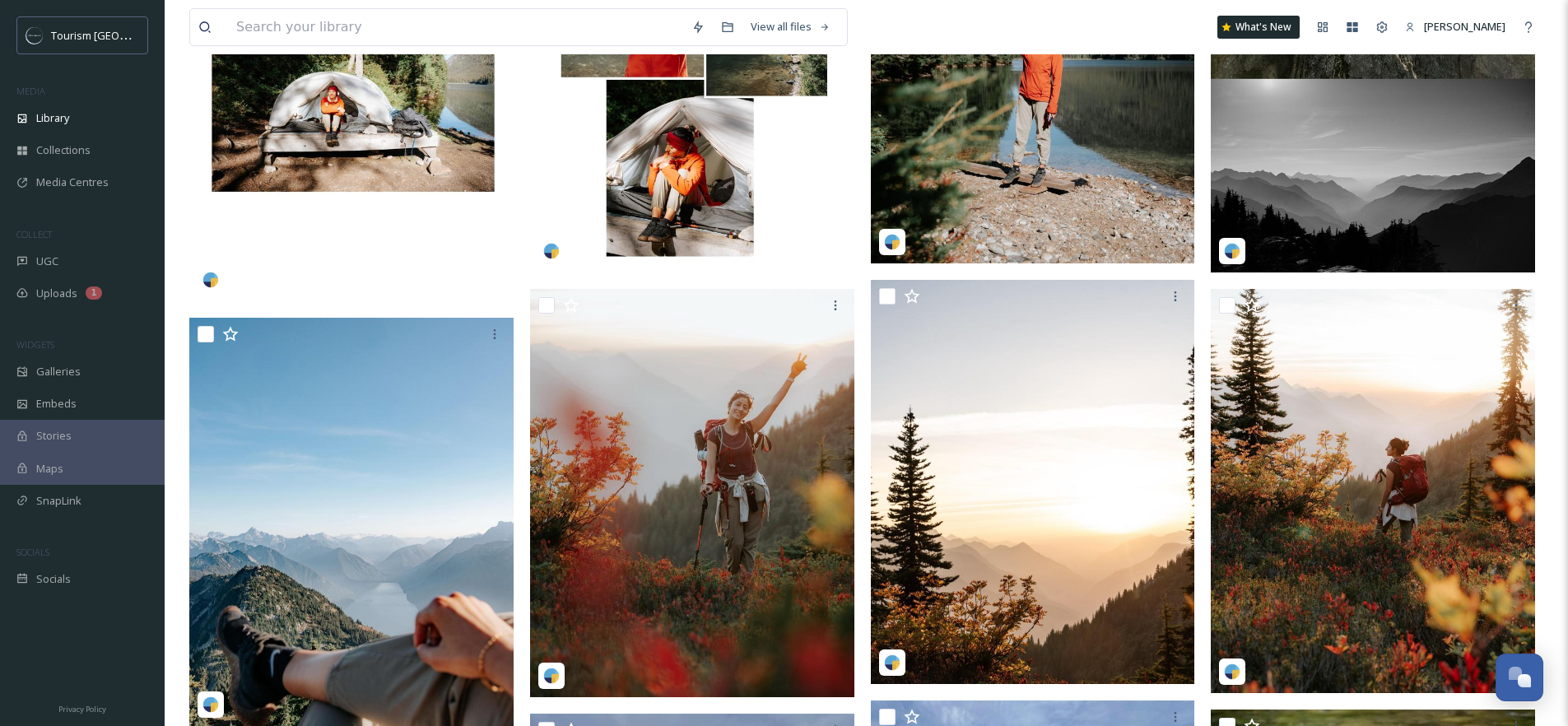
click at [1082, 143] on img at bounding box center [1032, 61] width 324 height 404
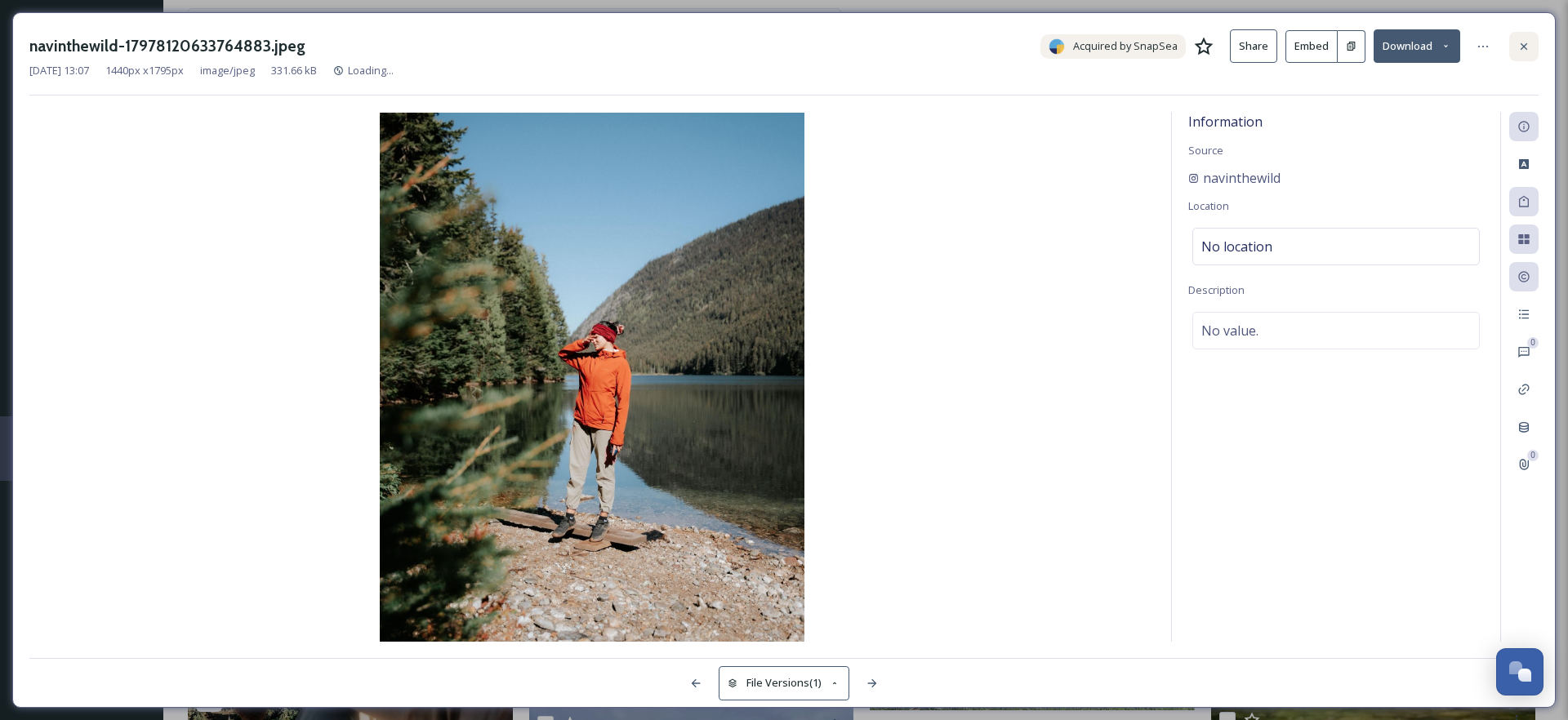
click at [1527, 47] on icon at bounding box center [1524, 46] width 13 height 13
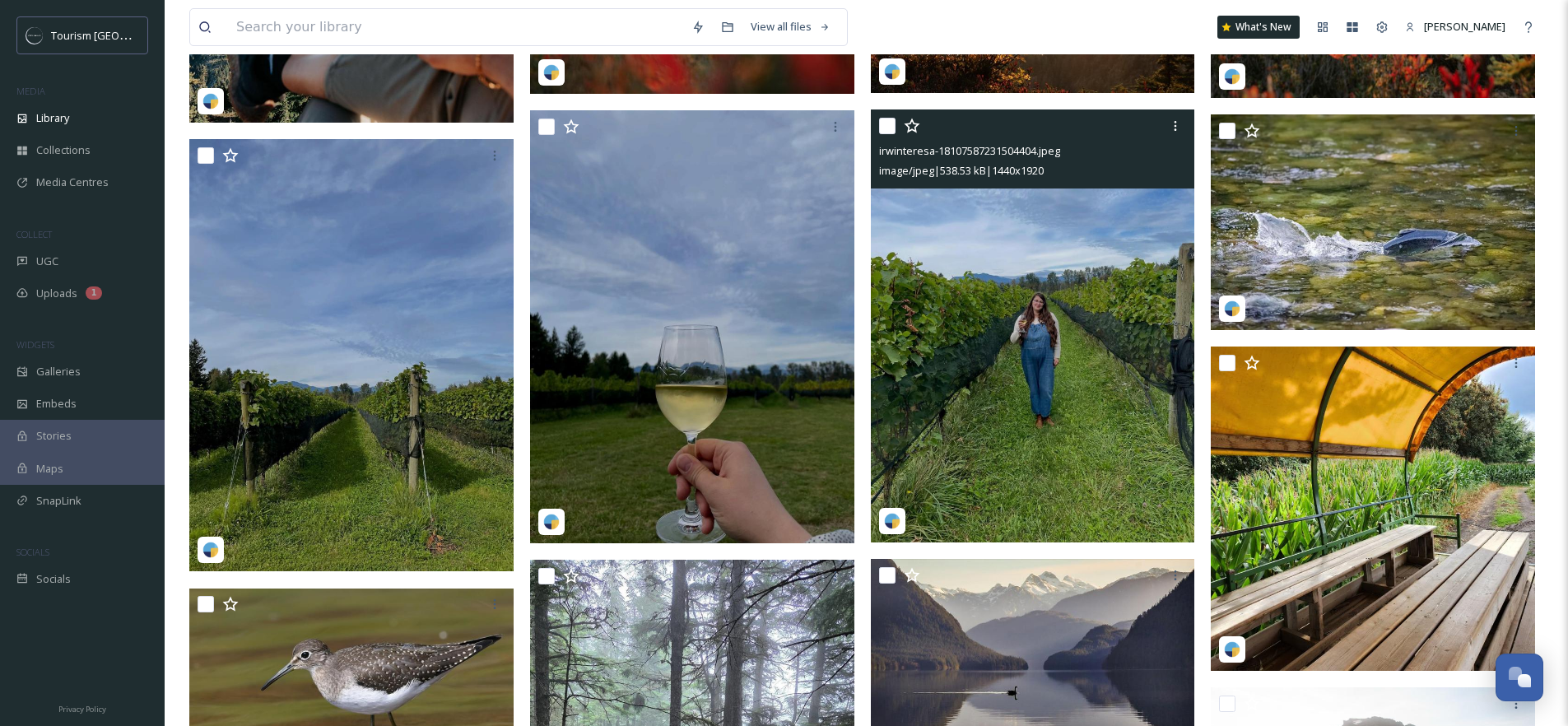
scroll to position [3179, 0]
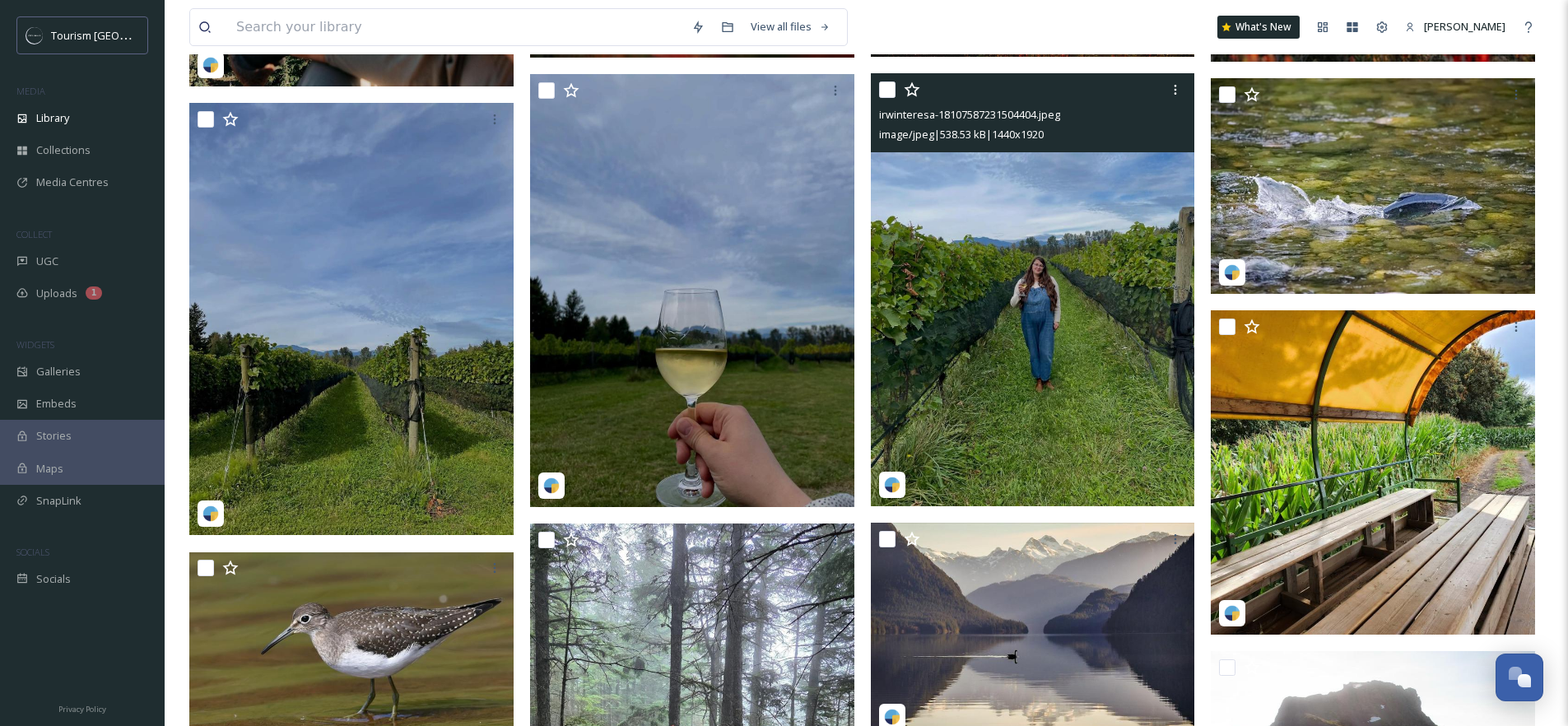
click at [1030, 300] on img at bounding box center [1032, 289] width 324 height 433
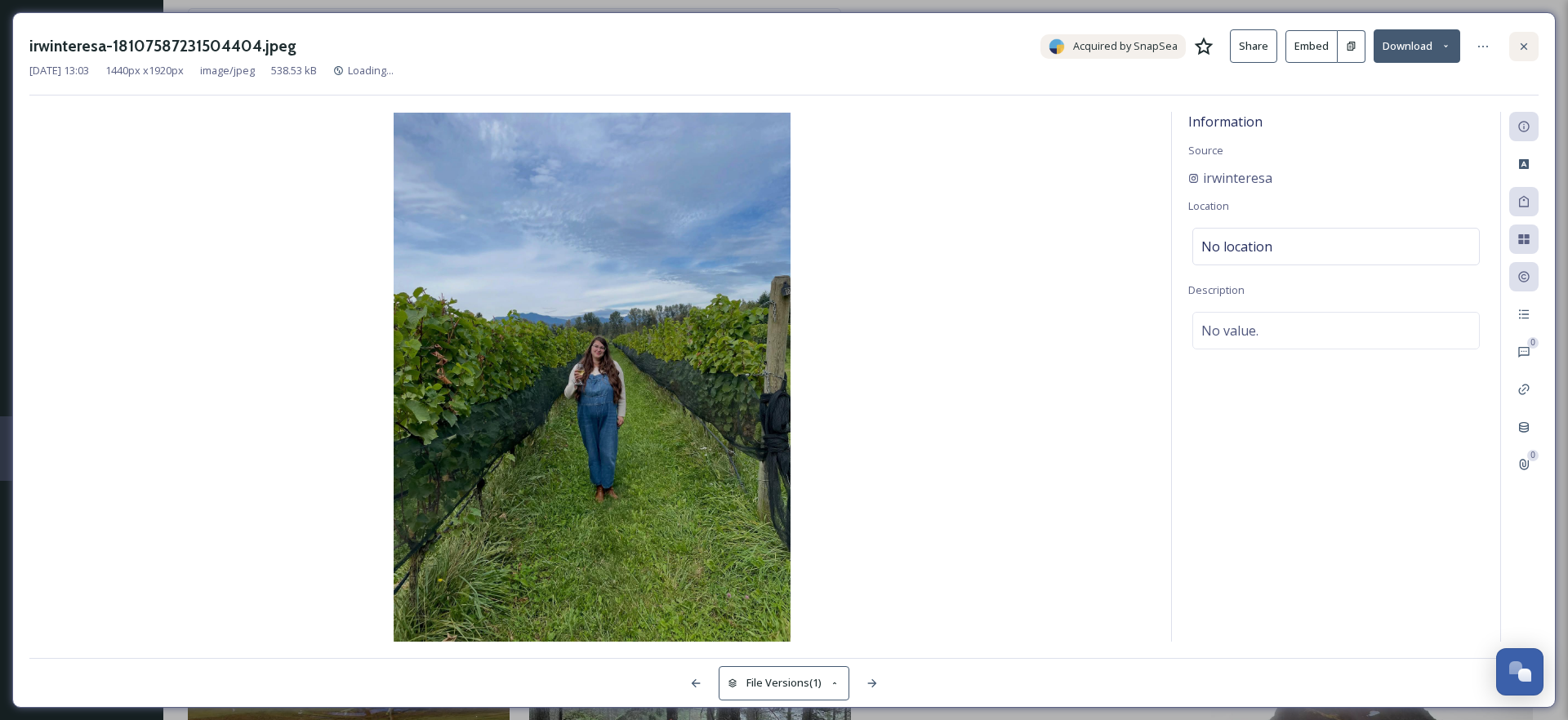
click at [1525, 41] on icon at bounding box center [1524, 46] width 13 height 13
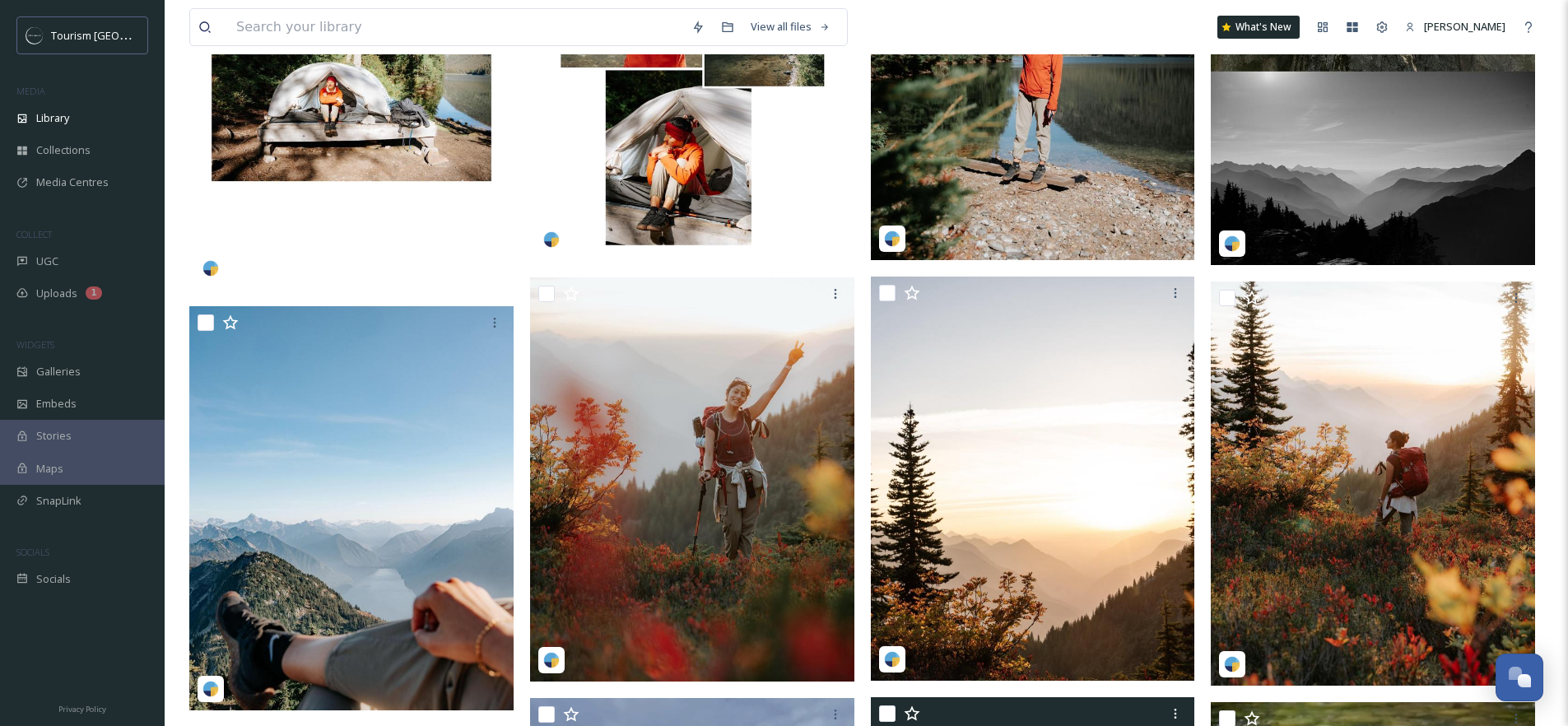
scroll to position [2821, 0]
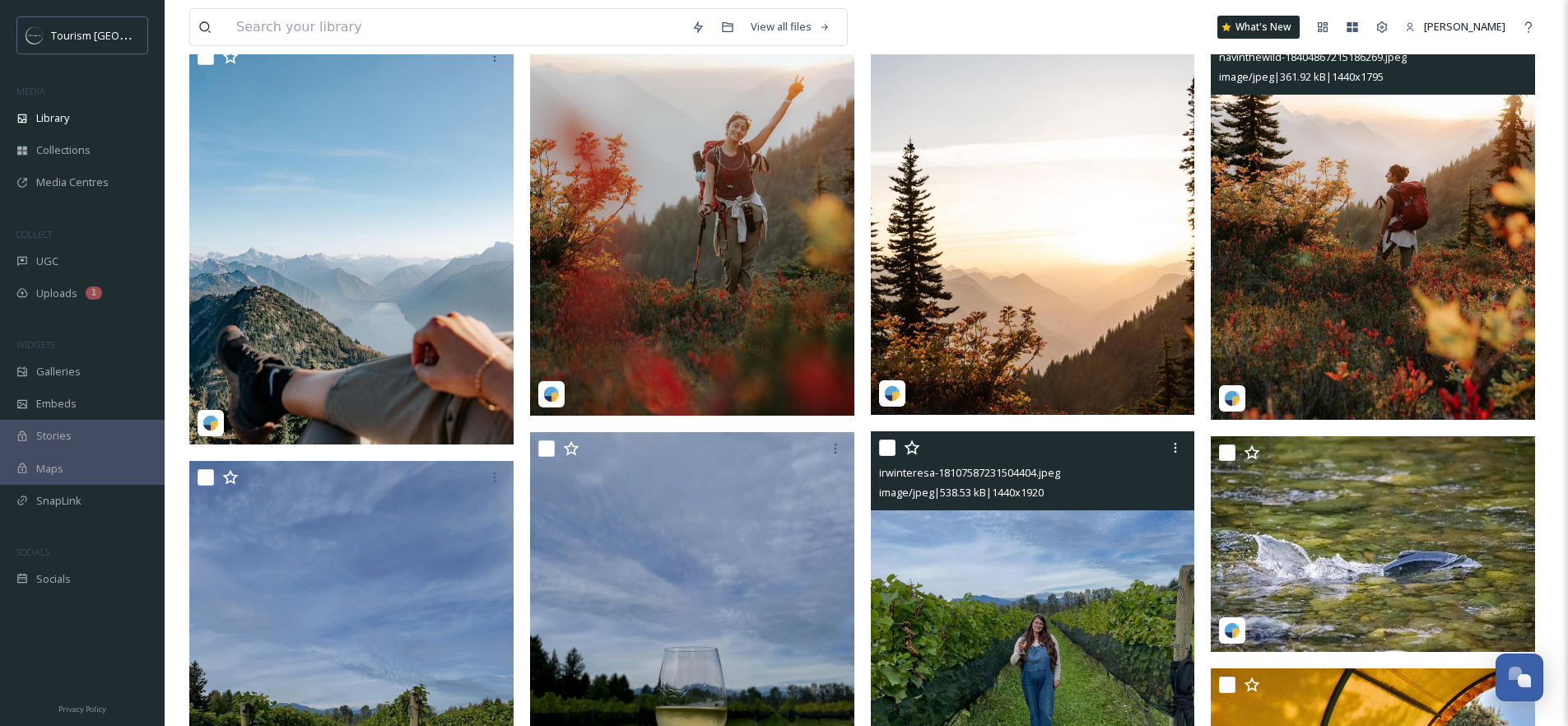
click at [1333, 255] on img at bounding box center [1372, 218] width 324 height 404
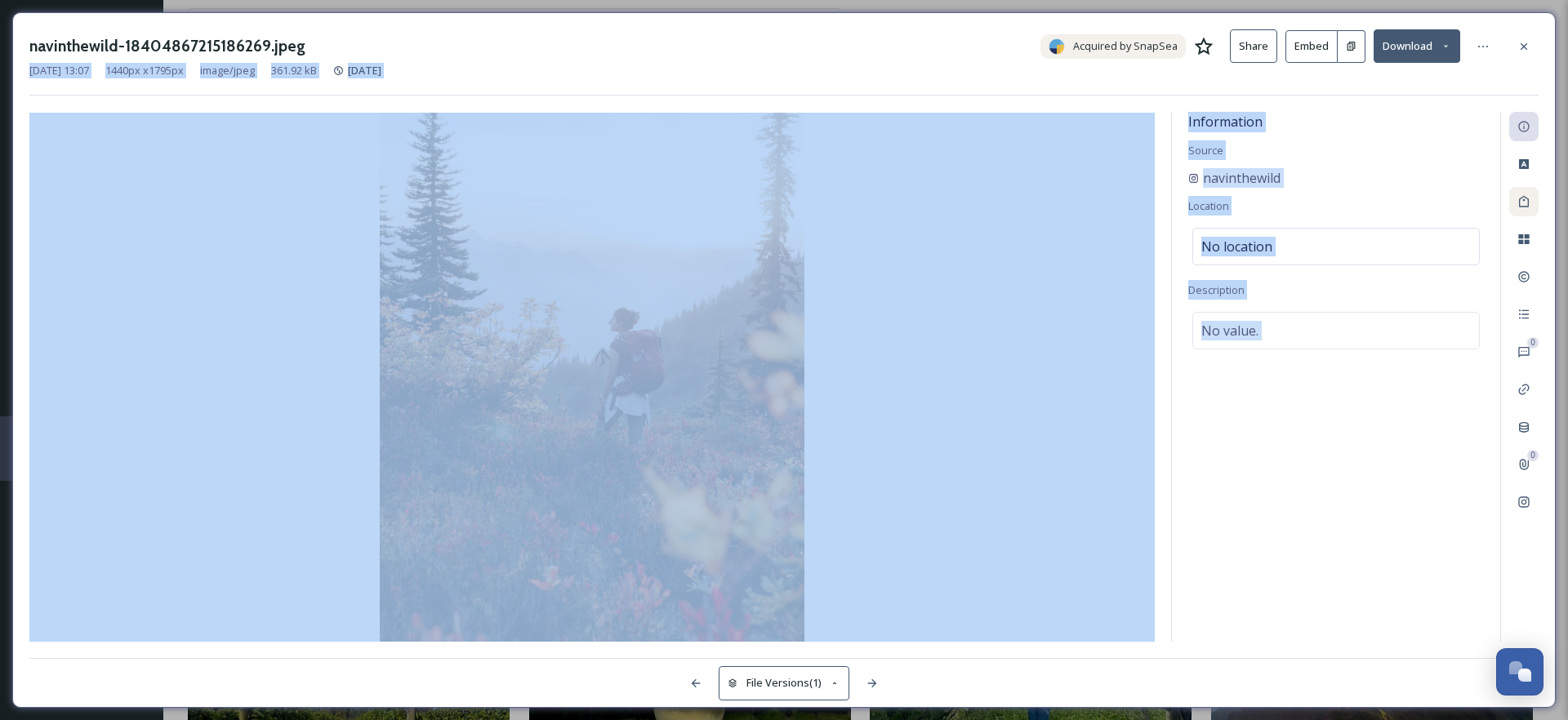
drag, startPoint x: 1523, startPoint y: 48, endPoint x: 1516, endPoint y: 191, distance: 143.2
click at [1516, 191] on div "navinthewild-18404867215186269.jpeg Acquired by SnapSea Share Embed Download [D…" at bounding box center [784, 360] width 1544 height 696
click at [1255, 502] on div "Information Source navinthewild Location No location Description No value." at bounding box center [1336, 376] width 328 height 530
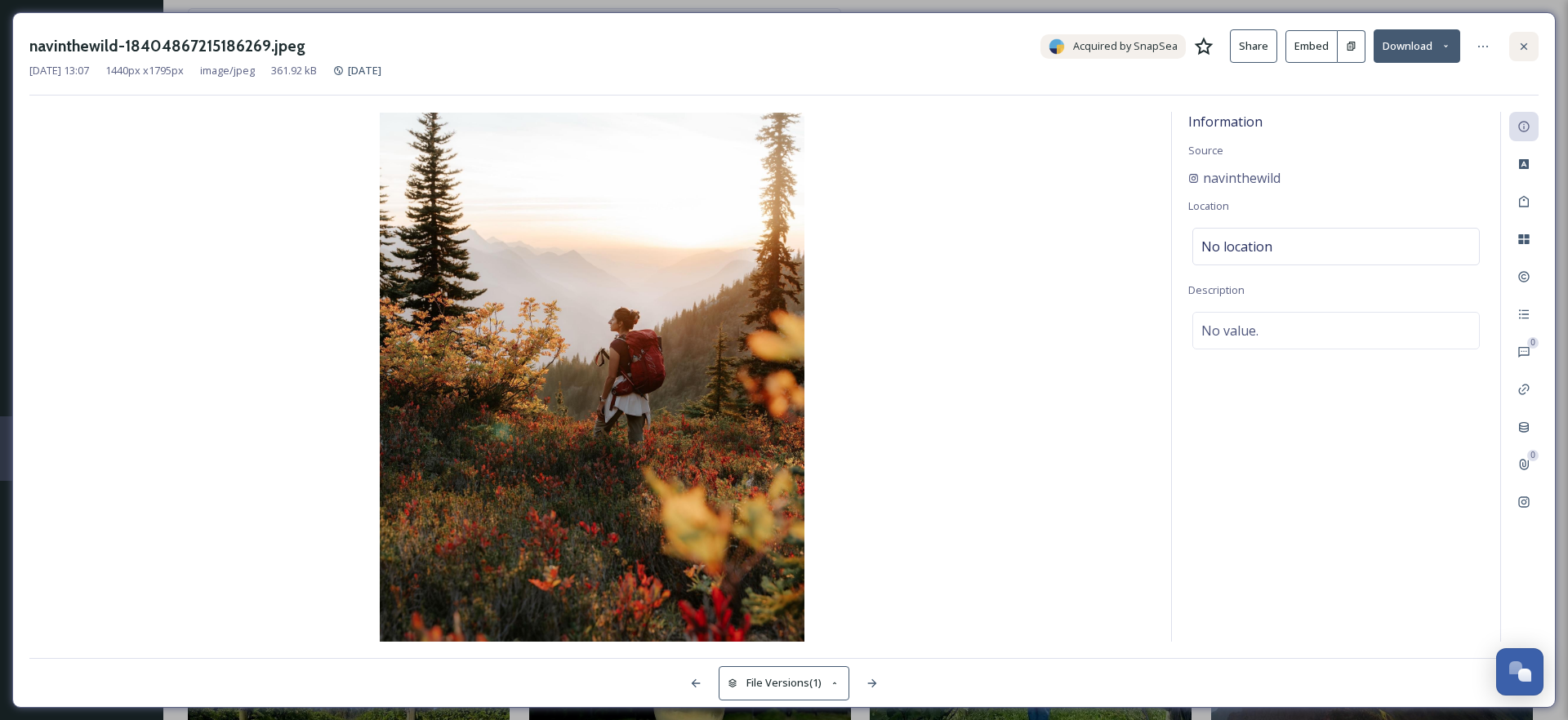
click at [1529, 45] on icon at bounding box center [1524, 46] width 13 height 13
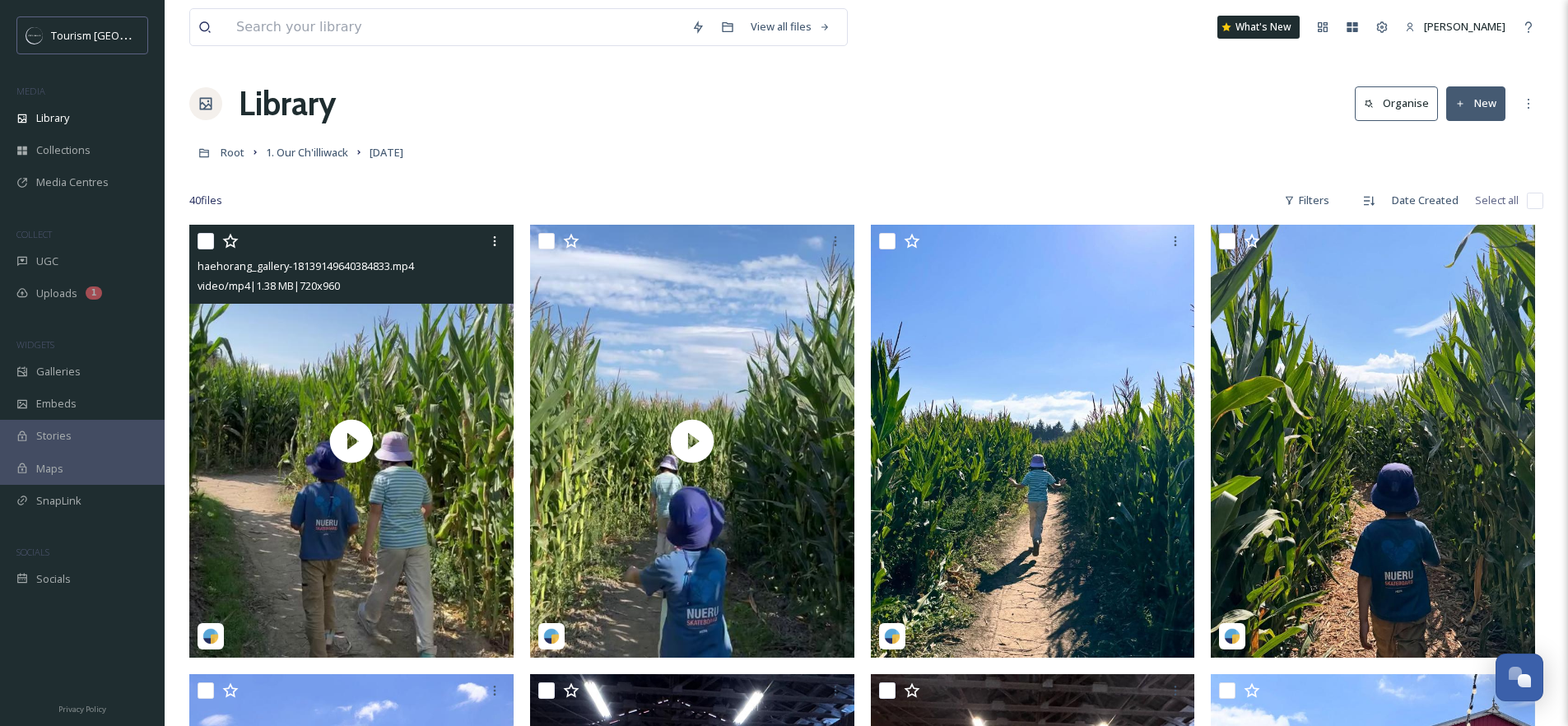
click at [200, 240] on input "checkbox" at bounding box center [205, 241] width 16 height 16
checkbox input "true"
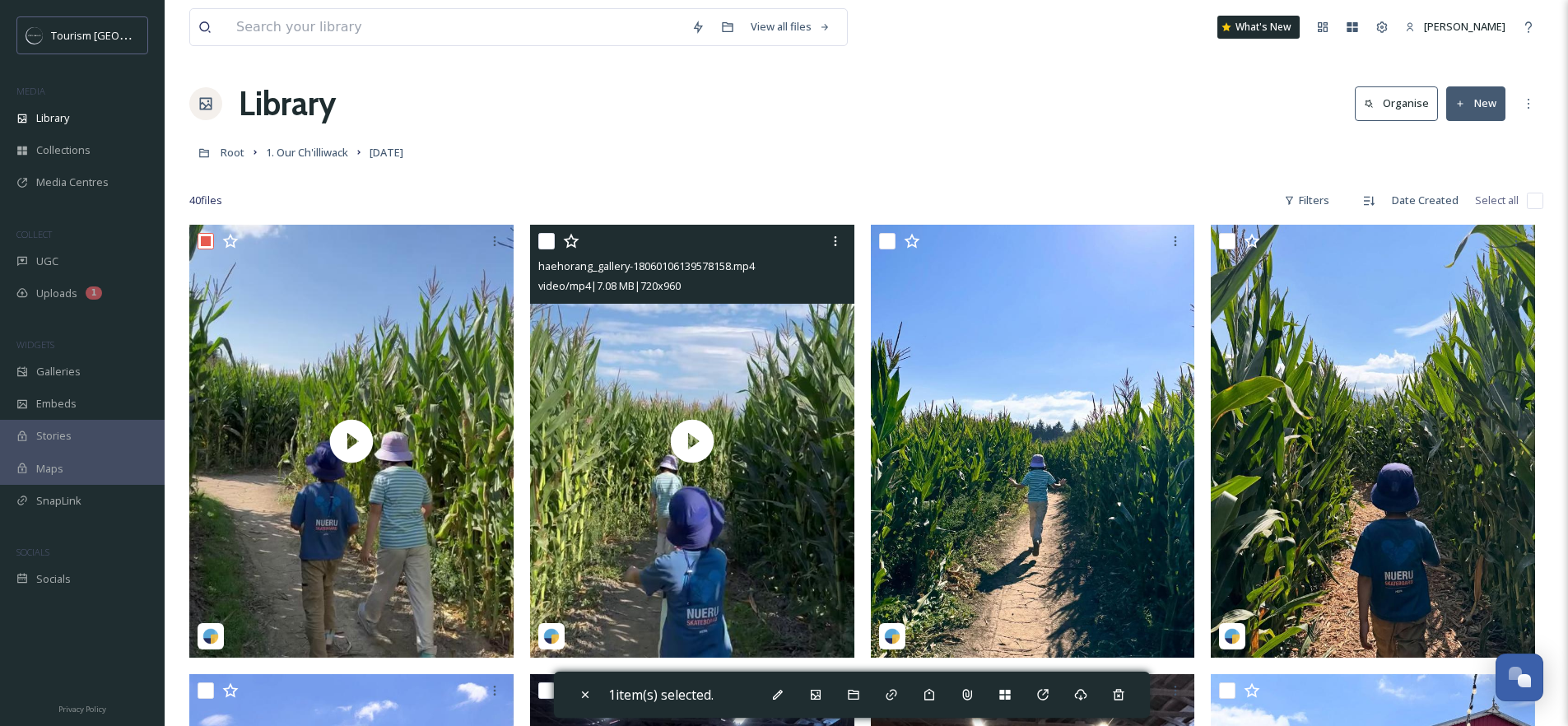
click at [544, 241] on input "checkbox" at bounding box center [546, 241] width 16 height 16
checkbox input "true"
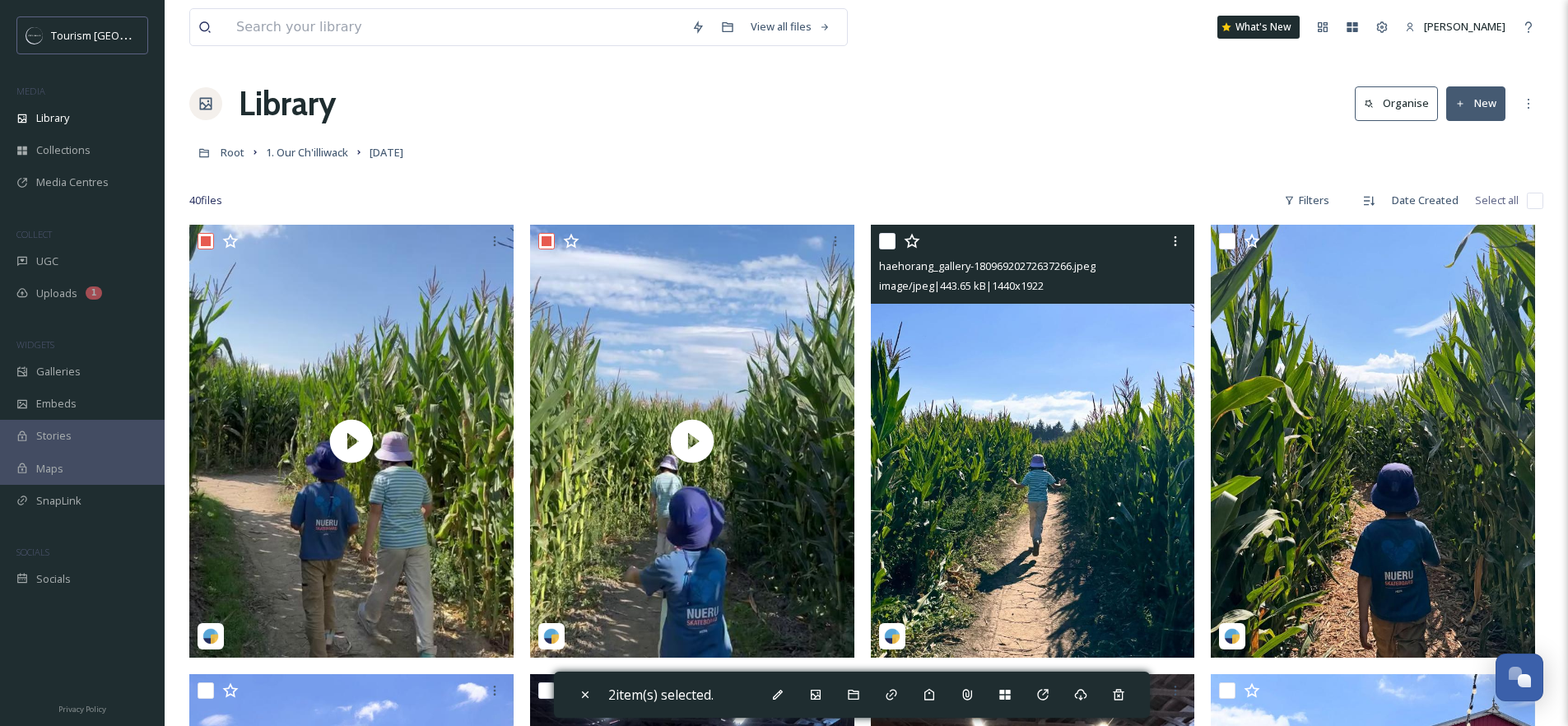
click at [887, 242] on input "checkbox" at bounding box center [887, 241] width 16 height 16
checkbox input "true"
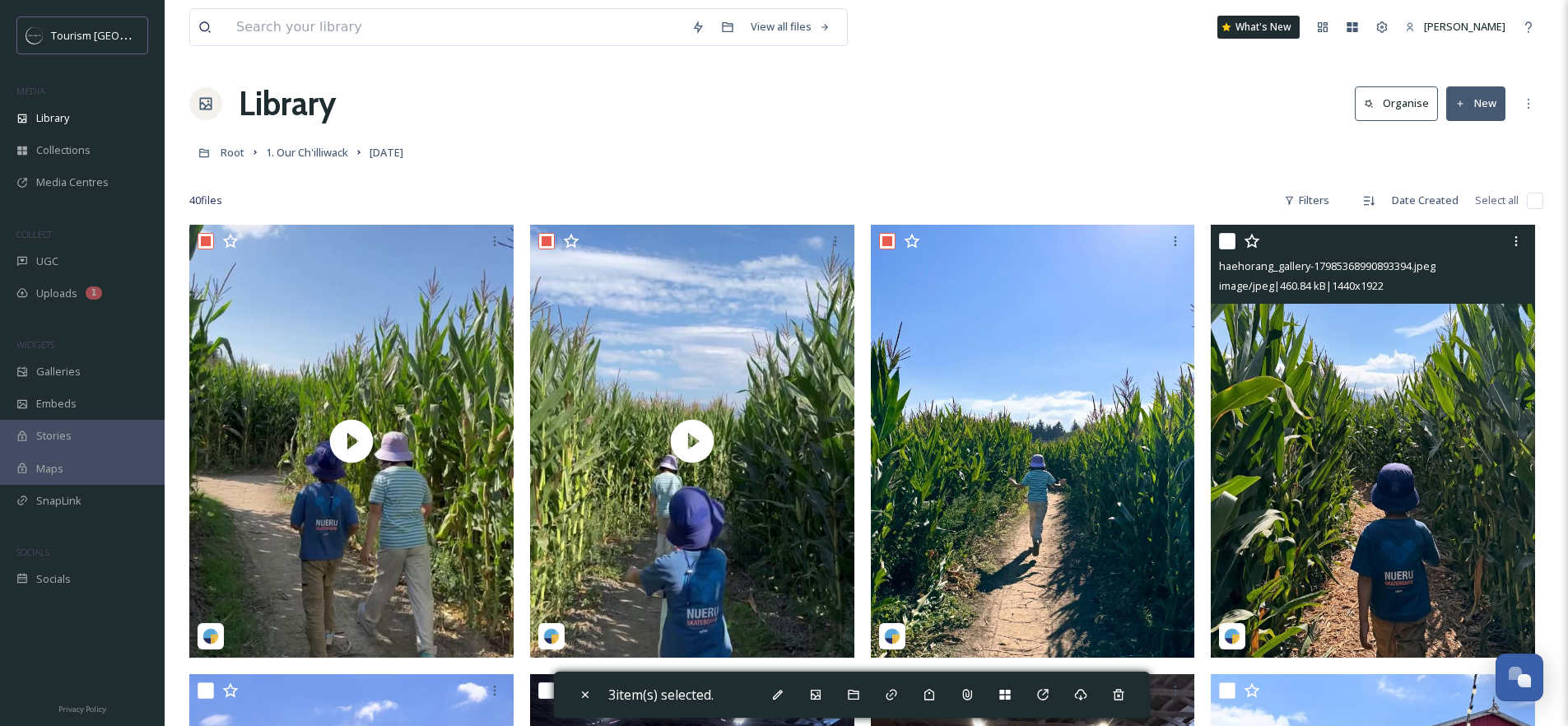
click at [1223, 240] on input "checkbox" at bounding box center [1227, 241] width 16 height 16
checkbox input "true"
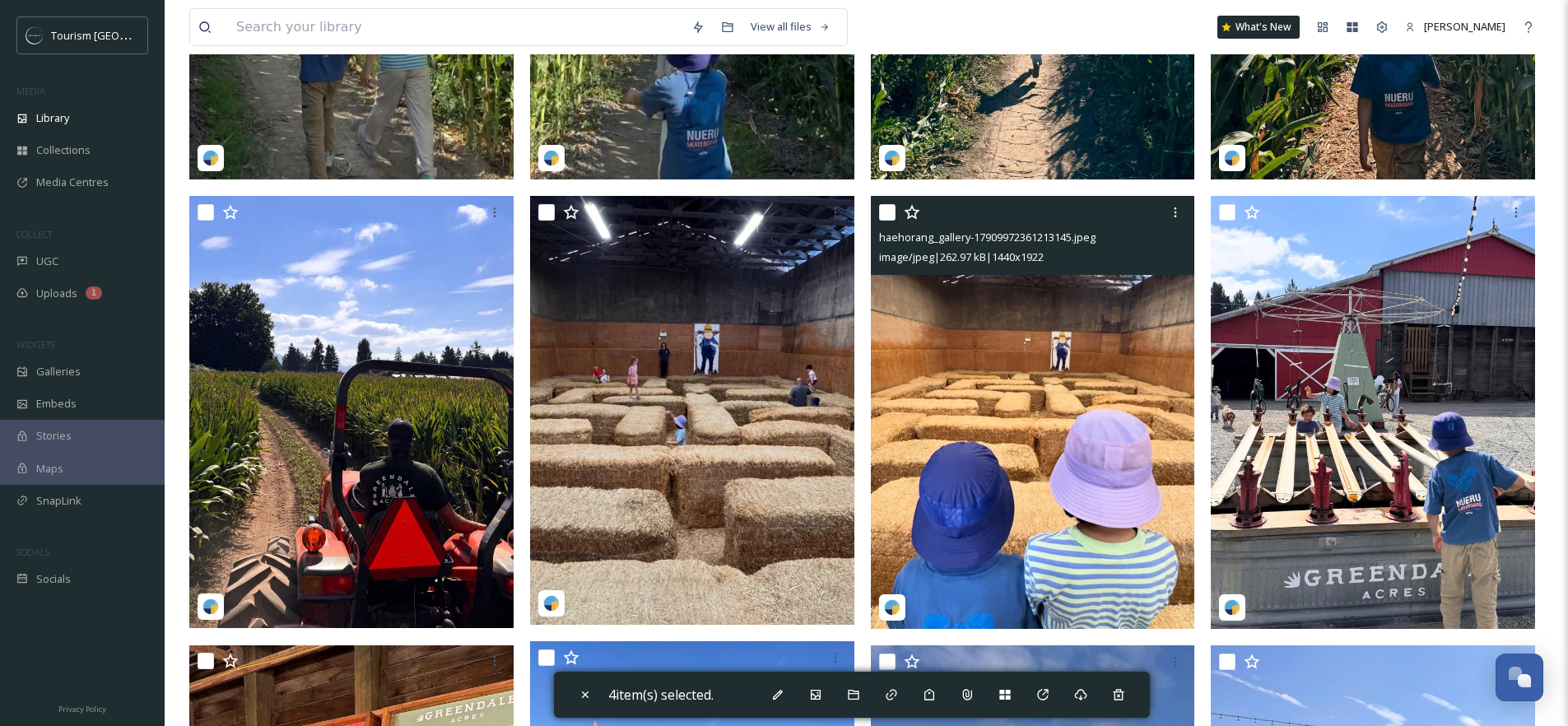
scroll to position [489, 0]
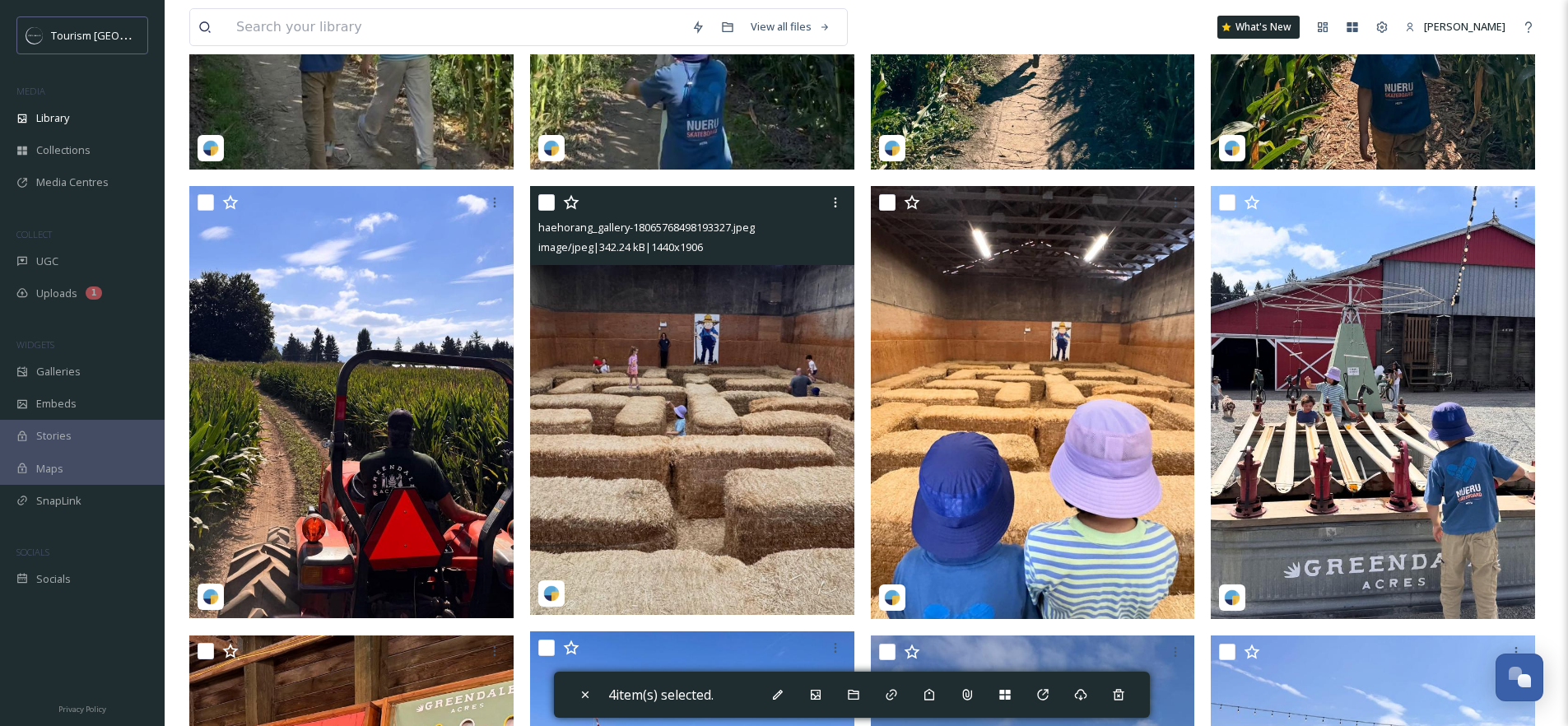
click at [548, 203] on input "checkbox" at bounding box center [546, 202] width 16 height 16
checkbox input "true"
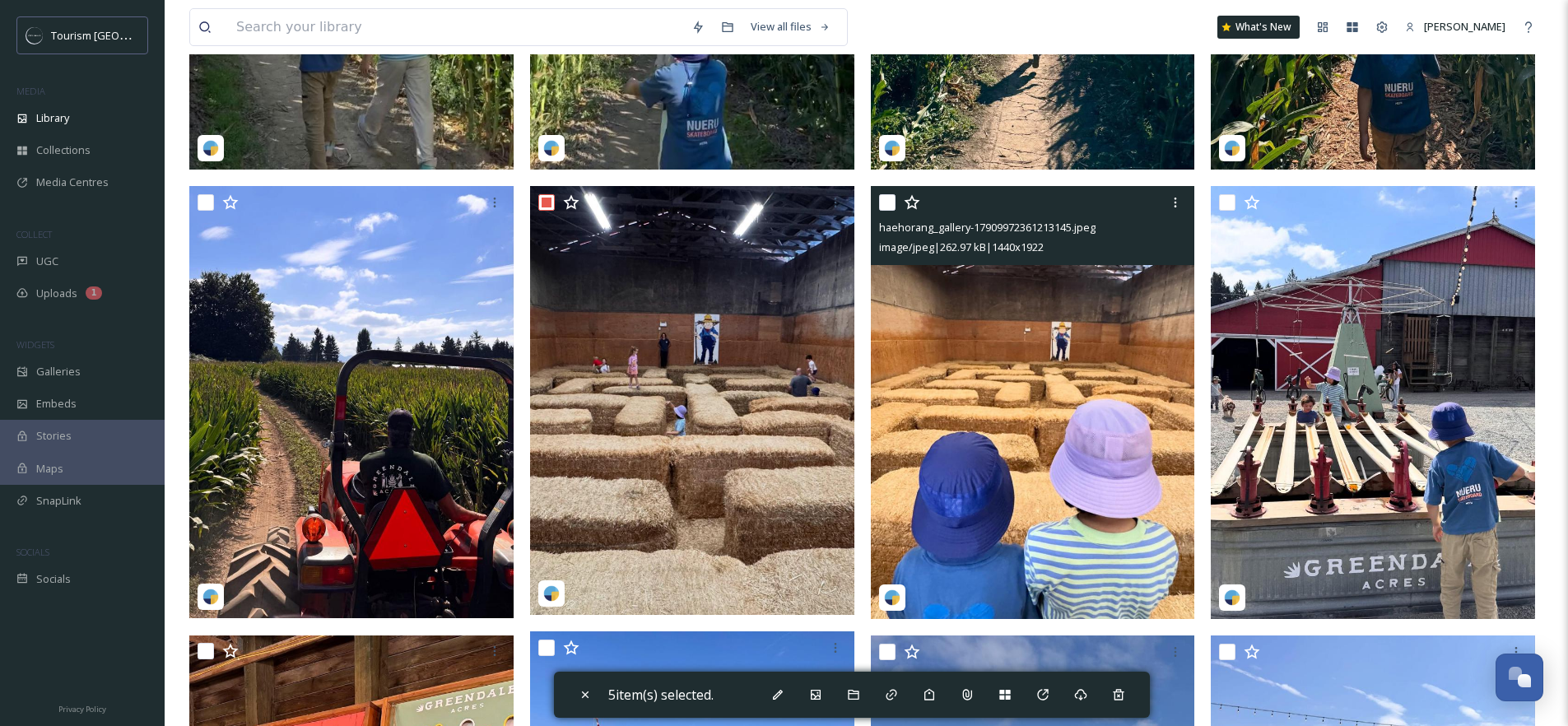
click at [888, 200] on input "checkbox" at bounding box center [887, 202] width 16 height 16
checkbox input "true"
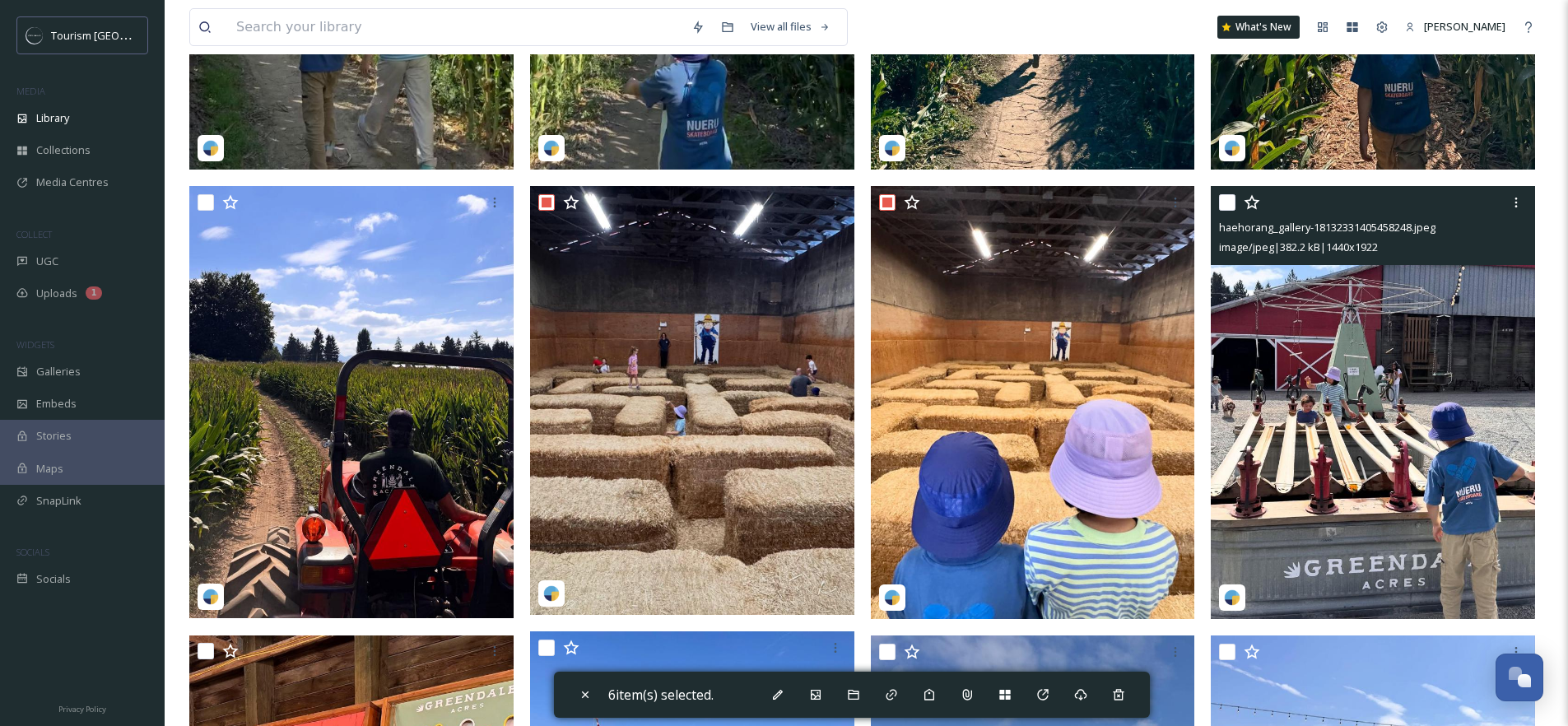
click at [1233, 200] on input "checkbox" at bounding box center [1227, 202] width 16 height 16
checkbox input "true"
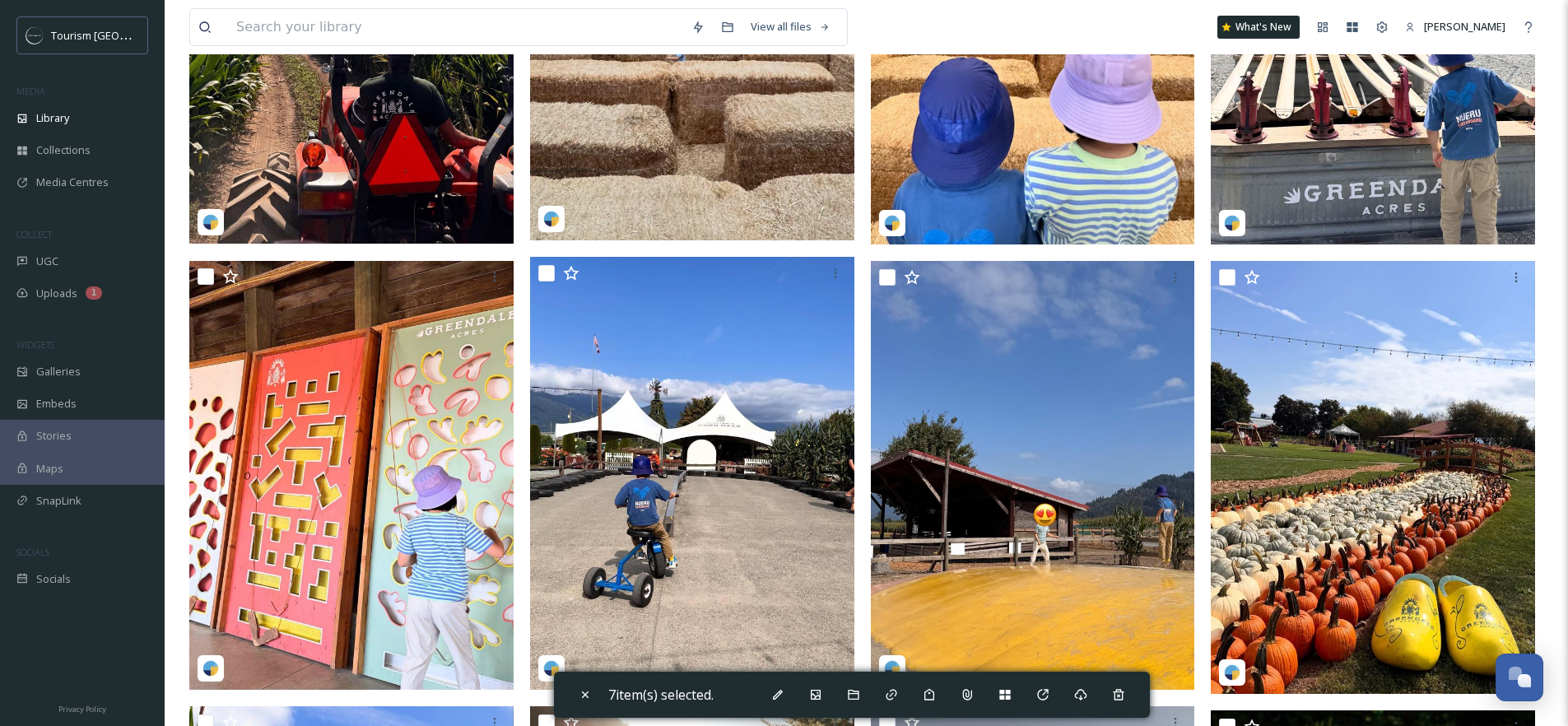
scroll to position [865, 0]
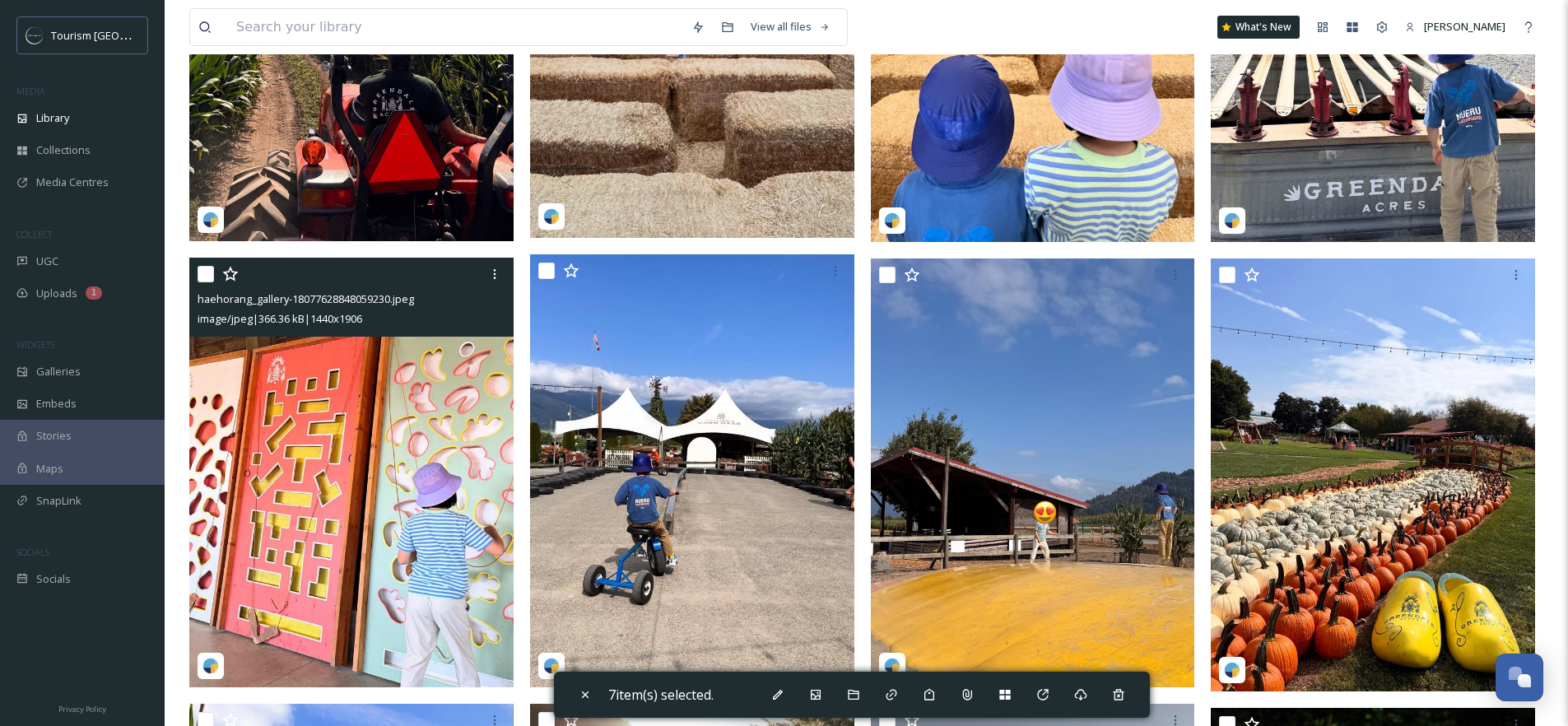
click at [206, 277] on input "checkbox" at bounding box center [205, 274] width 16 height 16
checkbox input "true"
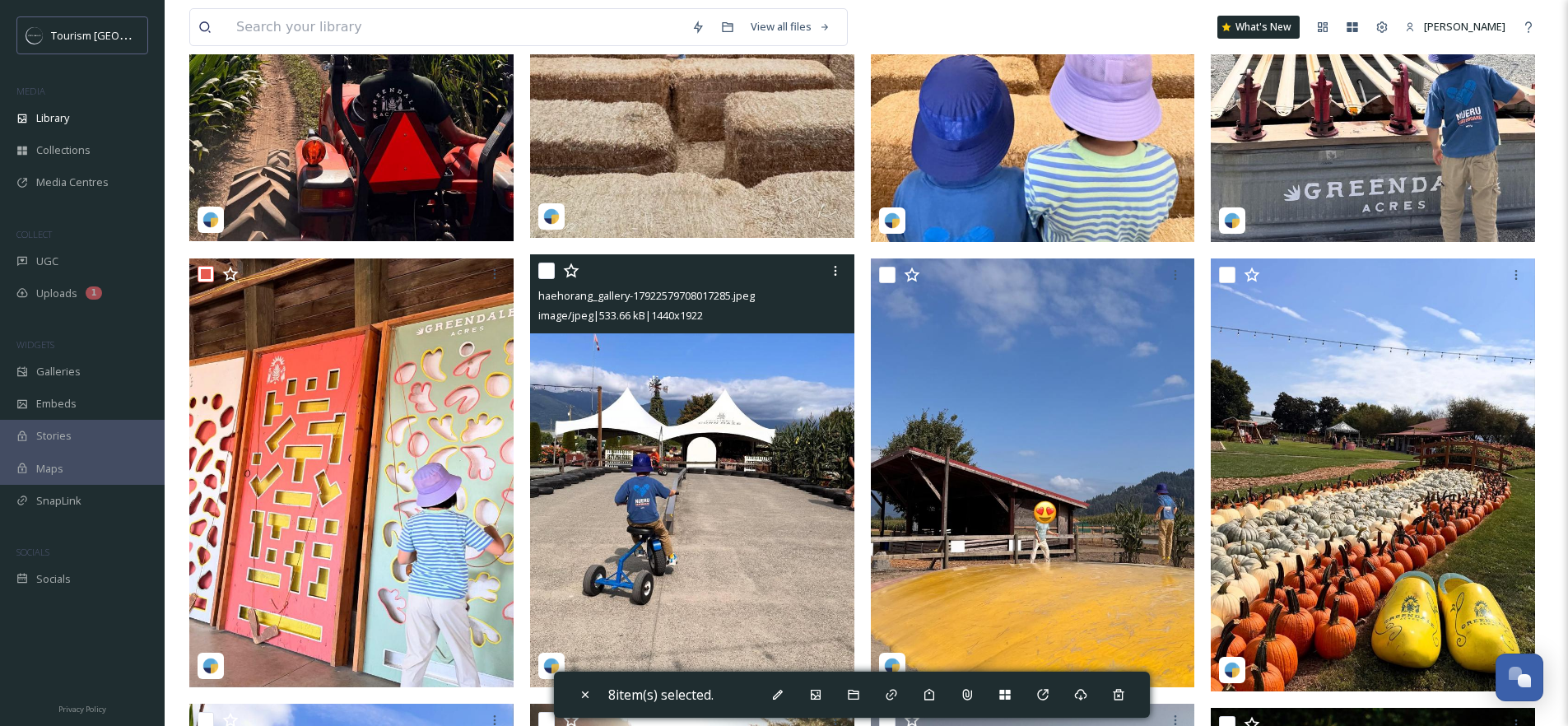
click at [546, 270] on input "checkbox" at bounding box center [546, 270] width 16 height 16
checkbox input "true"
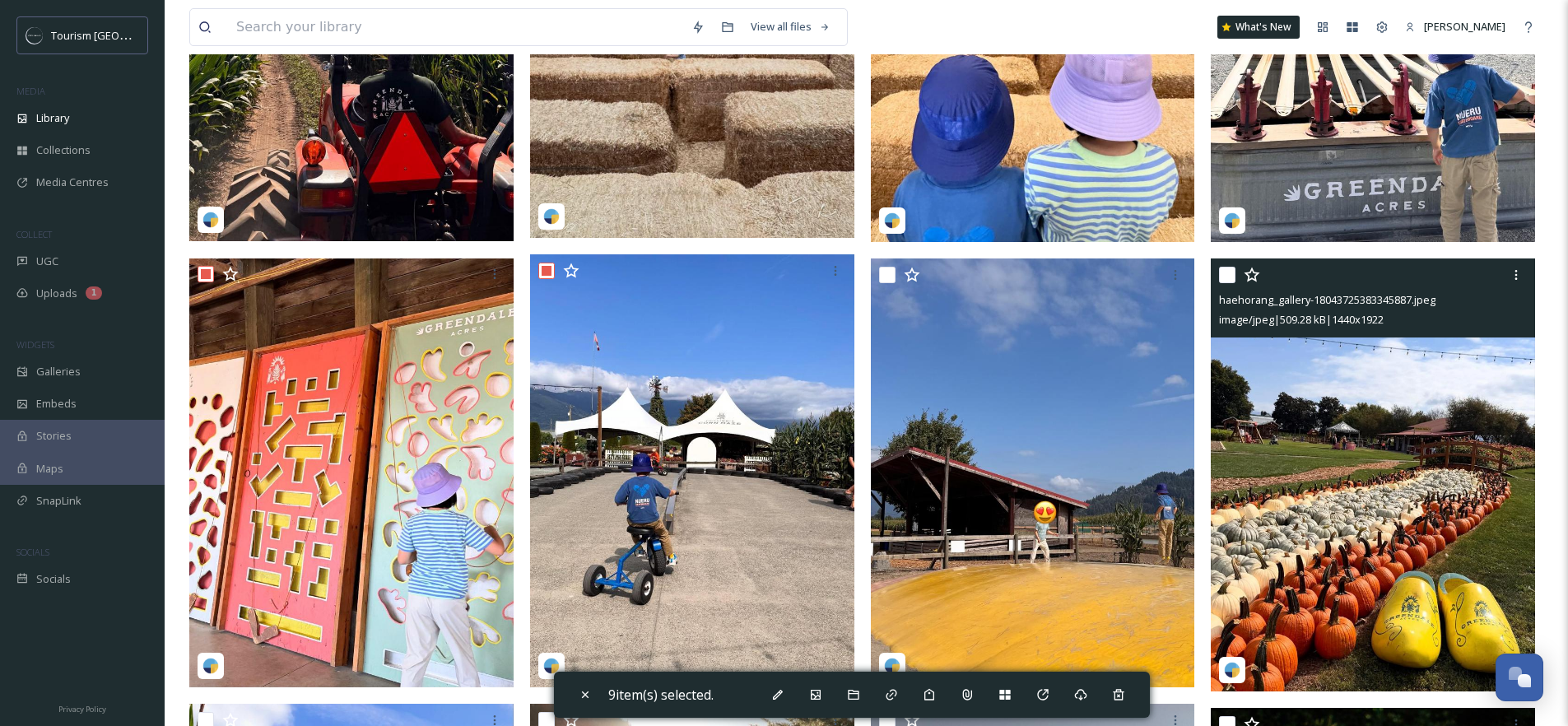
click at [1229, 274] on input "checkbox" at bounding box center [1227, 274] width 16 height 16
checkbox input "true"
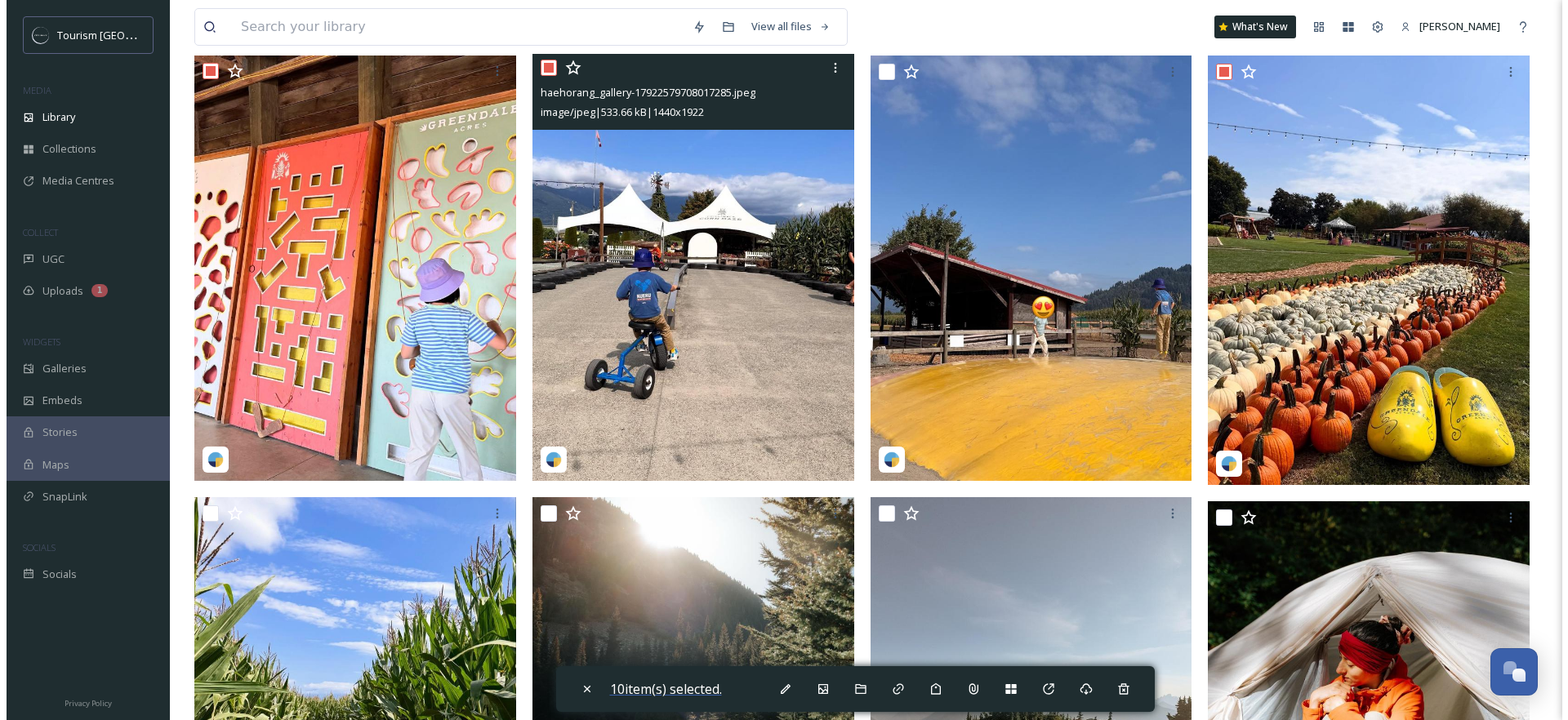
scroll to position [1079, 0]
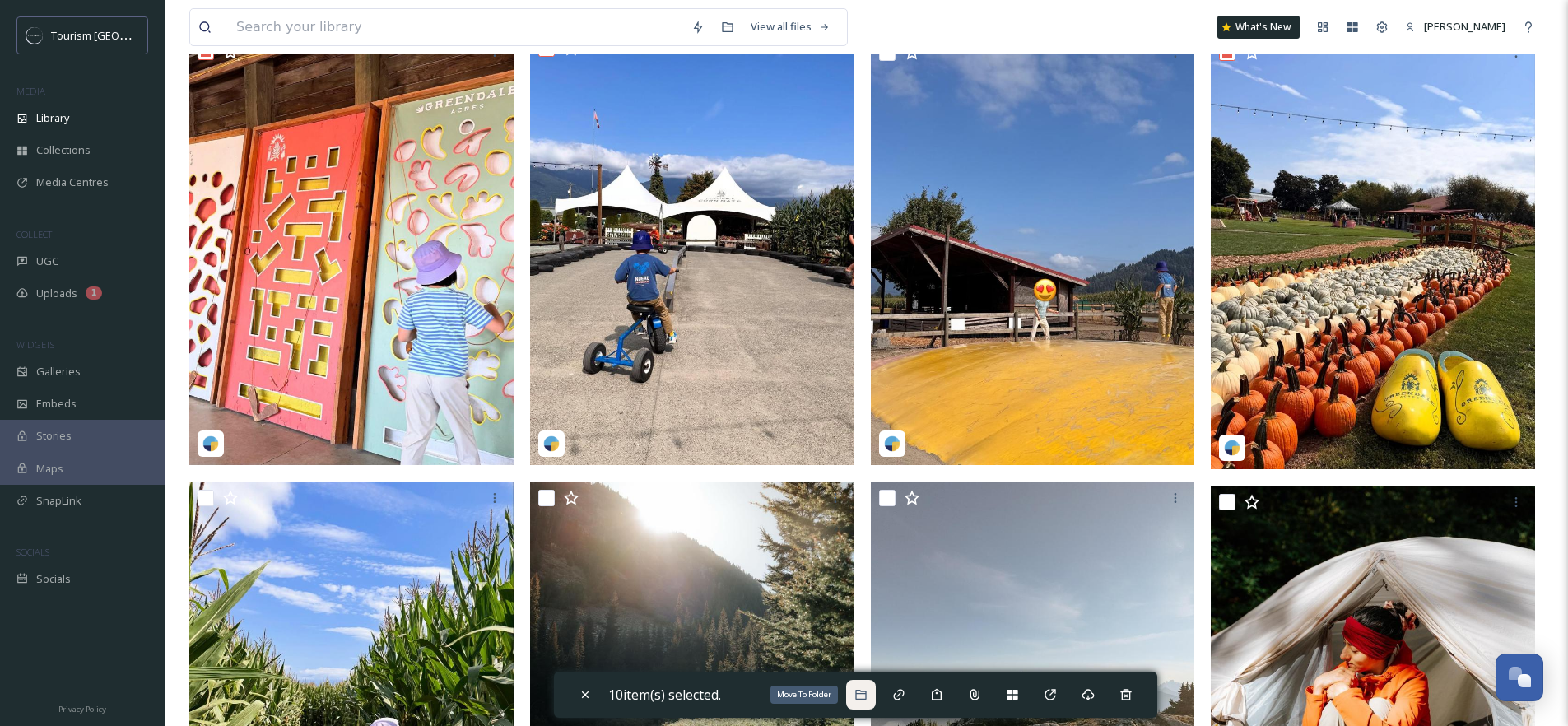
click at [865, 695] on icon at bounding box center [861, 694] width 13 height 13
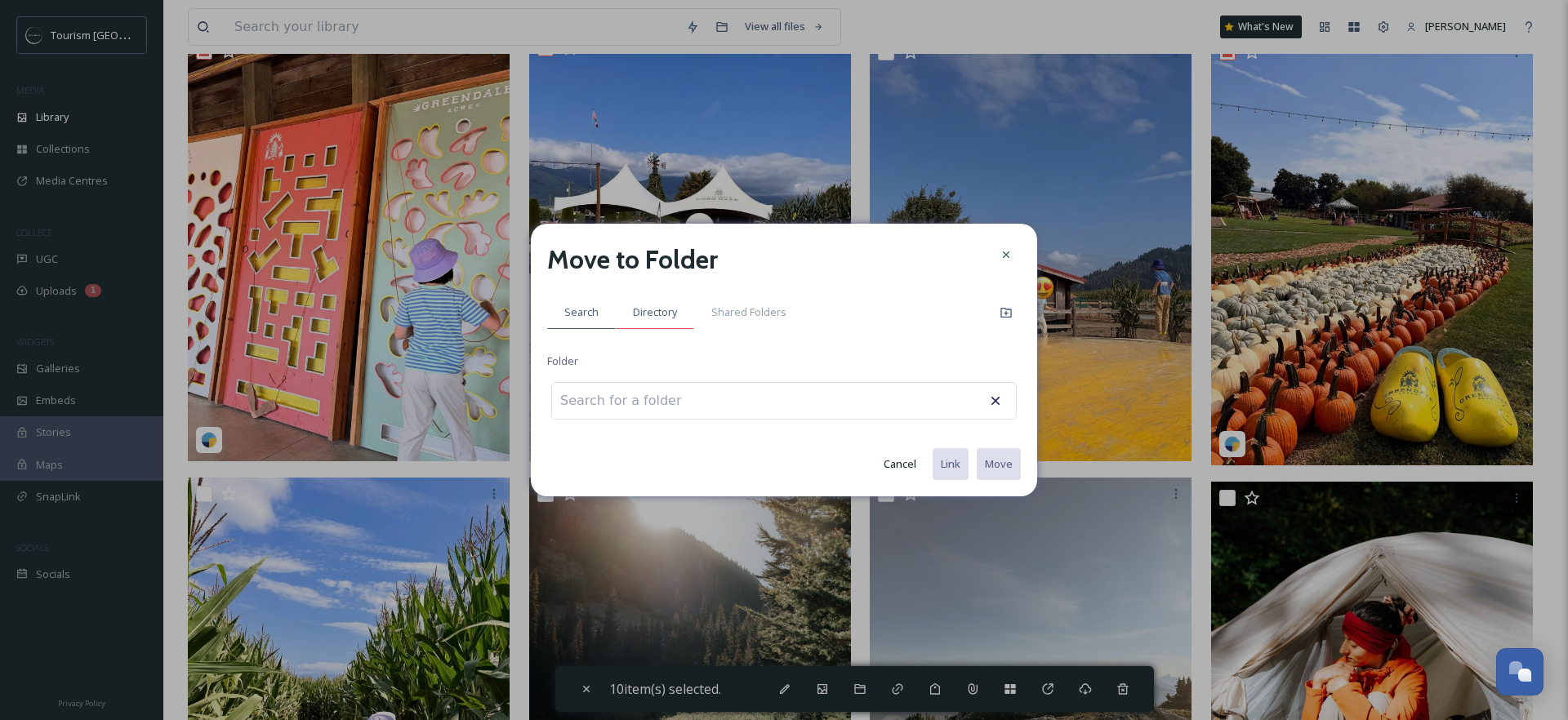
click at [682, 329] on div "Directory" at bounding box center [655, 312] width 78 height 33
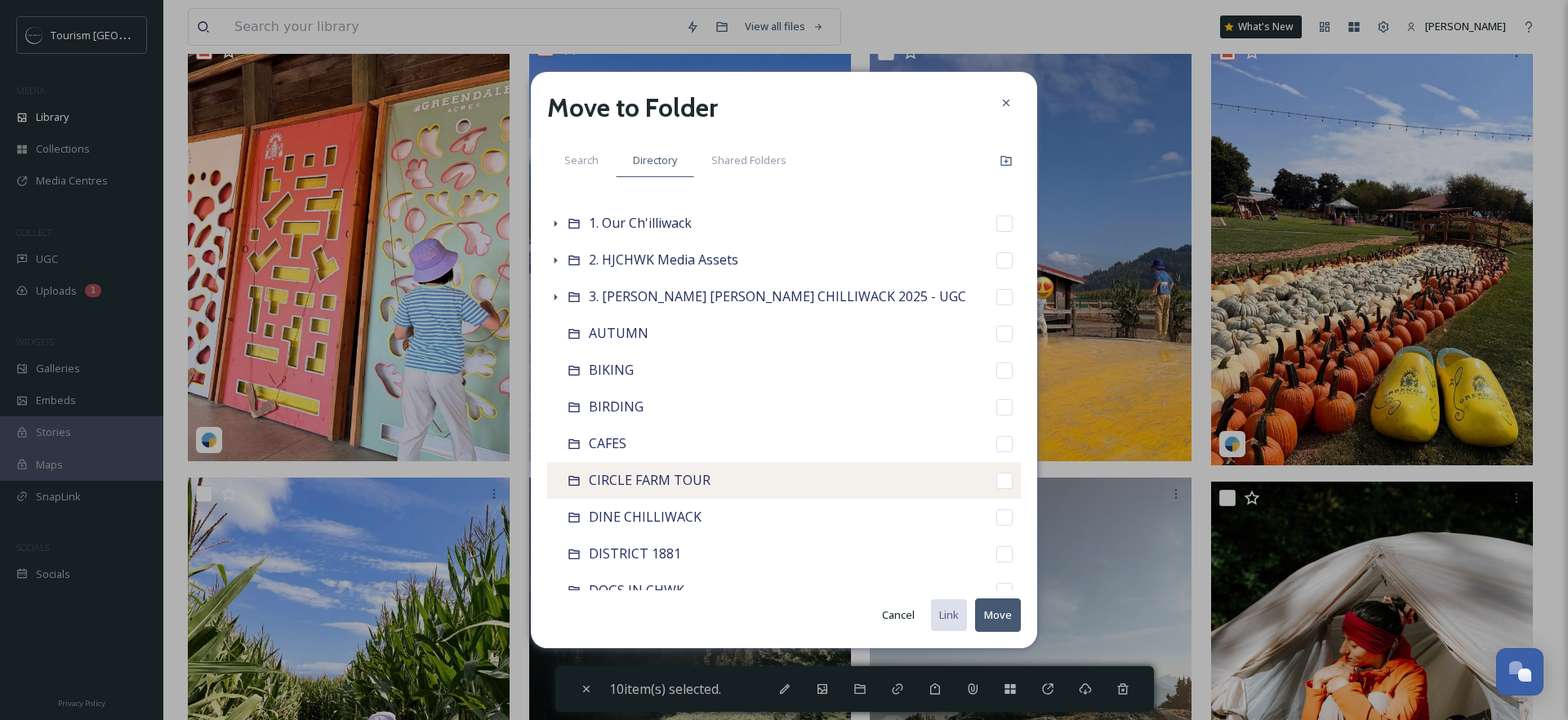
scroll to position [34, 0]
click at [717, 482] on div "CIRCLE FARM TOUR" at bounding box center [784, 479] width 473 height 37
checkbox input "false"
checkbox input "true"
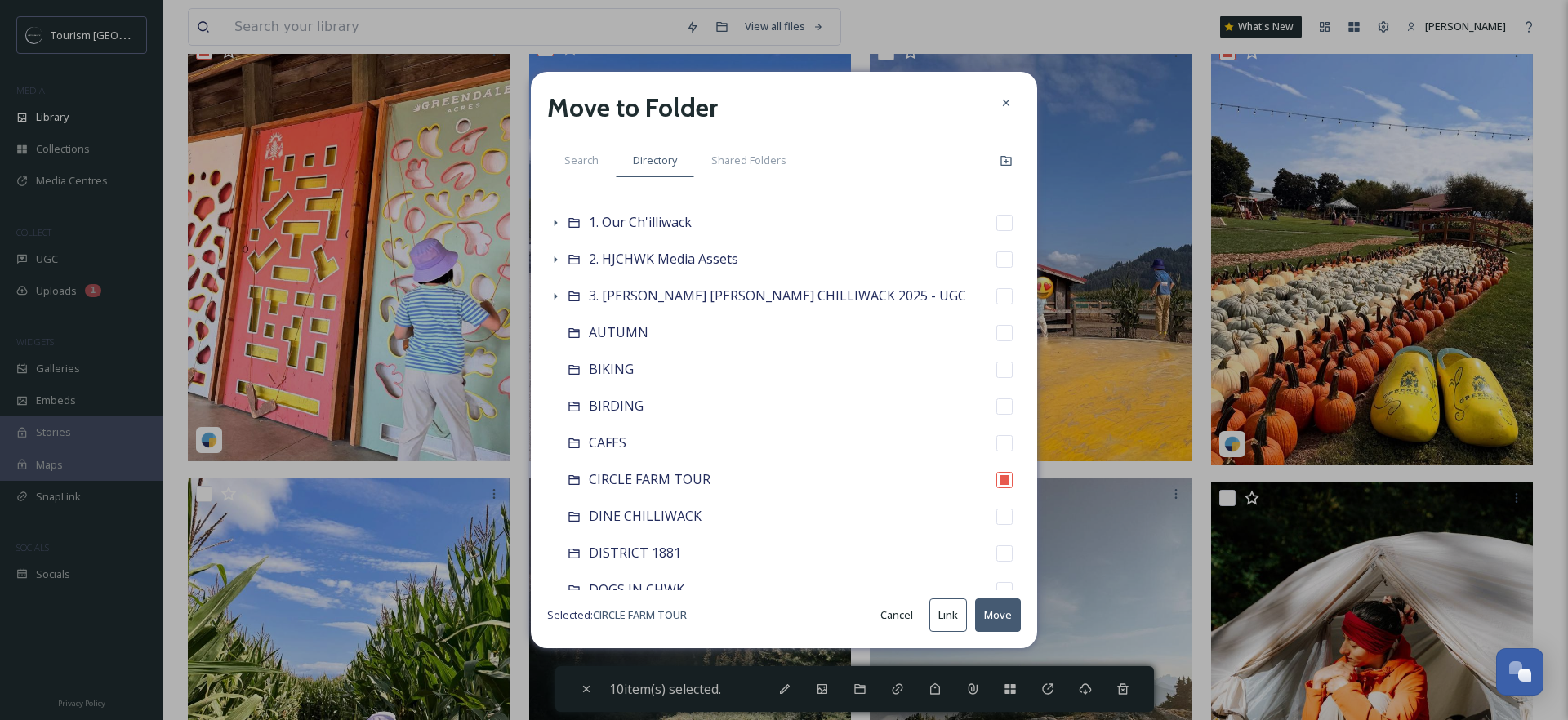
click at [990, 618] on button "Move" at bounding box center [998, 615] width 46 height 33
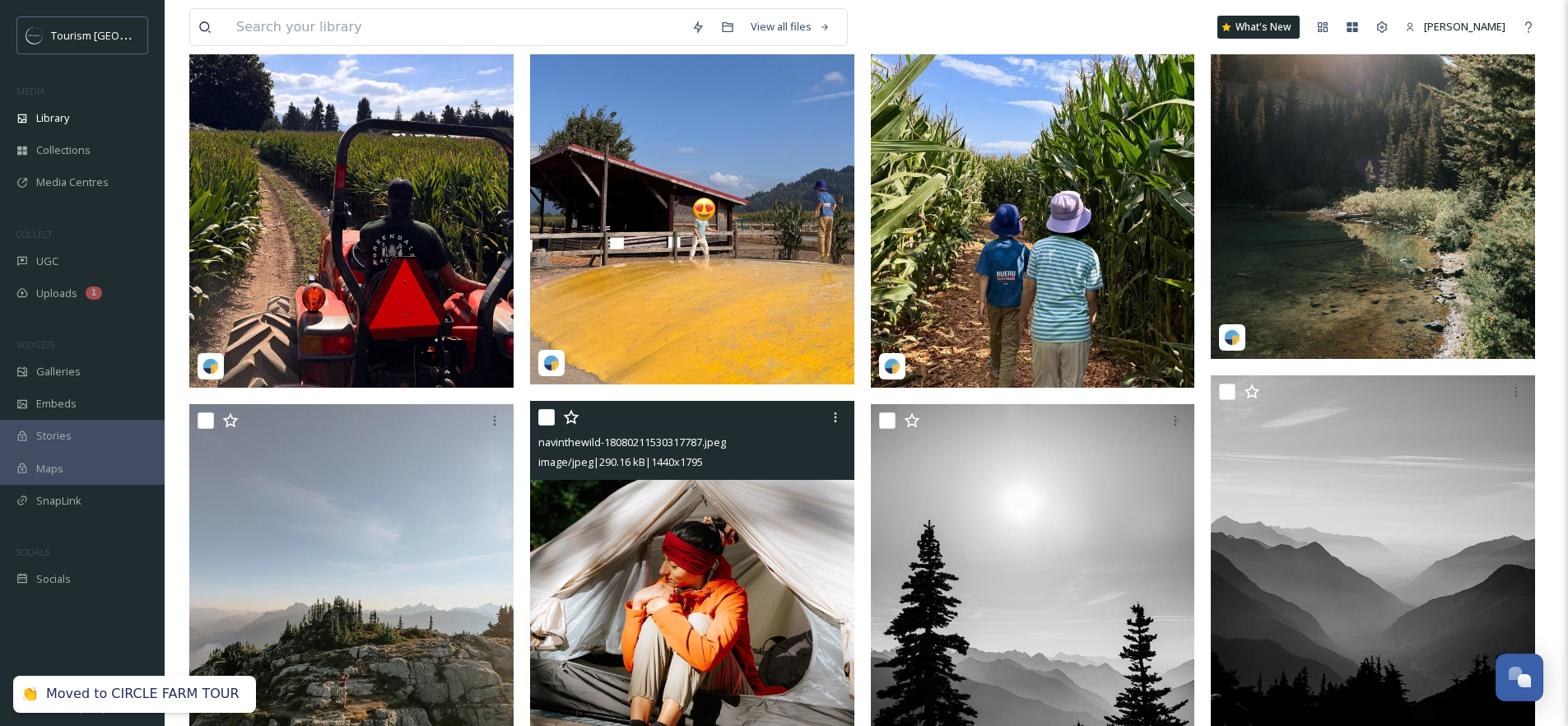
scroll to position [0, 0]
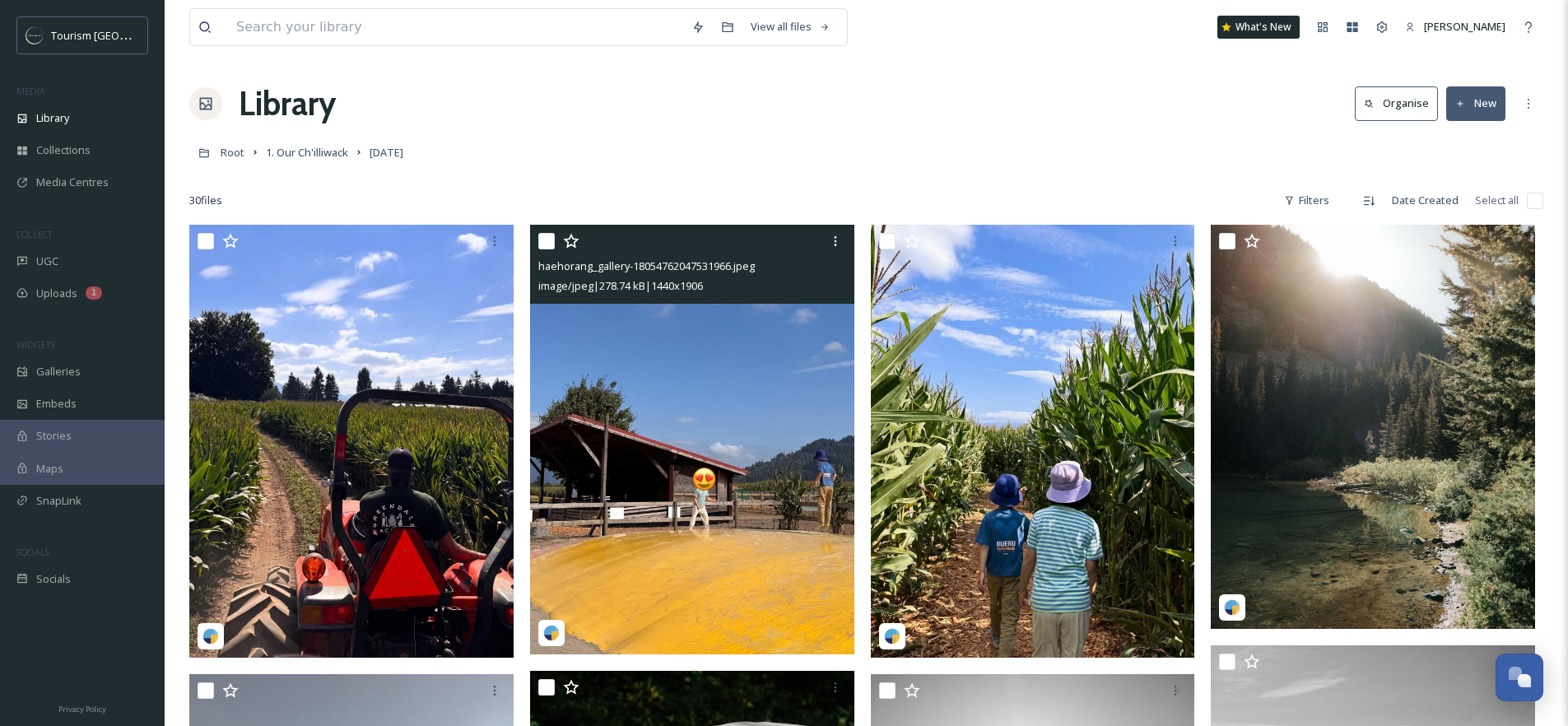
click at [539, 239] on input "checkbox" at bounding box center [546, 241] width 16 height 16
checkbox input "true"
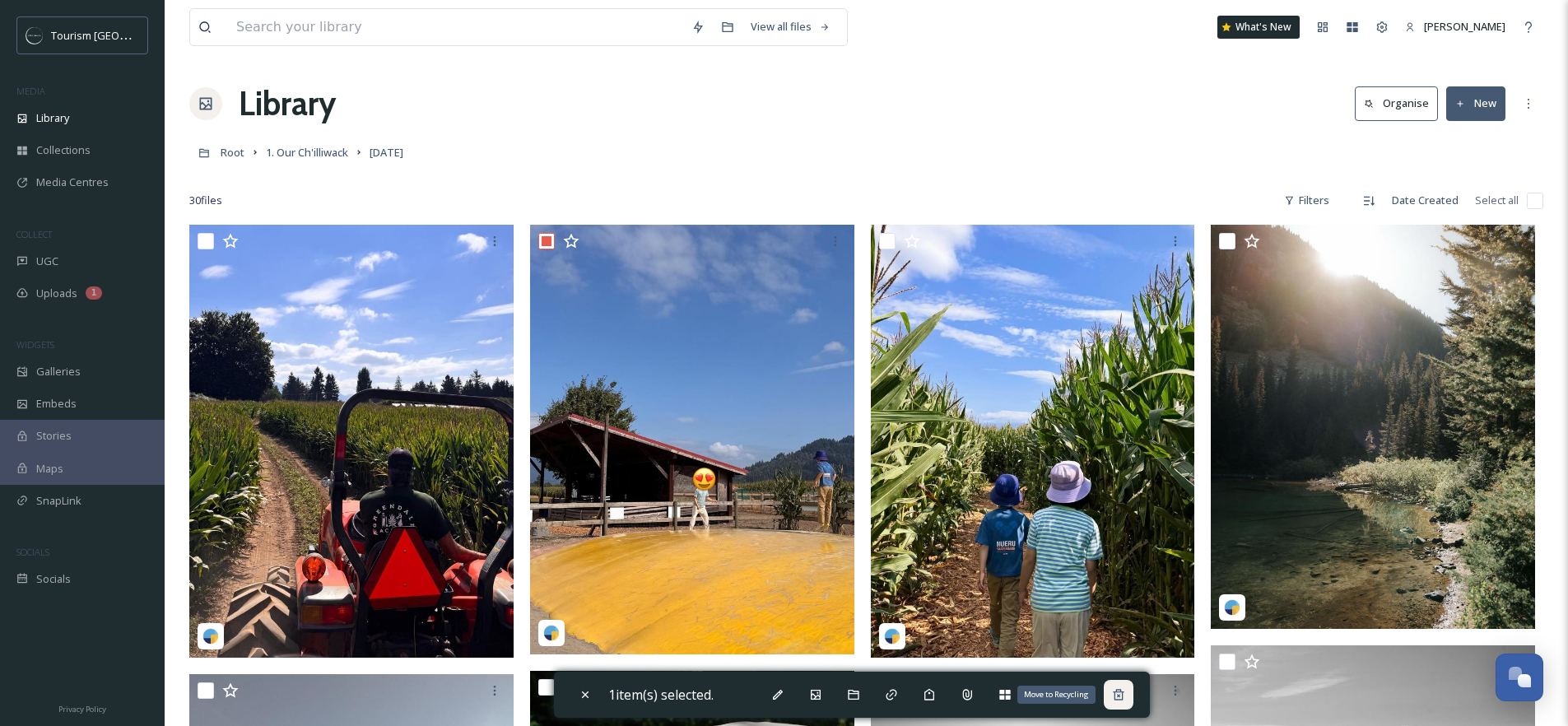
click at [1122, 697] on icon at bounding box center [1118, 694] width 10 height 10
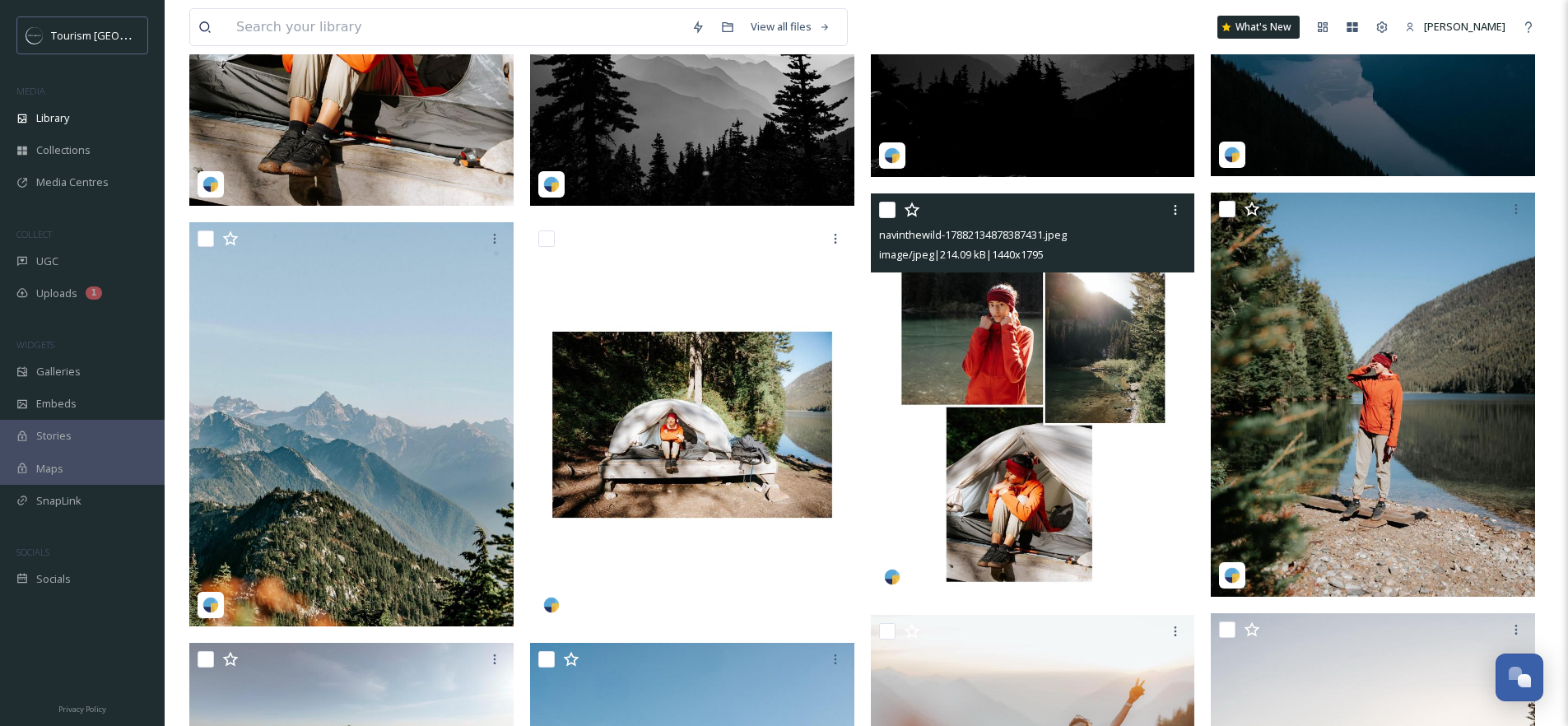
scroll to position [877, 0]
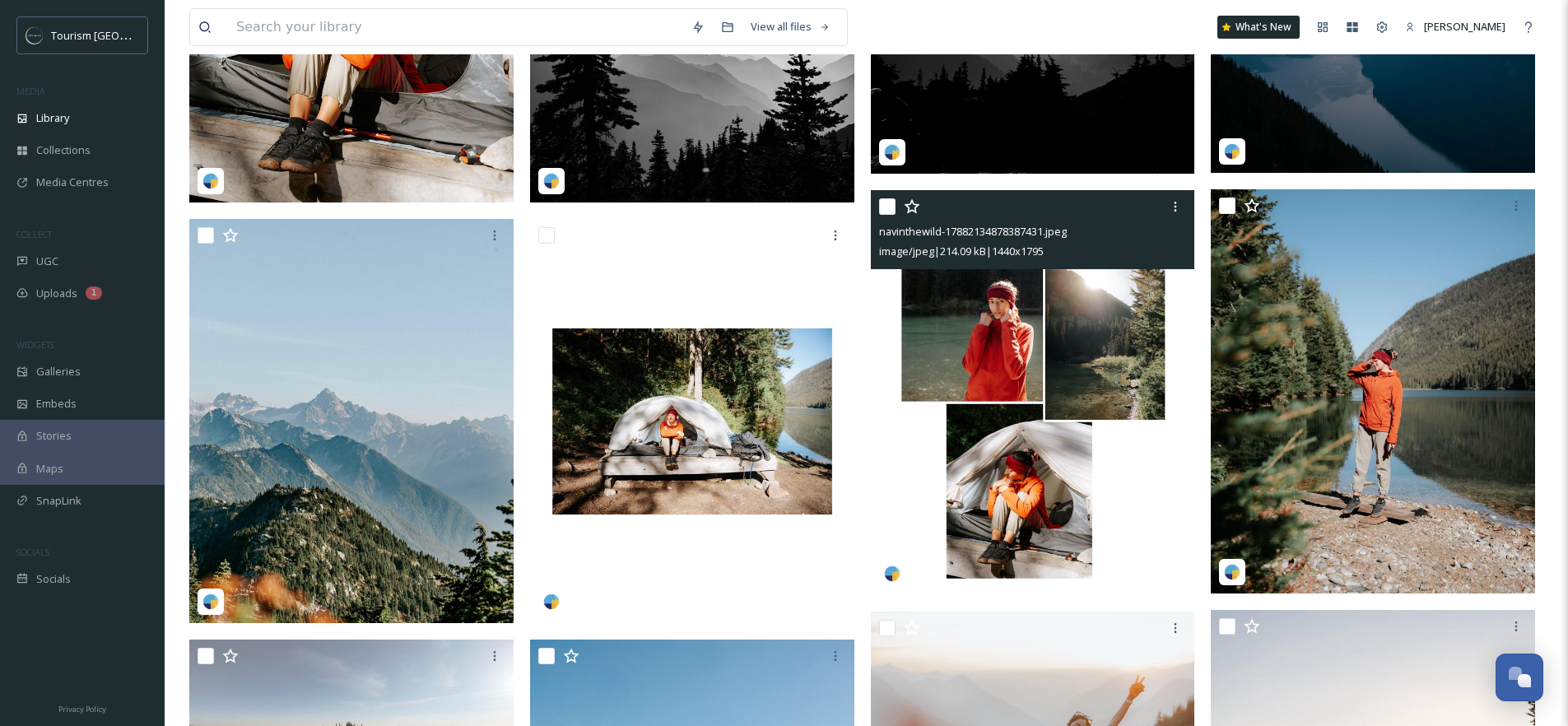
click at [890, 206] on input "checkbox" at bounding box center [887, 206] width 16 height 16
checkbox input "true"
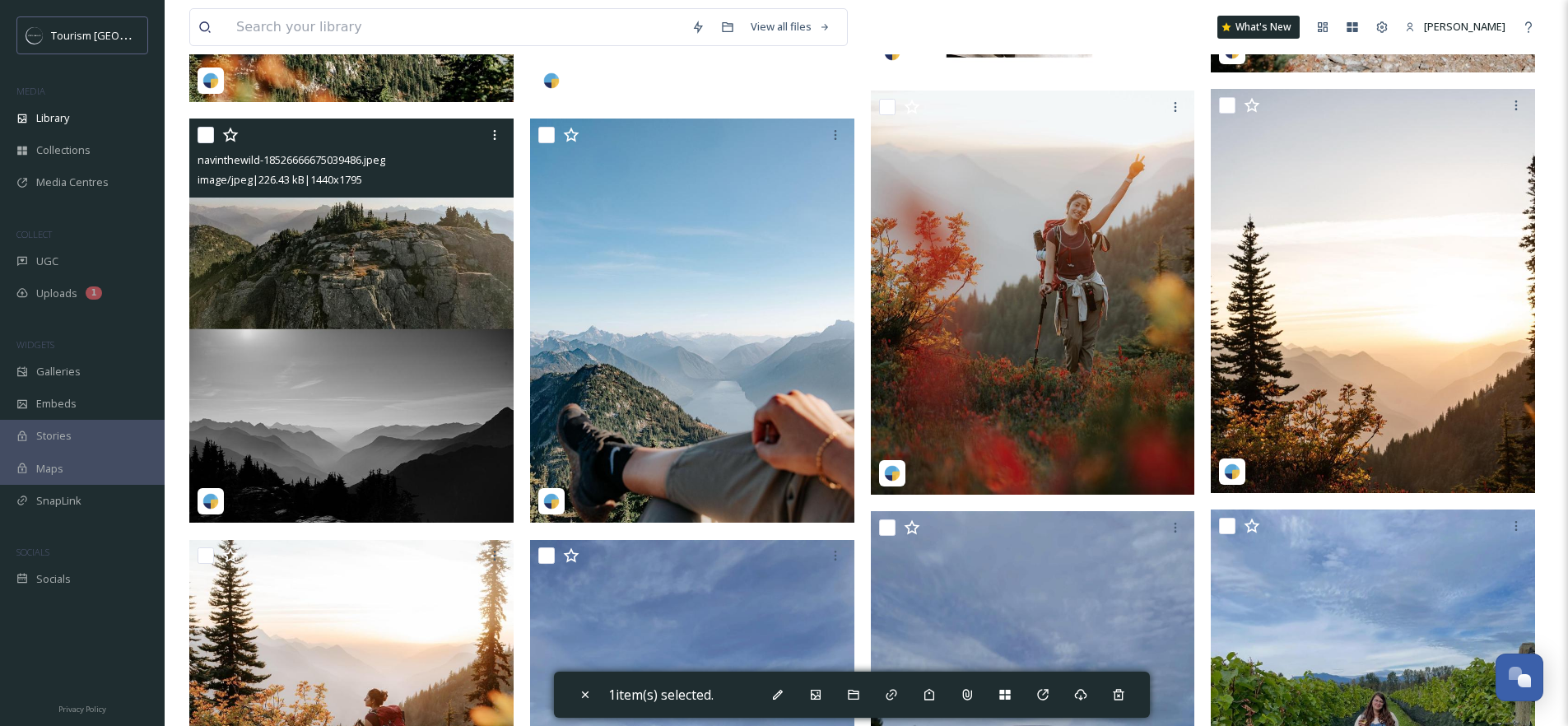
scroll to position [1393, 0]
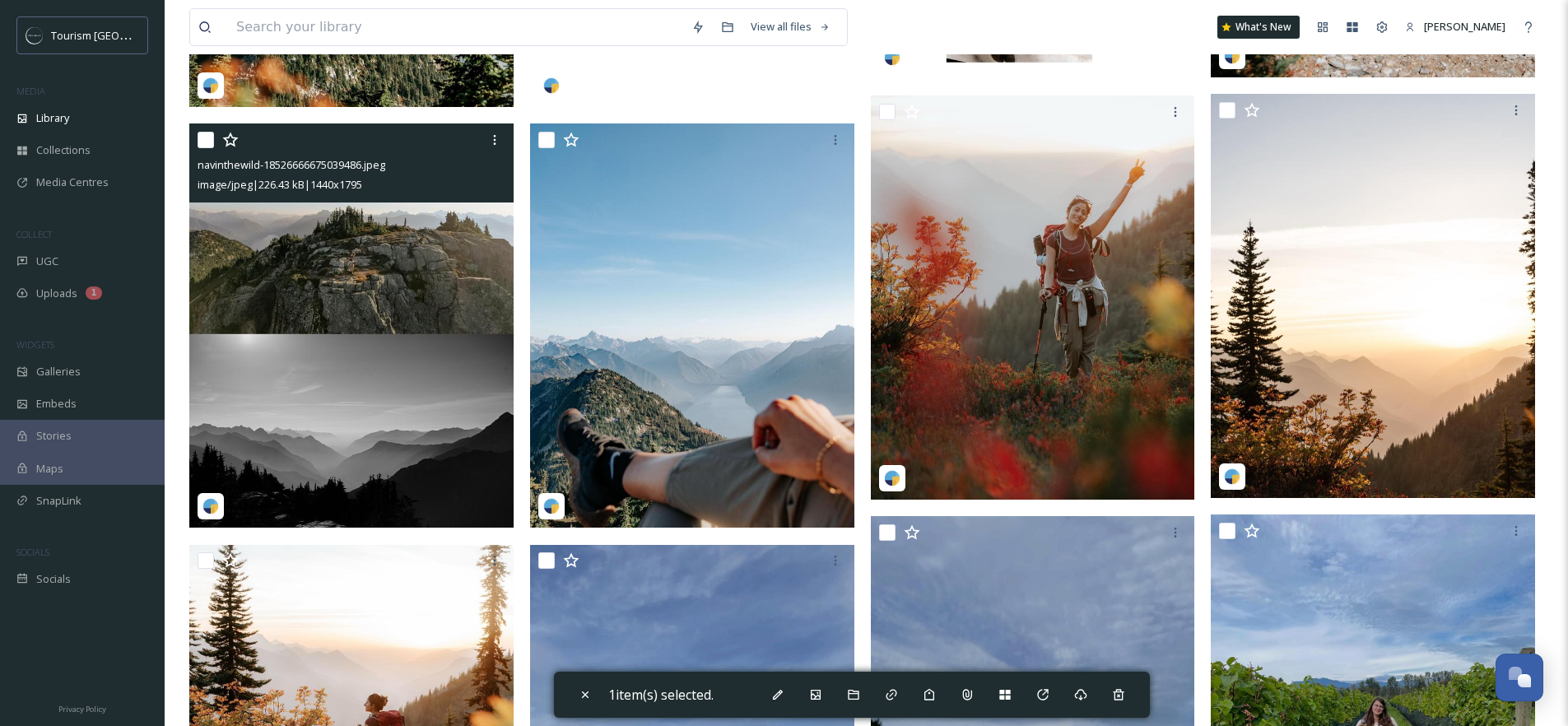
click at [210, 142] on input "checkbox" at bounding box center [205, 139] width 16 height 16
checkbox input "true"
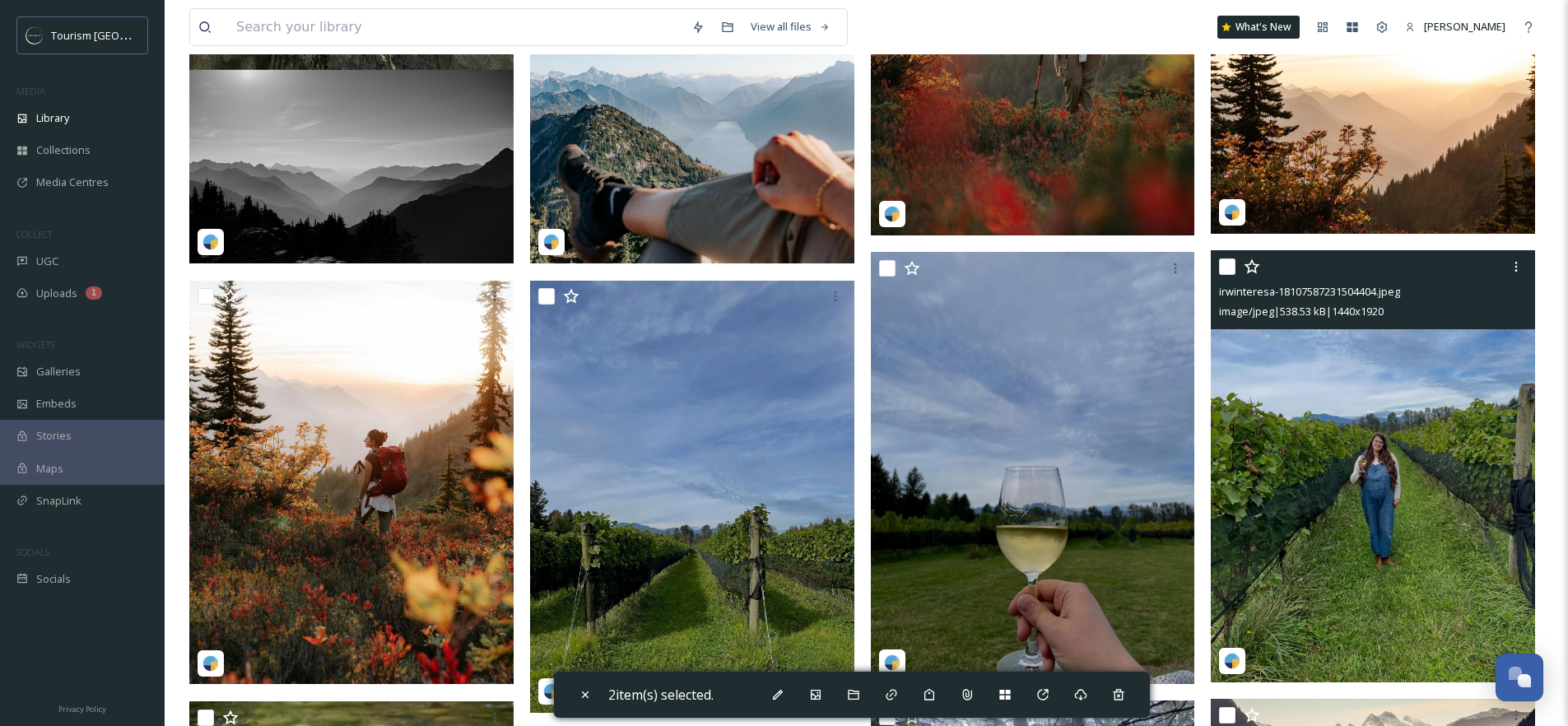
scroll to position [1664, 0]
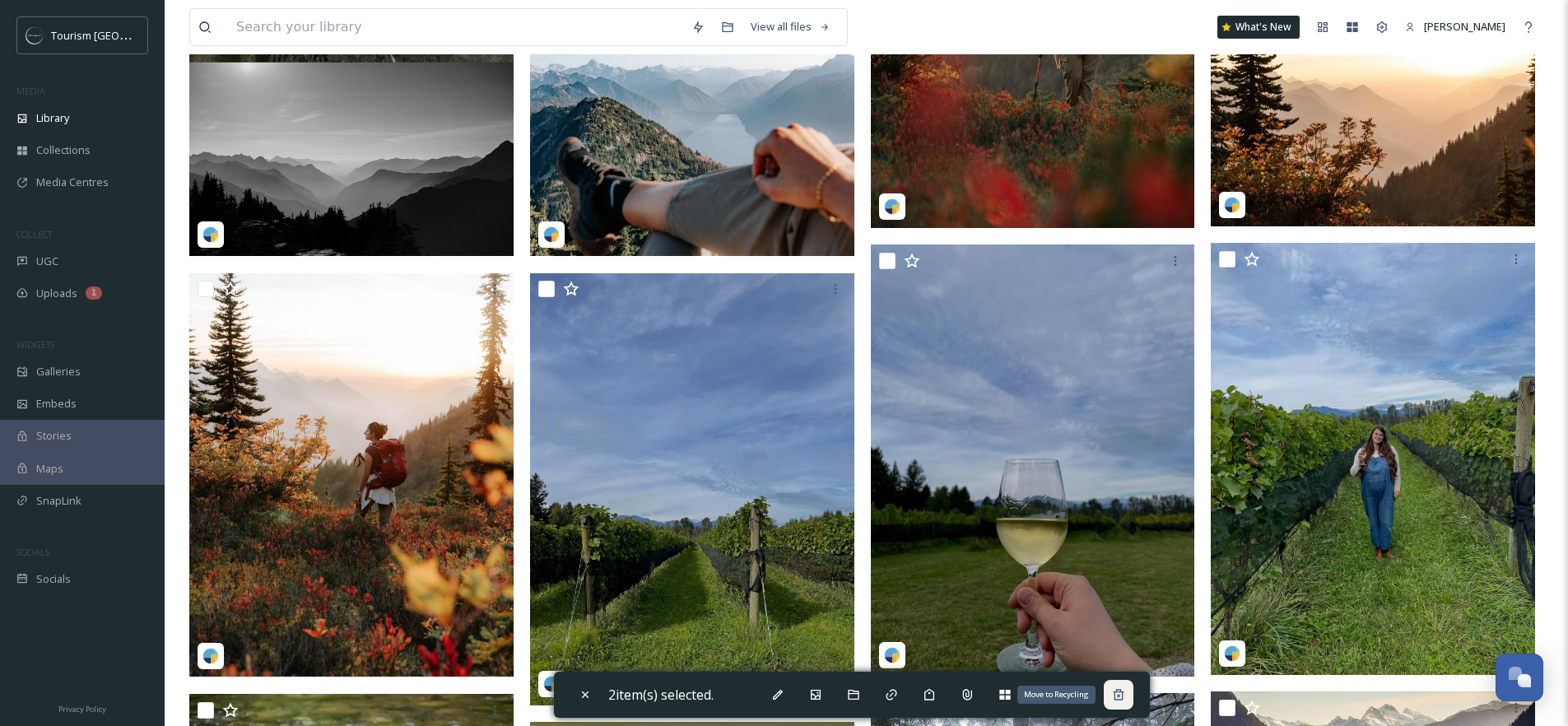
click at [1130, 695] on div "Move to Recycling" at bounding box center [1118, 695] width 29 height 29
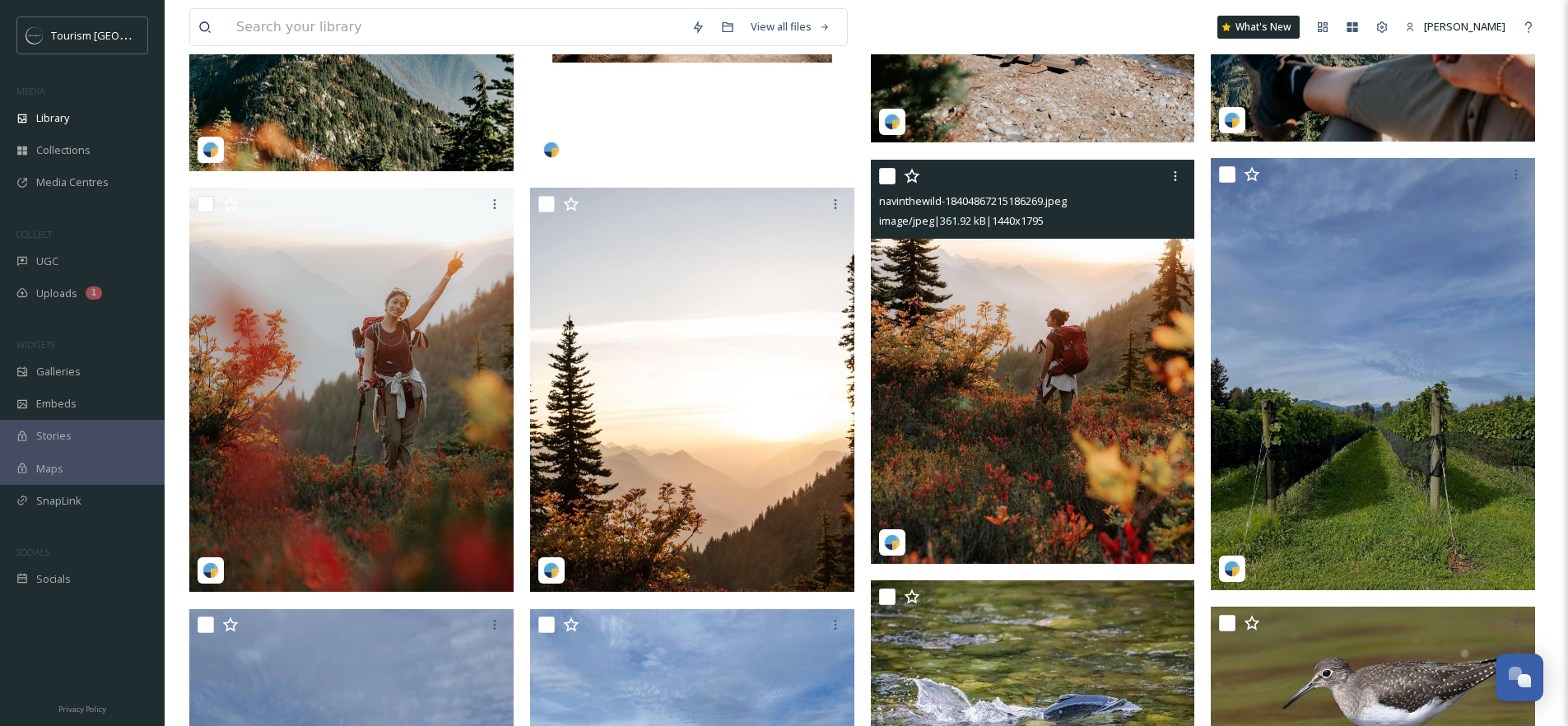
scroll to position [1332, 0]
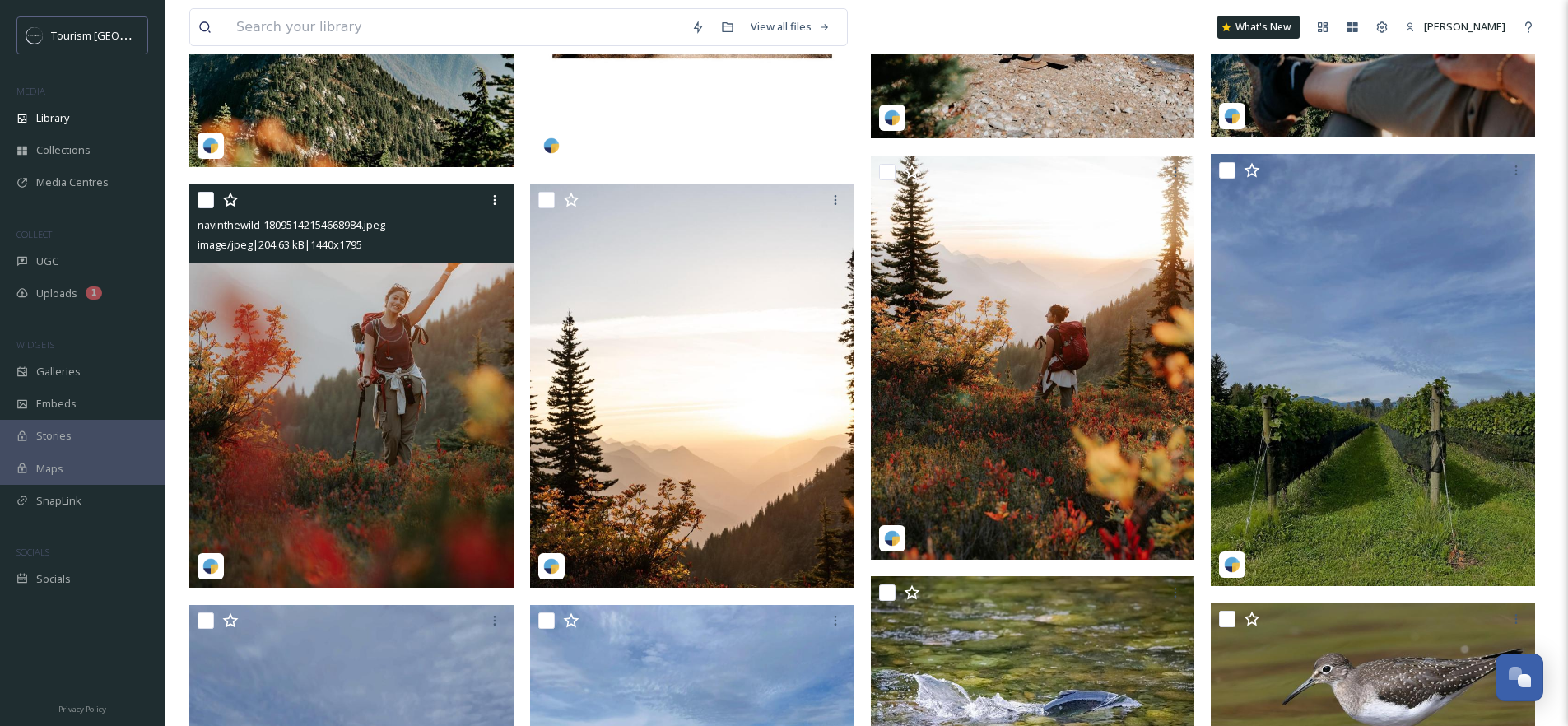
click at [209, 199] on input "checkbox" at bounding box center [205, 200] width 16 height 16
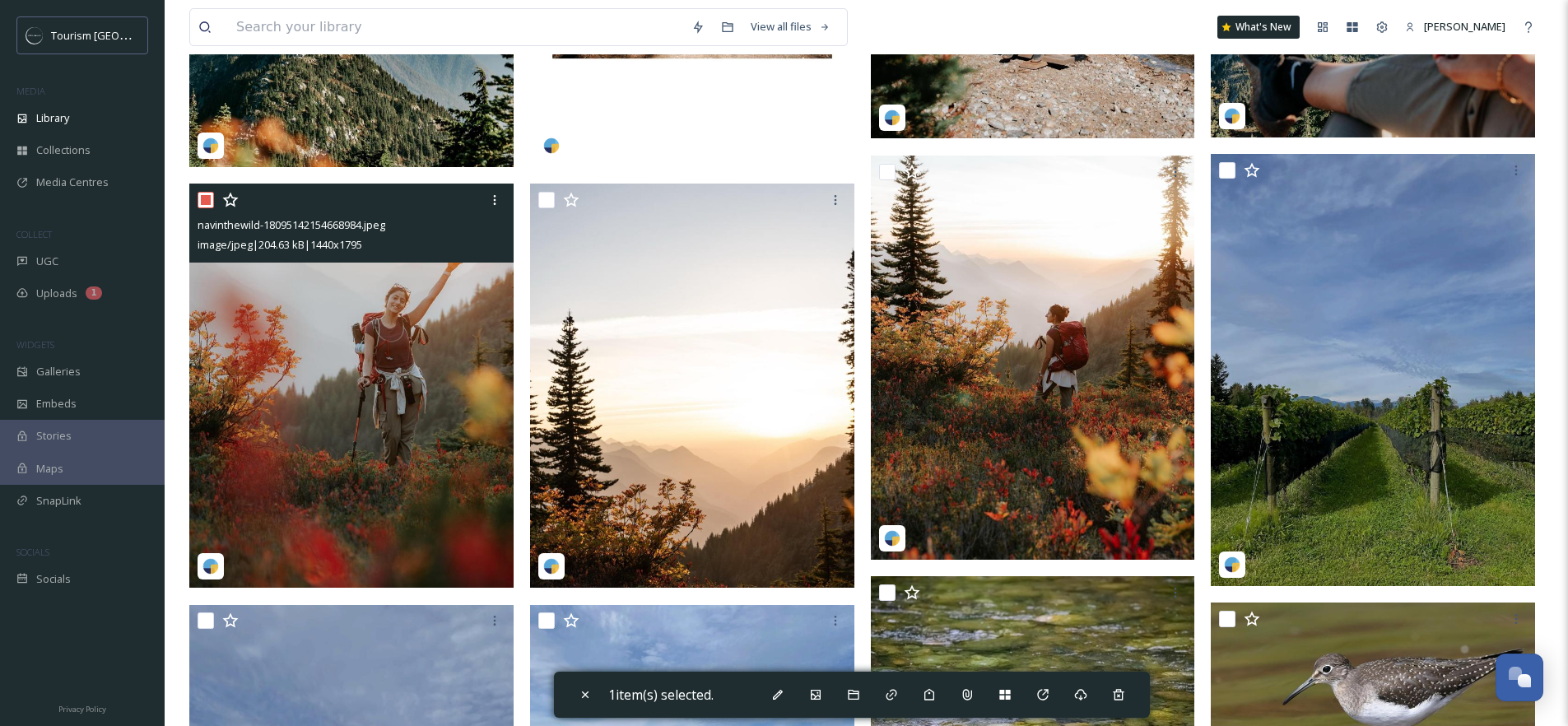
click at [202, 204] on input "checkbox" at bounding box center [205, 200] width 16 height 16
checkbox input "false"
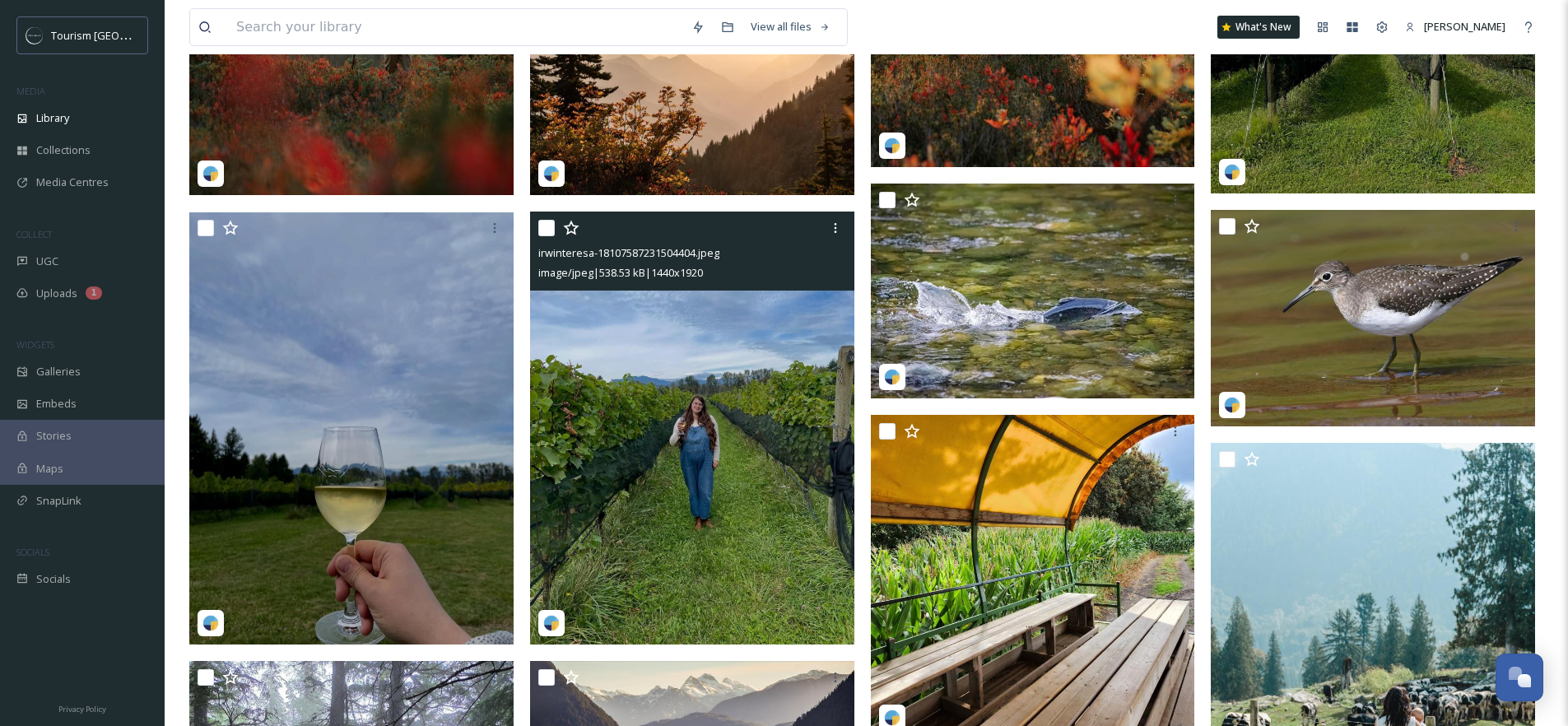
scroll to position [1634, 0]
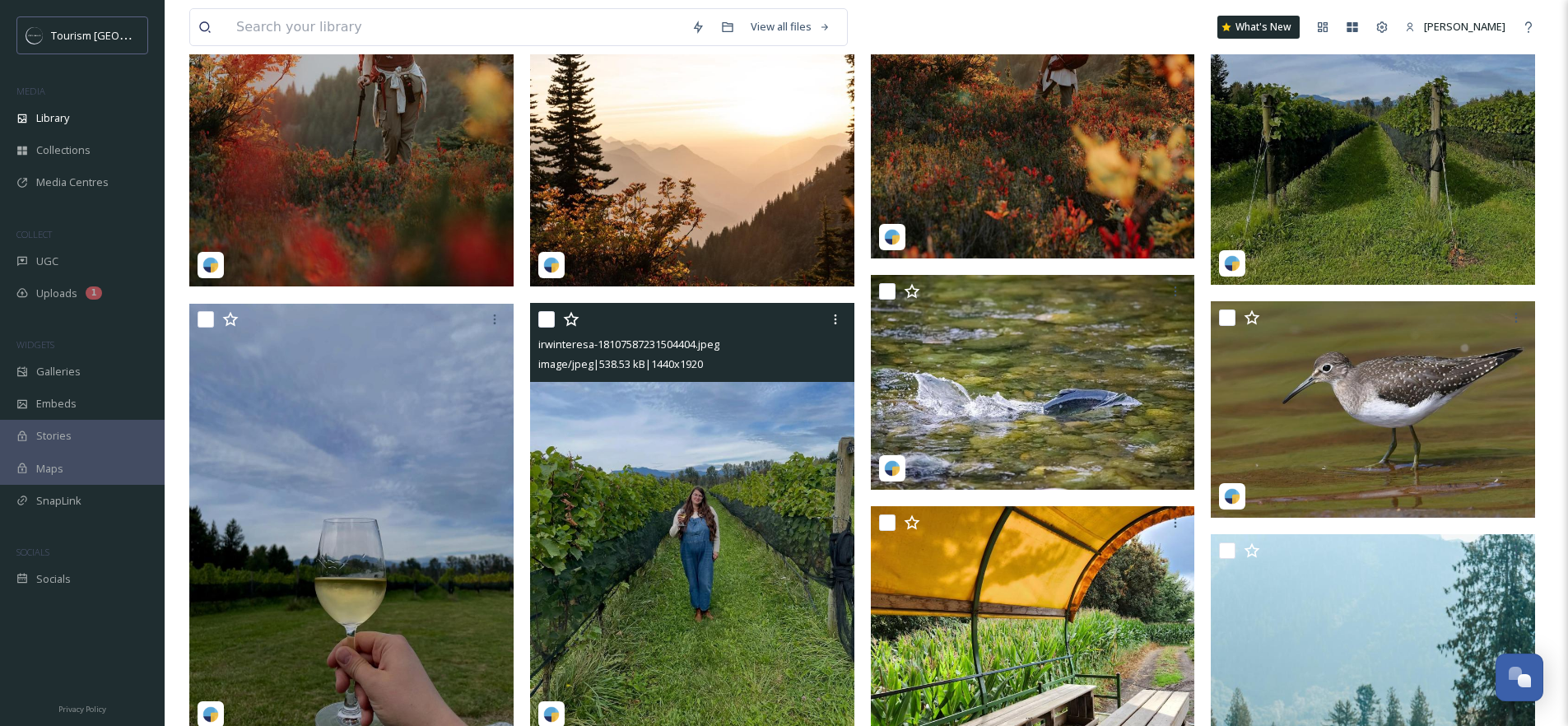
click at [548, 315] on input "checkbox" at bounding box center [546, 319] width 16 height 16
checkbox input "true"
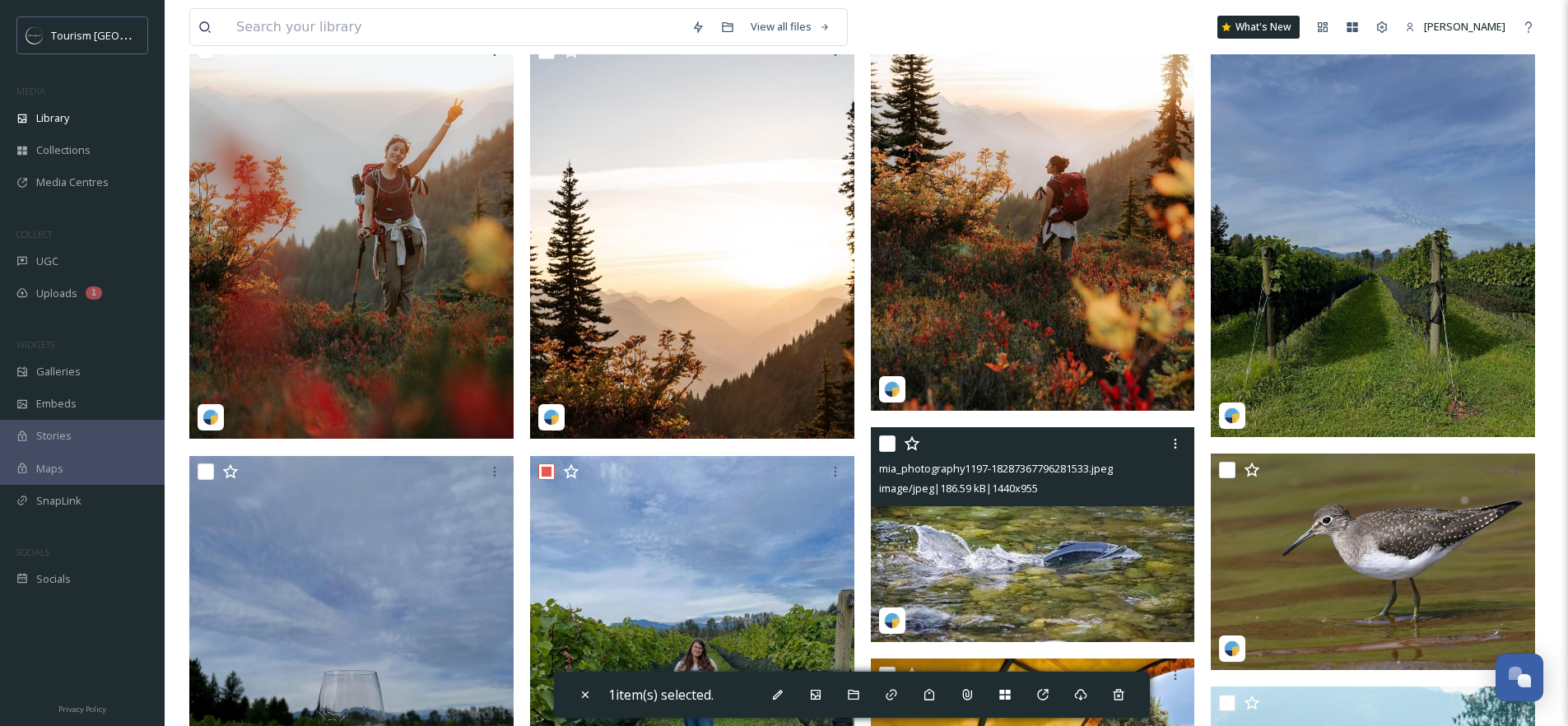
scroll to position [1123, 0]
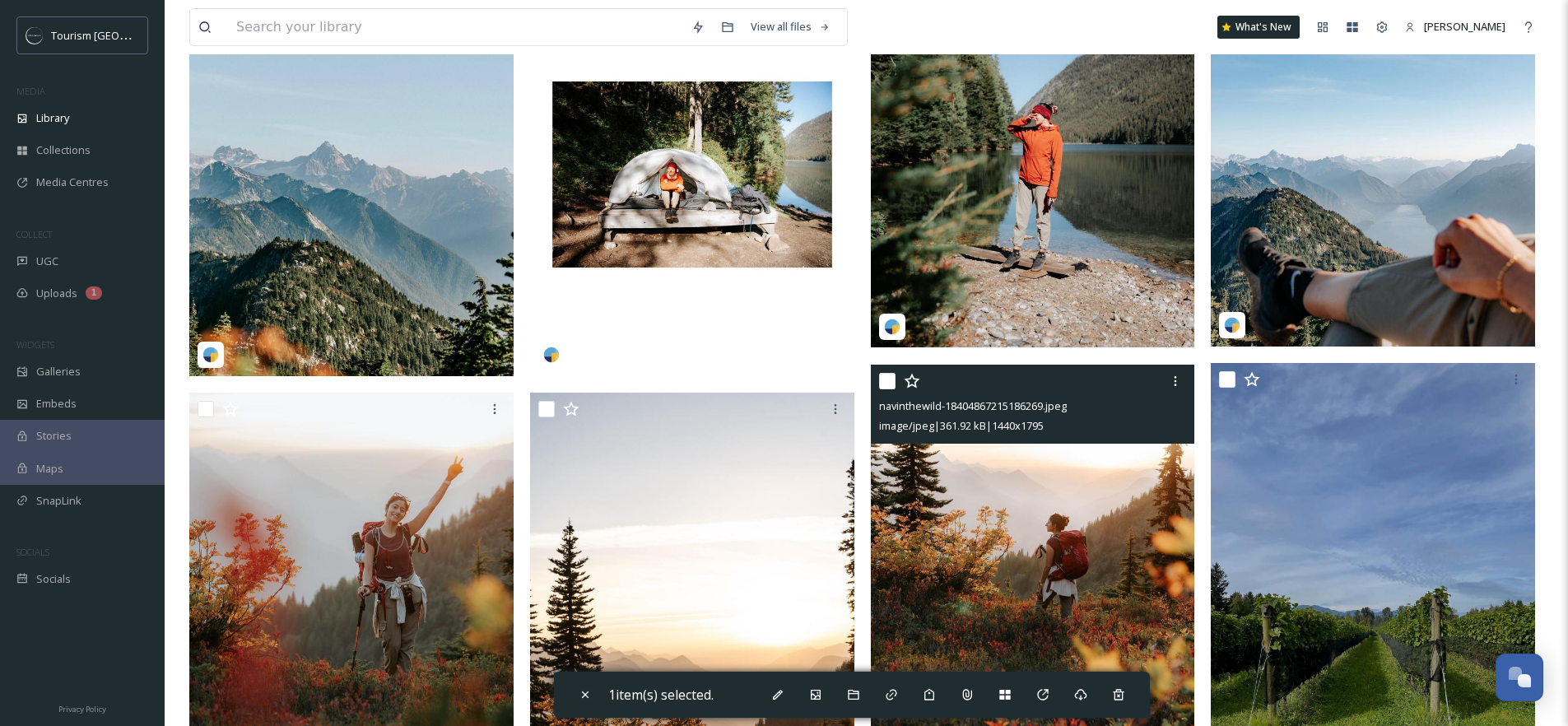
click at [891, 381] on input "checkbox" at bounding box center [887, 381] width 16 height 16
checkbox input "true"
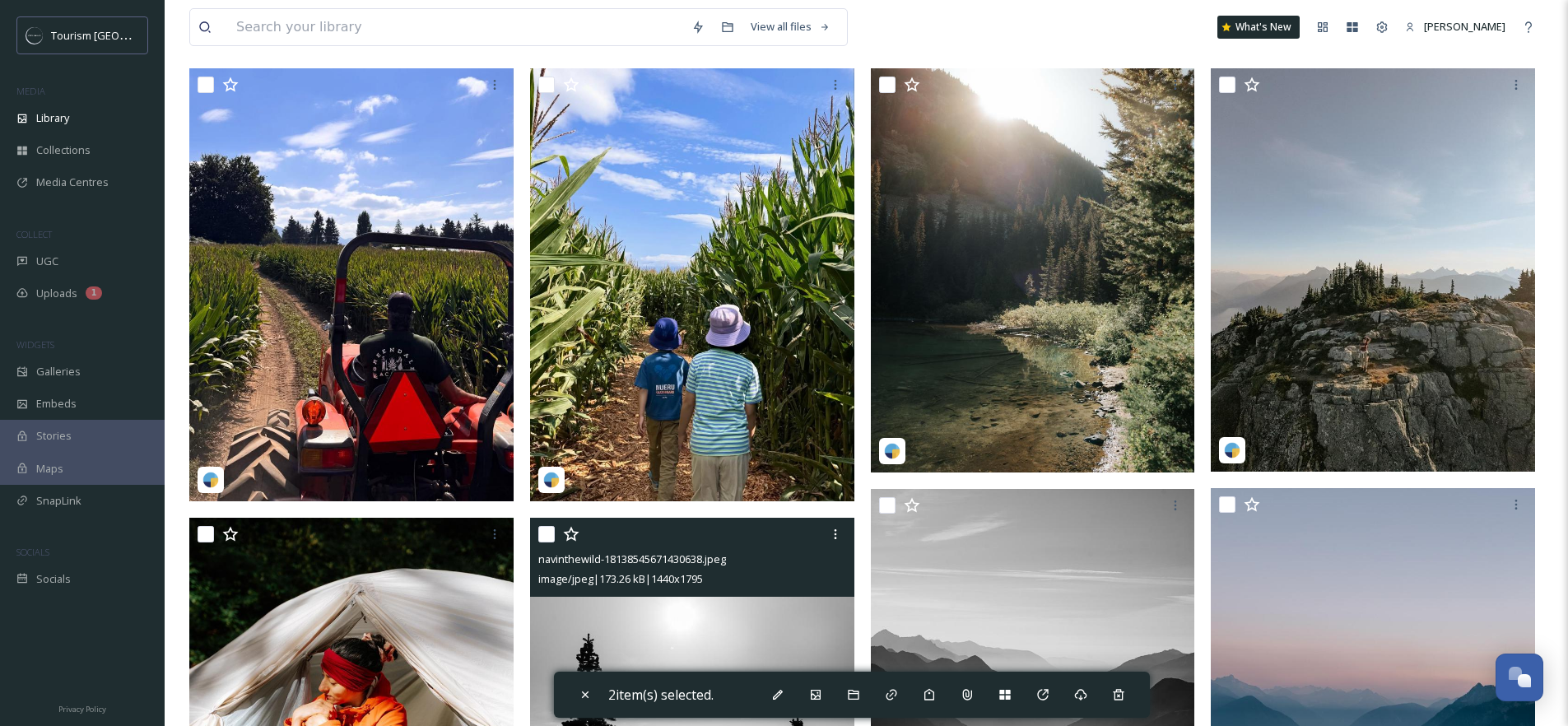
scroll to position [0, 0]
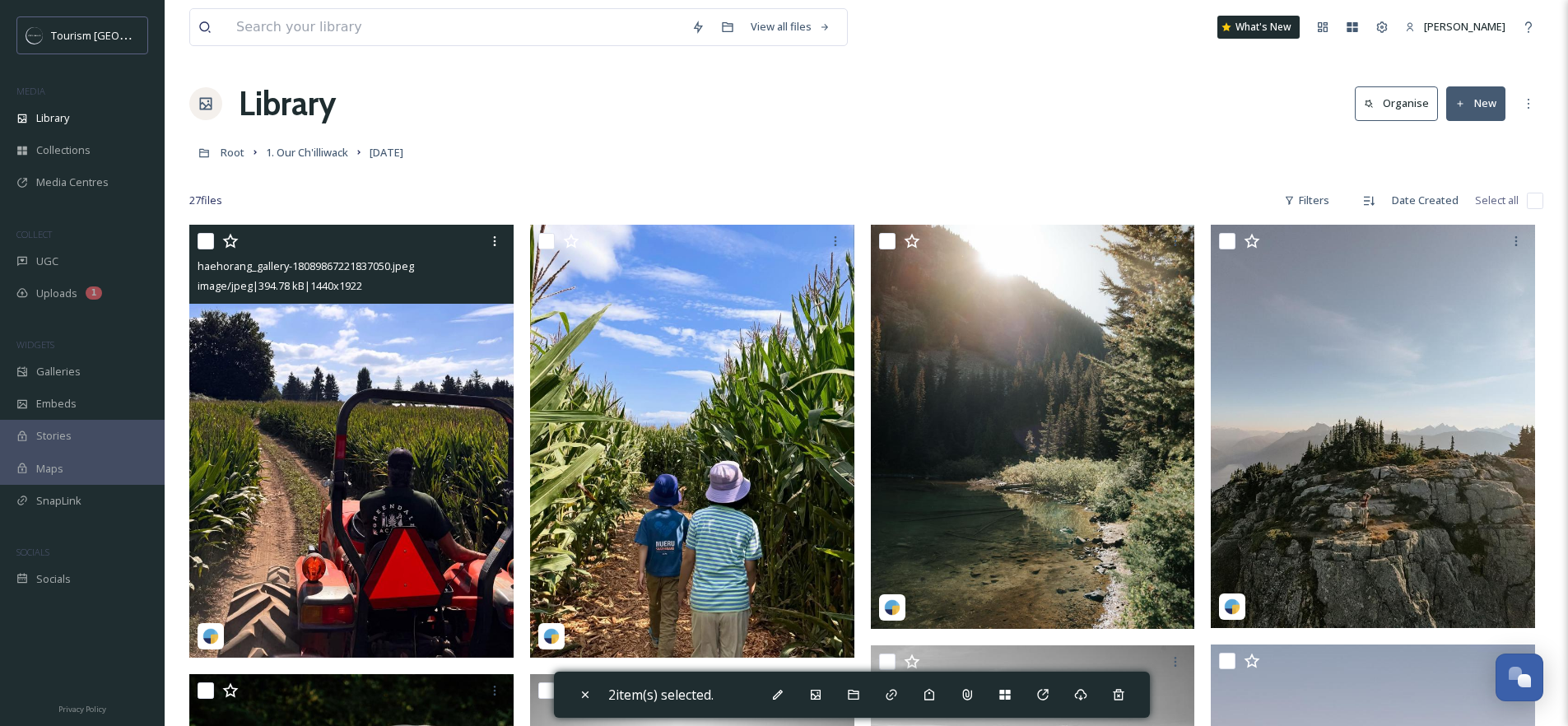
click at [203, 242] on input "checkbox" at bounding box center [205, 241] width 16 height 16
checkbox input "true"
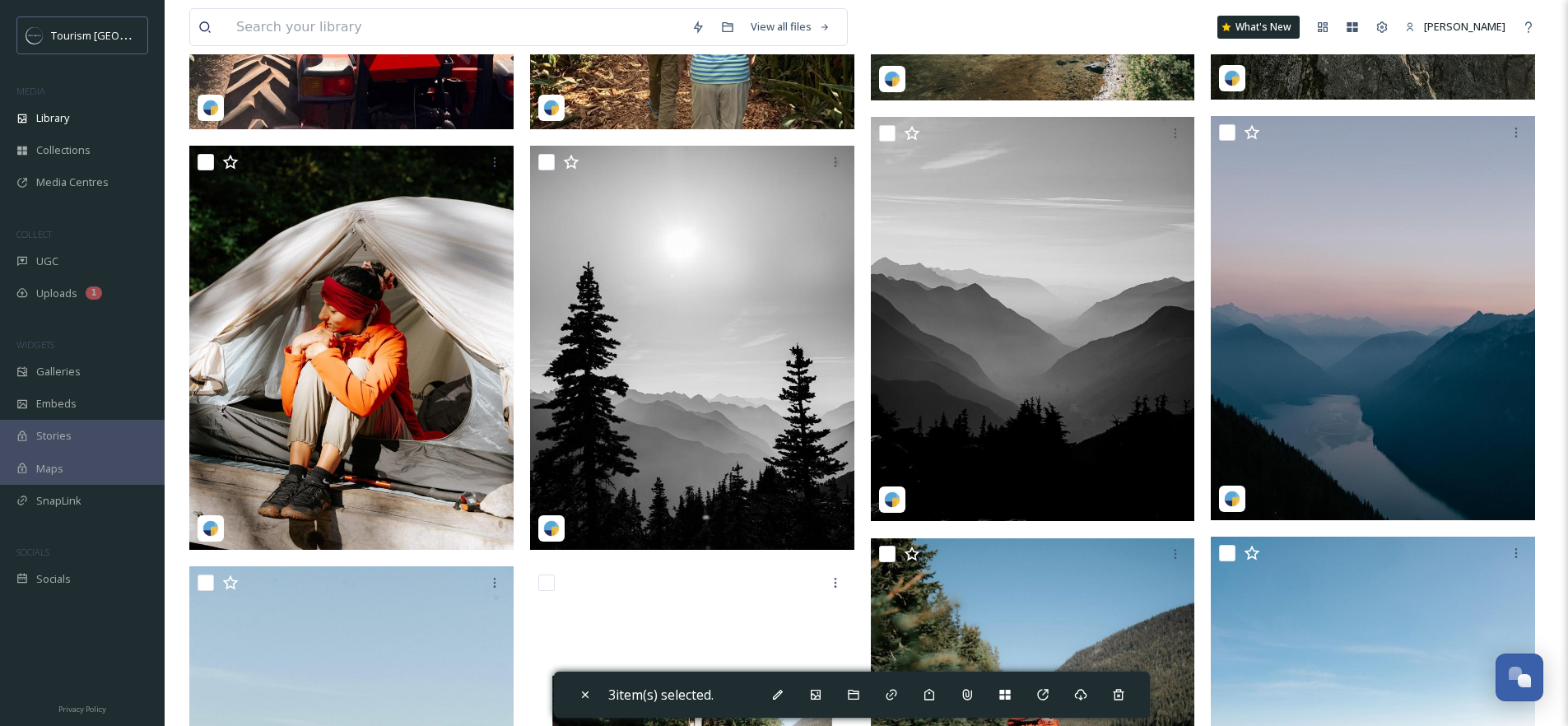
scroll to position [543, 0]
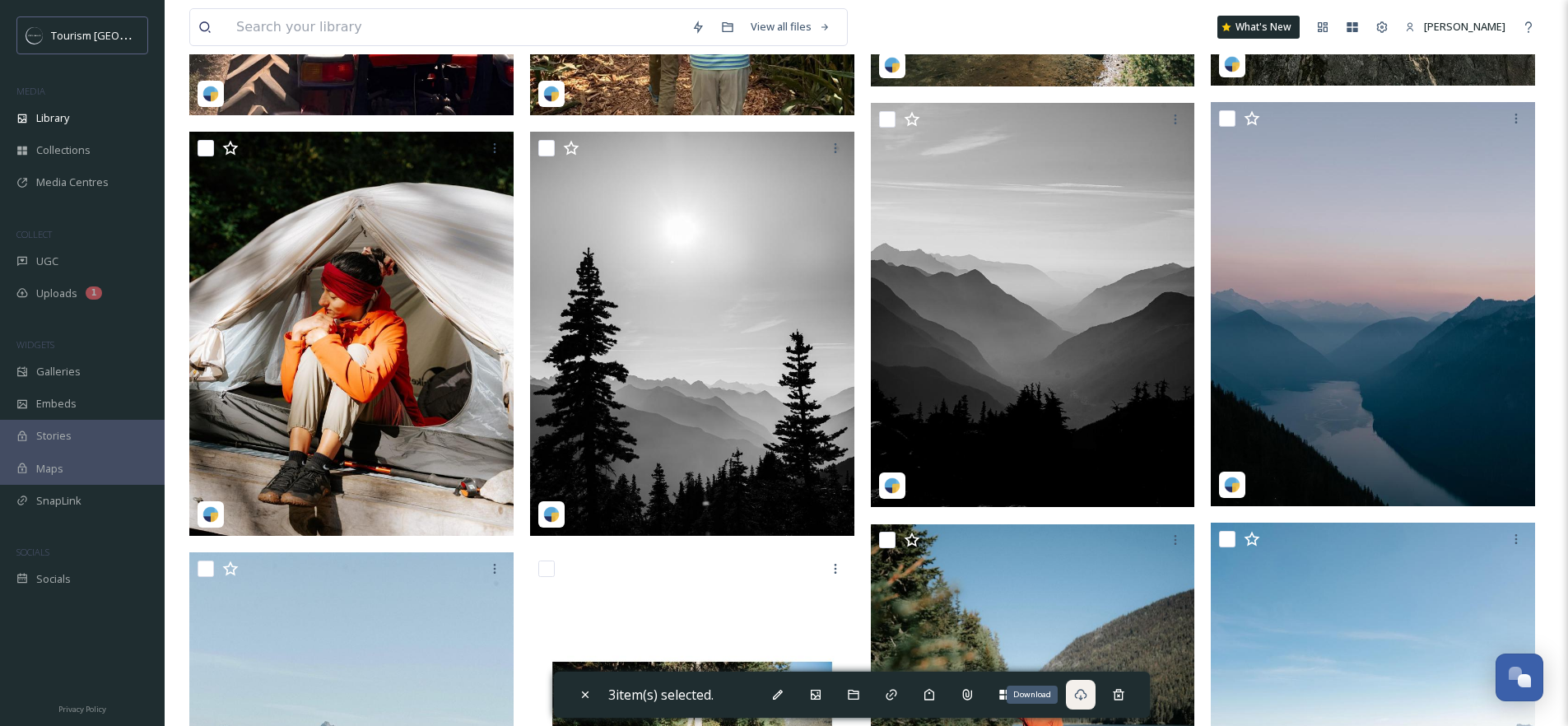
click at [1087, 695] on icon at bounding box center [1081, 694] width 13 height 13
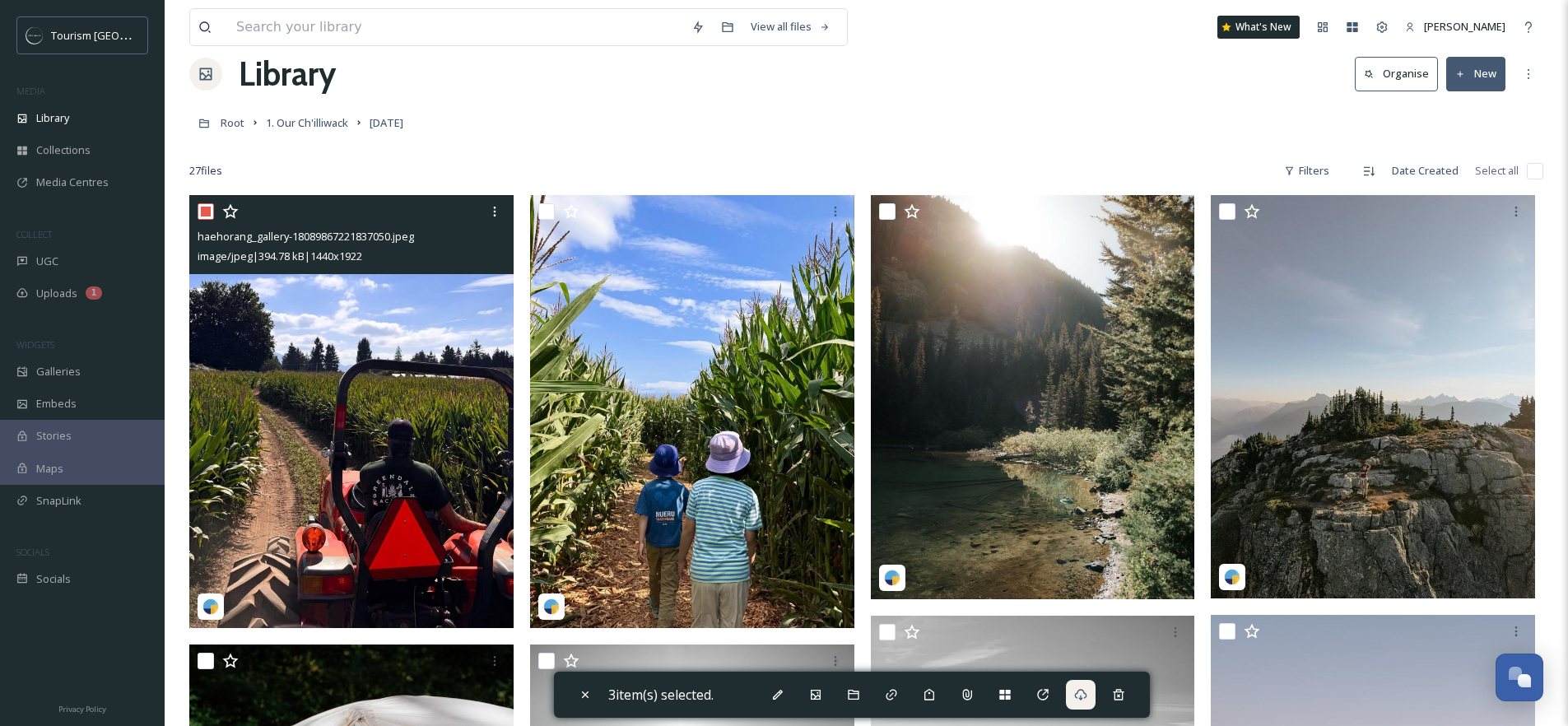
scroll to position [0, 0]
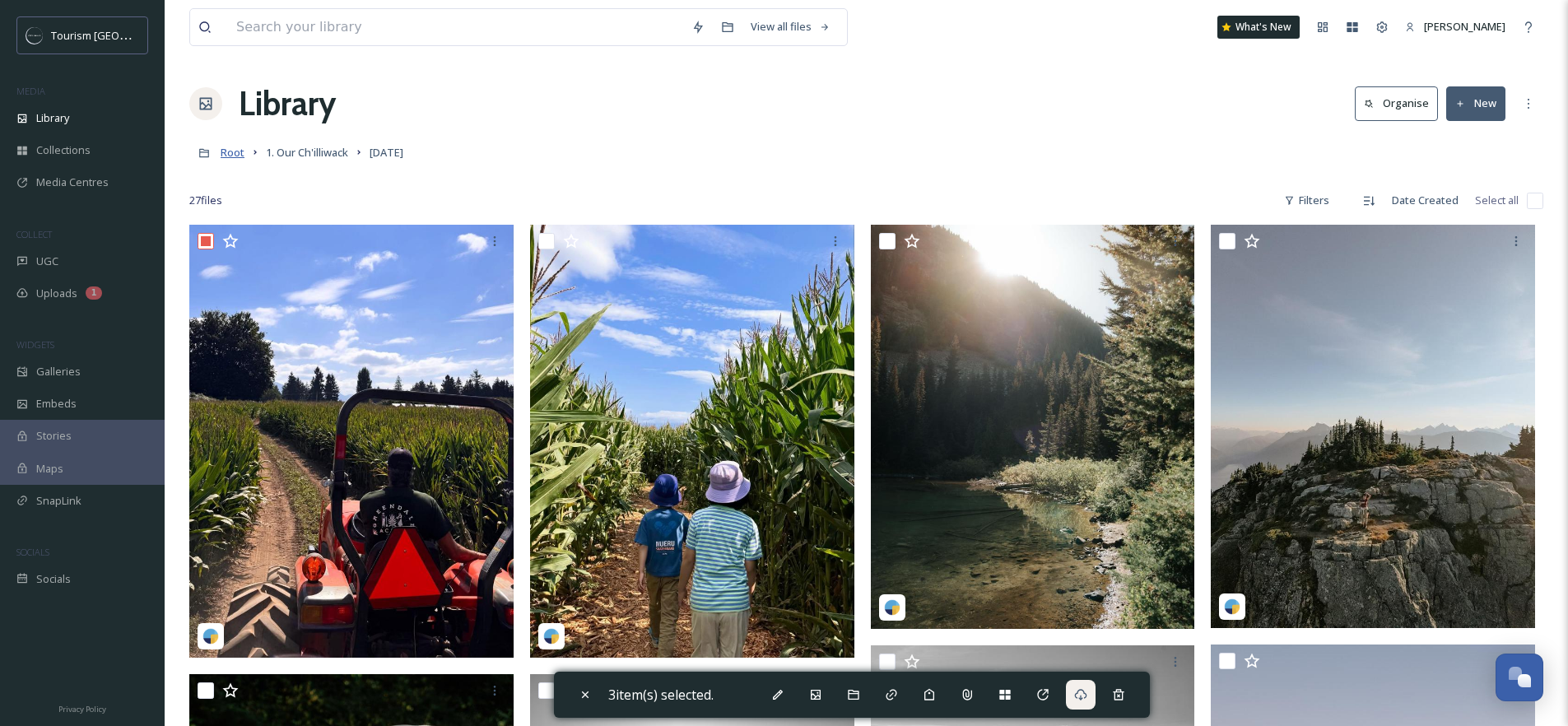
click at [228, 155] on span "Root" at bounding box center [233, 152] width 24 height 15
